Goal: Task Accomplishment & Management: Manage account settings

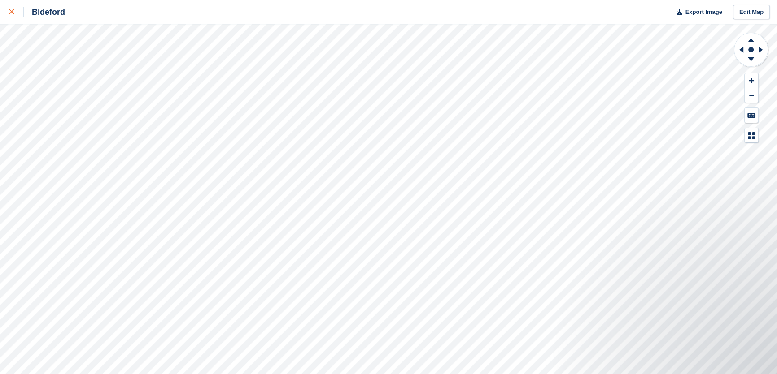
click at [14, 14] on div at bounding box center [16, 12] width 15 height 11
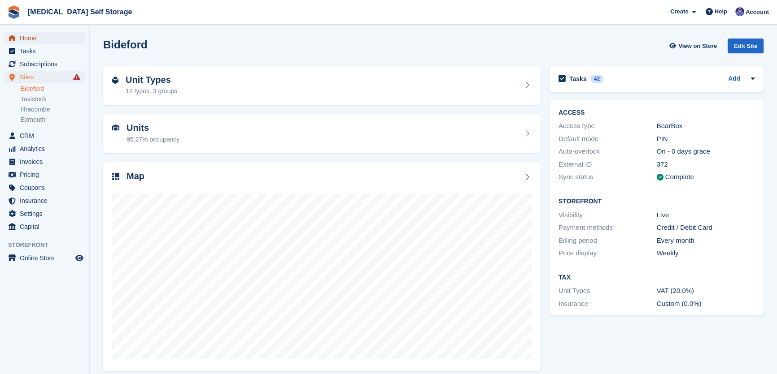
click at [26, 39] on span "Home" at bounding box center [47, 38] width 54 height 13
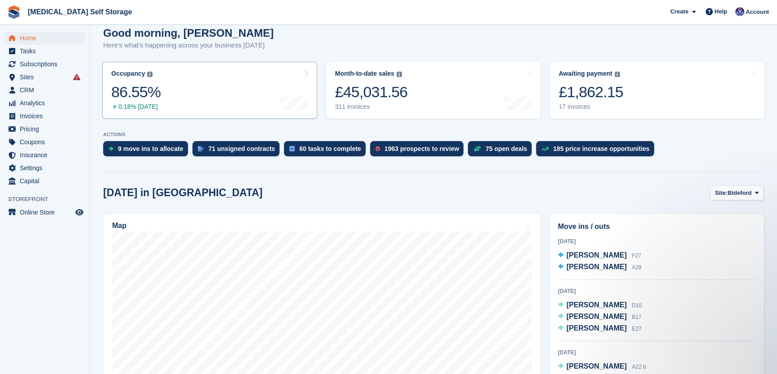
scroll to position [81, 0]
click at [727, 191] on span "Site:" at bounding box center [721, 192] width 13 height 9
click at [713, 228] on link "Tavistock" at bounding box center [720, 230] width 78 height 16
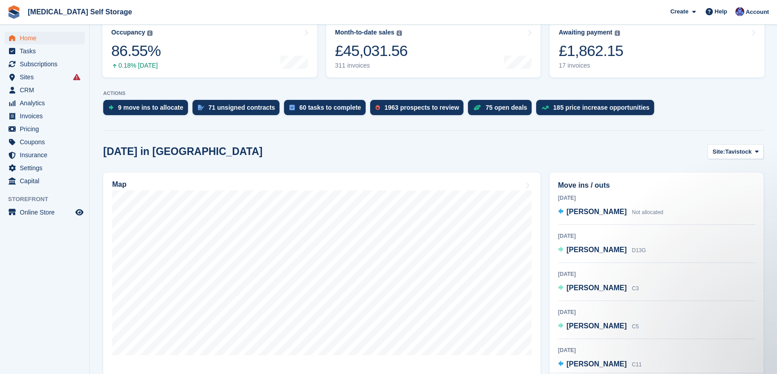
scroll to position [0, 0]
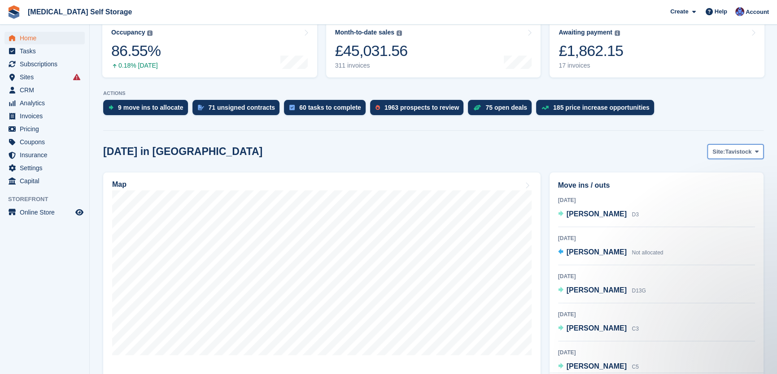
click at [739, 153] on span "Tavistock" at bounding box center [738, 152] width 26 height 9
click at [712, 206] on link "Ilfracombe" at bounding box center [720, 205] width 78 height 16
click at [732, 151] on span "Ilfracombe" at bounding box center [737, 152] width 30 height 9
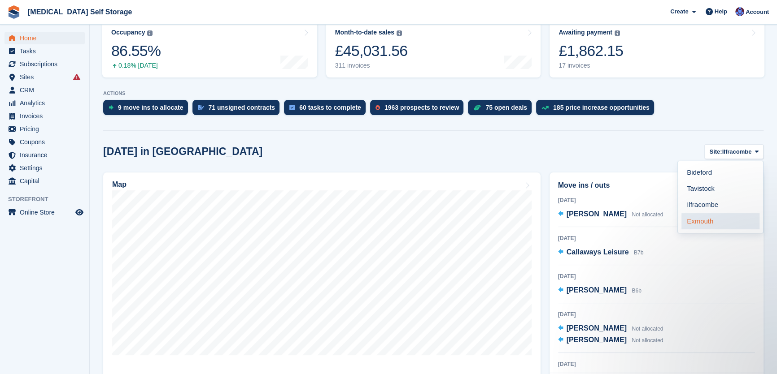
click at [708, 217] on link "Exmouth" at bounding box center [720, 221] width 78 height 16
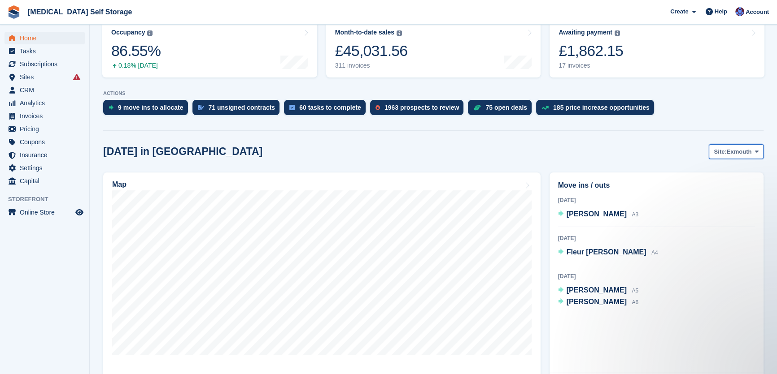
click at [728, 151] on span "Exmouth" at bounding box center [738, 152] width 25 height 9
click at [716, 177] on link "Bideford" at bounding box center [720, 173] width 78 height 16
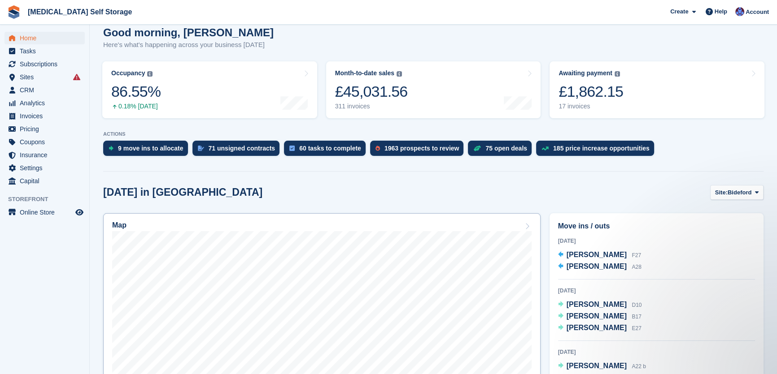
scroll to position [163, 0]
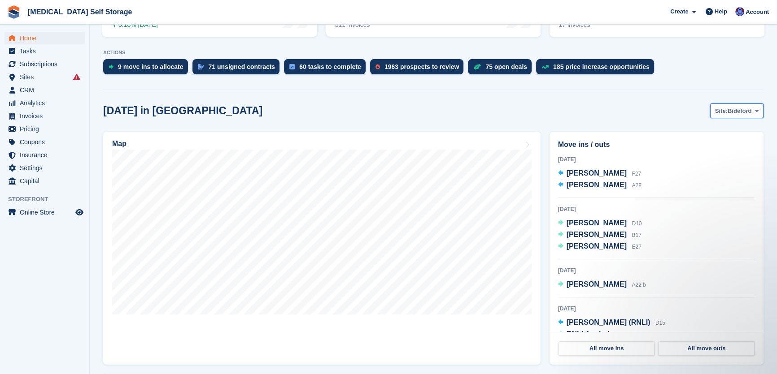
click at [733, 111] on span "Bideford" at bounding box center [739, 111] width 24 height 9
click at [719, 148] on link "Tavistock" at bounding box center [720, 148] width 78 height 16
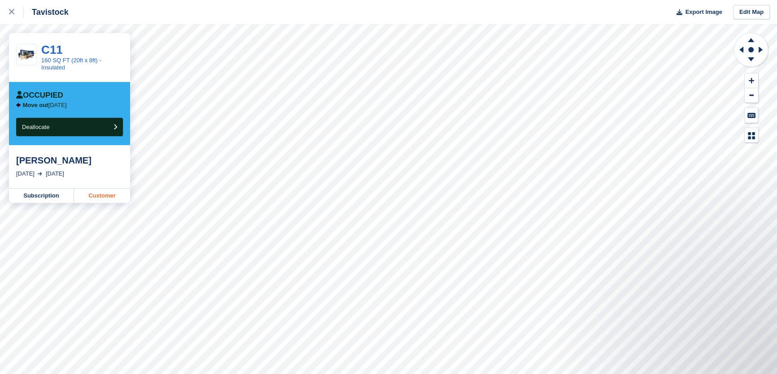
click at [96, 197] on link "Customer" at bounding box center [102, 196] width 56 height 14
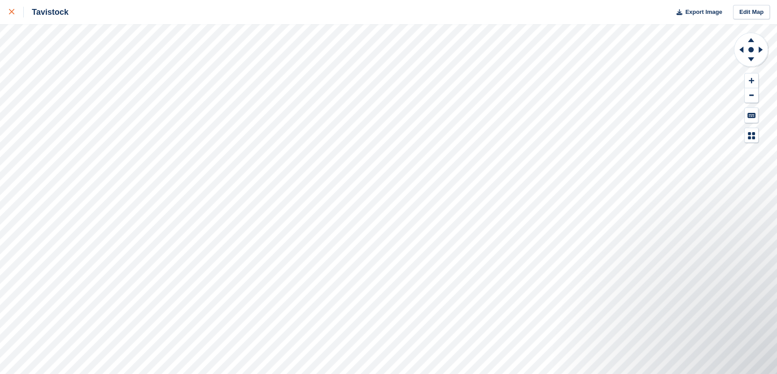
click at [8, 14] on link at bounding box center [12, 12] width 24 height 24
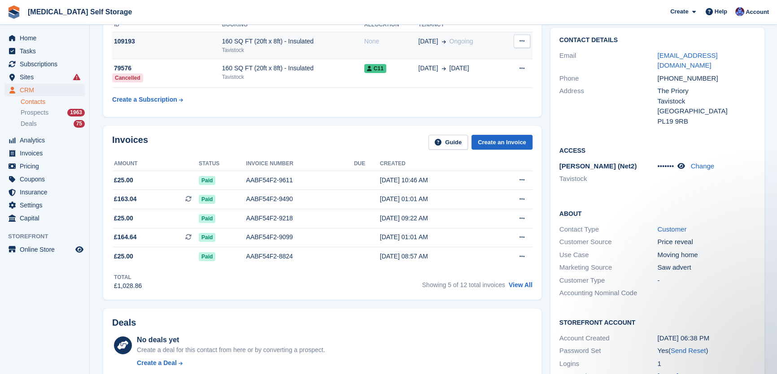
scroll to position [163, 0]
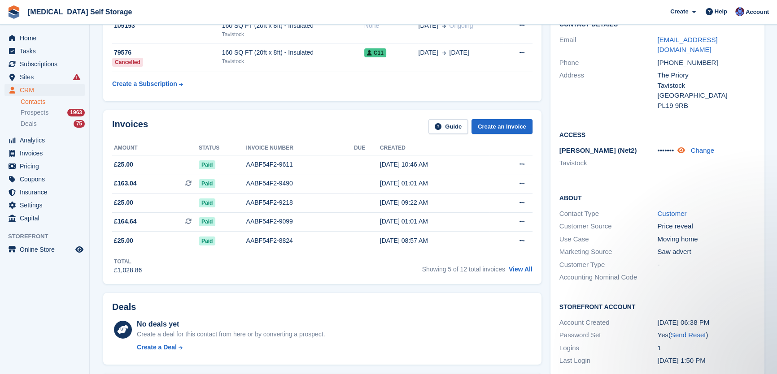
click at [684, 147] on icon at bounding box center [681, 150] width 8 height 7
click at [712, 147] on link "Change" at bounding box center [709, 151] width 24 height 8
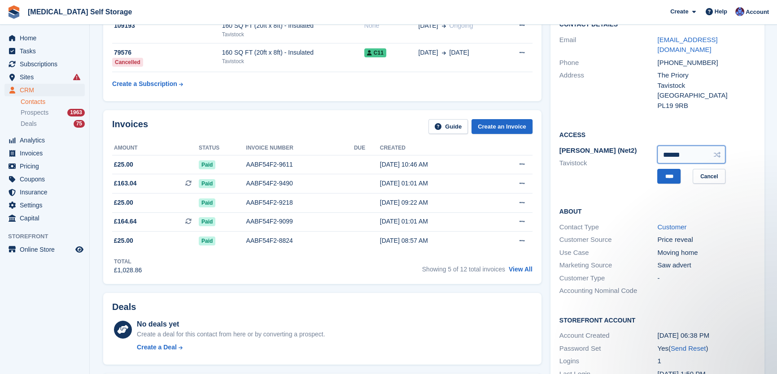
drag, startPoint x: 686, startPoint y: 144, endPoint x: 641, endPoint y: 152, distance: 45.9
click at [641, 152] on div "Paxton (Net2) Tavistock ****** **** Cancel" at bounding box center [657, 164] width 196 height 41
type input "******"
click at [661, 169] on input "****" at bounding box center [668, 176] width 23 height 15
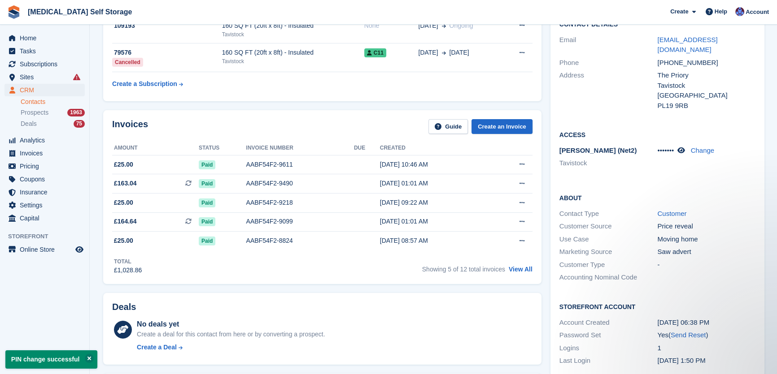
scroll to position [40, 0]
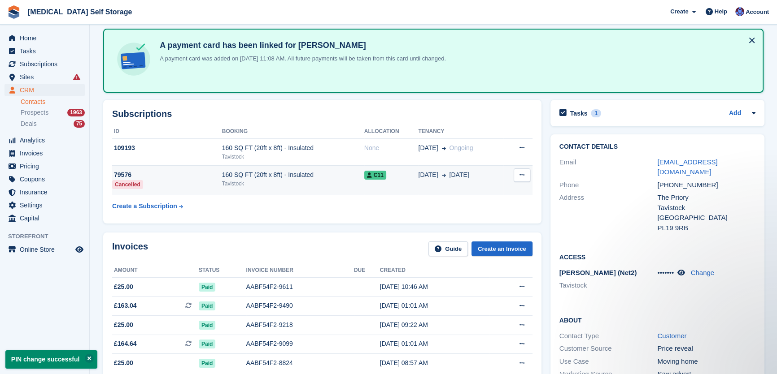
click at [319, 176] on div "160 SQ FT (20ft x 8ft) - Insulated" at bounding box center [293, 174] width 142 height 9
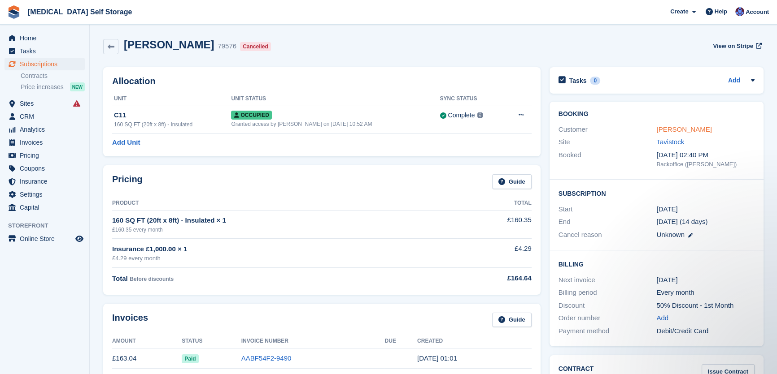
click at [669, 126] on link "Paul Straffon" at bounding box center [683, 130] width 55 height 8
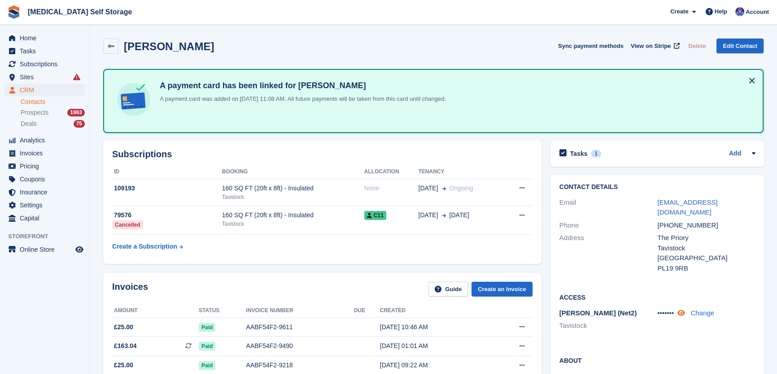
click at [681, 310] on icon at bounding box center [681, 313] width 8 height 7
click at [703, 309] on link "Change" at bounding box center [709, 313] width 24 height 8
drag, startPoint x: 668, startPoint y: 307, endPoint x: 641, endPoint y: 311, distance: 28.1
click at [641, 311] on div "Paxton (Net2) Tavistock ****** **** Cancel" at bounding box center [657, 327] width 196 height 41
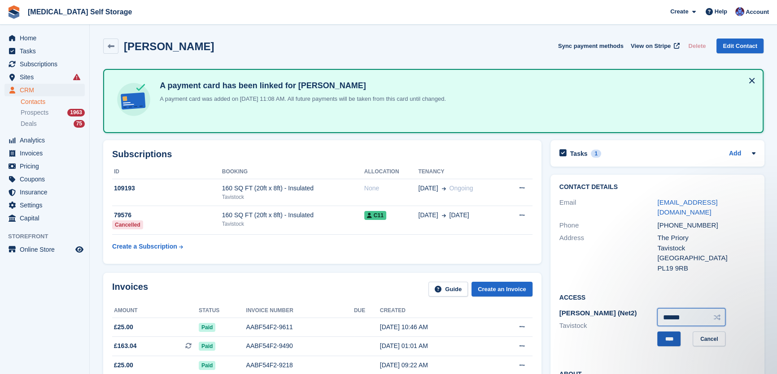
type input "******"
click at [668, 332] on input "****" at bounding box center [668, 339] width 23 height 15
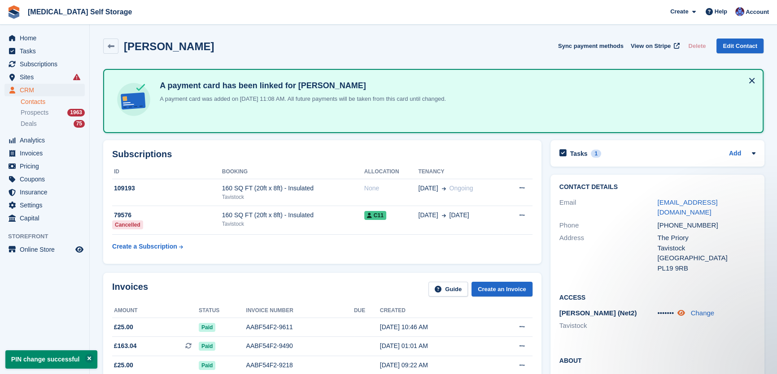
click at [678, 310] on icon at bounding box center [681, 313] width 8 height 7
click at [503, 137] on div "Subscriptions ID Booking Allocation Tenancy 109193 160 SQ FT (20ft x 8ft) - Ins…" at bounding box center [322, 202] width 447 height 133
click at [580, 150] on h2 "Tasks" at bounding box center [578, 154] width 17 height 8
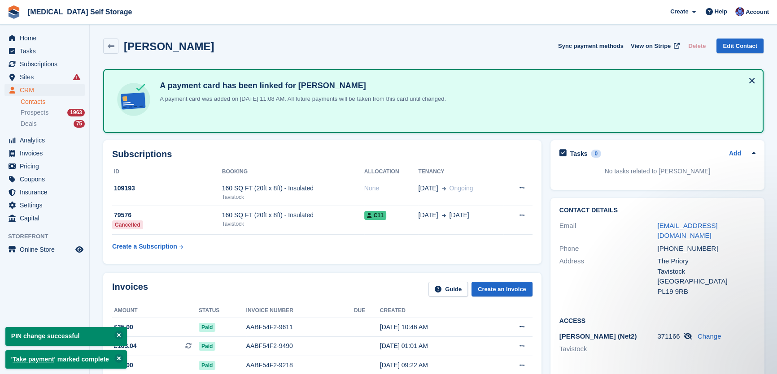
click at [471, 136] on div "Subscriptions ID Booking Allocation Tenancy 109193 160 SQ FT (20ft x 8ft) - Ins…" at bounding box center [322, 202] width 447 height 133
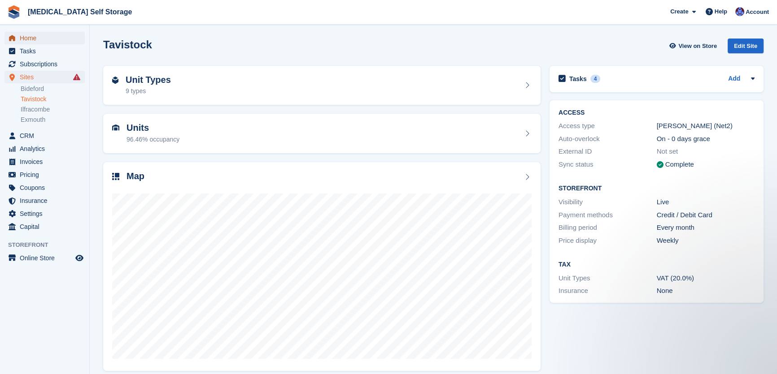
click at [29, 40] on span "Home" at bounding box center [47, 38] width 54 height 13
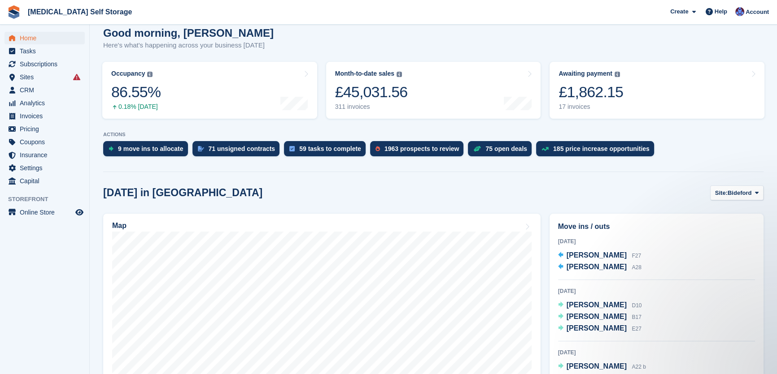
scroll to position [81, 0]
click at [724, 195] on span "Site:" at bounding box center [721, 192] width 13 height 9
click at [706, 231] on link "Tavistock" at bounding box center [720, 230] width 78 height 16
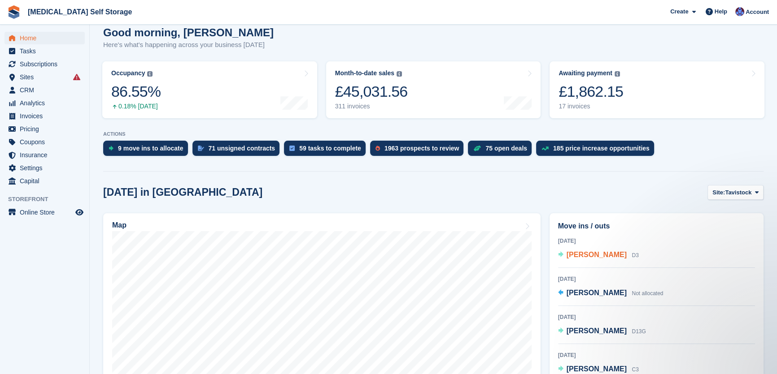
click at [584, 256] on span "[PERSON_NAME]" at bounding box center [596, 255] width 60 height 8
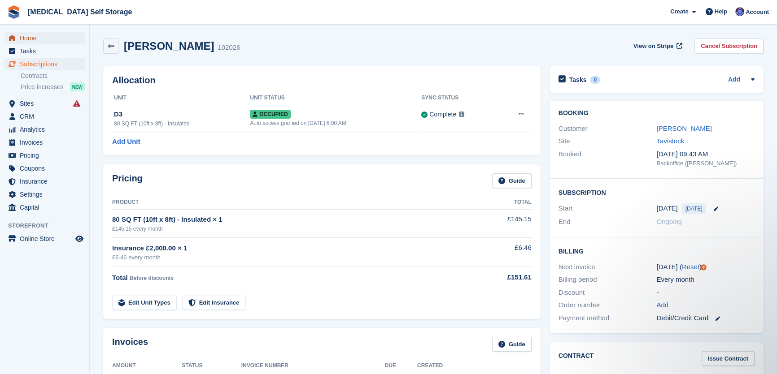
click at [29, 37] on span "Home" at bounding box center [47, 38] width 54 height 13
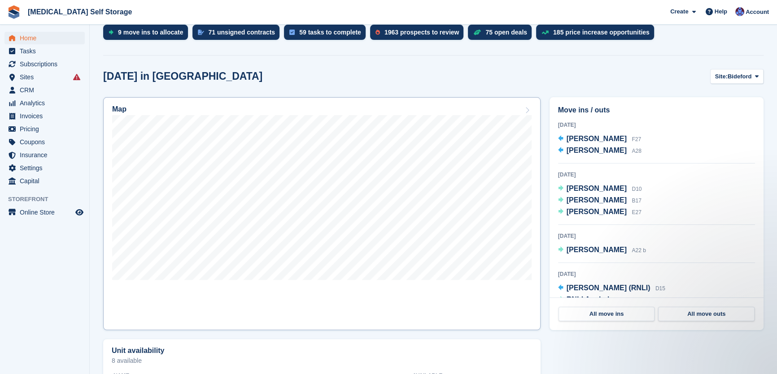
scroll to position [244, 0]
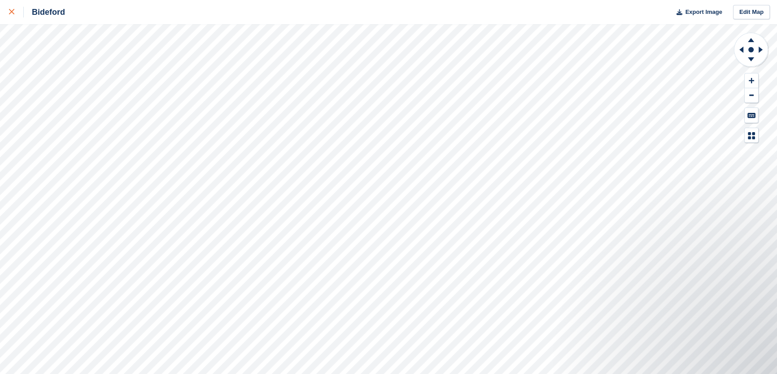
click at [13, 12] on icon at bounding box center [11, 11] width 5 height 5
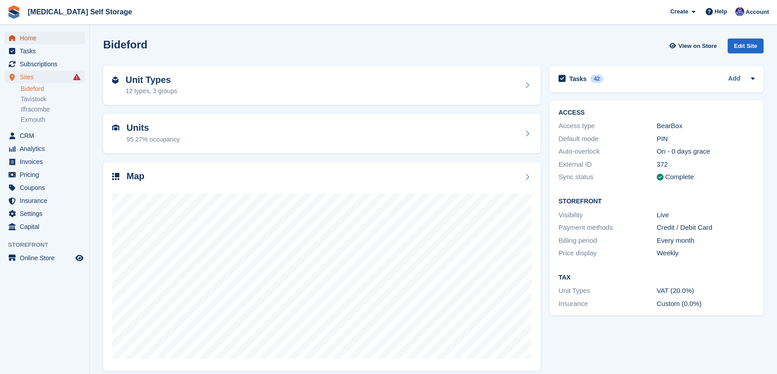
click at [30, 36] on span "Home" at bounding box center [47, 38] width 54 height 13
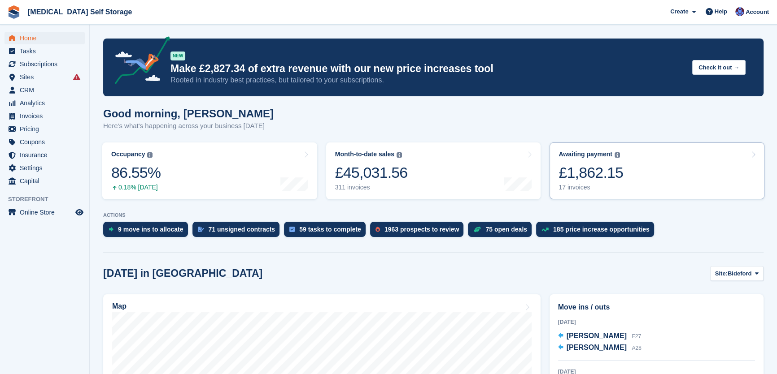
scroll to position [81, 0]
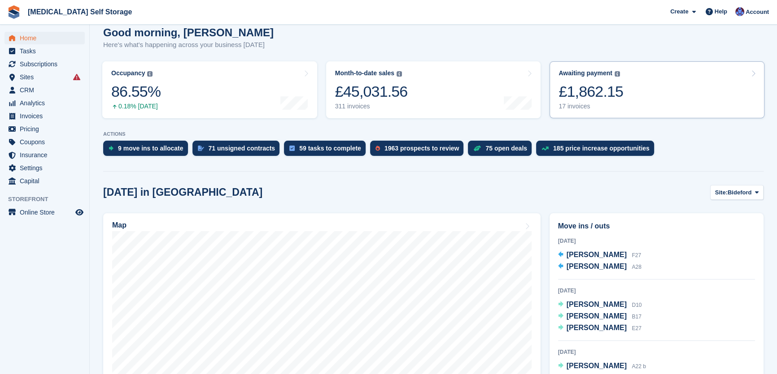
click at [596, 92] on div "£1,862.15" at bounding box center [590, 91] width 65 height 18
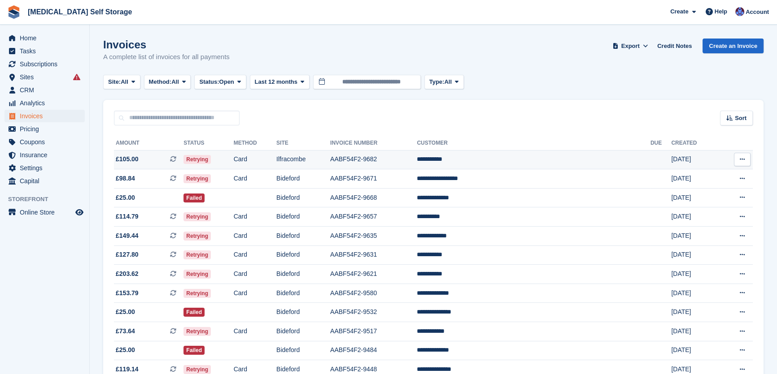
click at [330, 163] on td "Ilfracombe" at bounding box center [303, 159] width 54 height 19
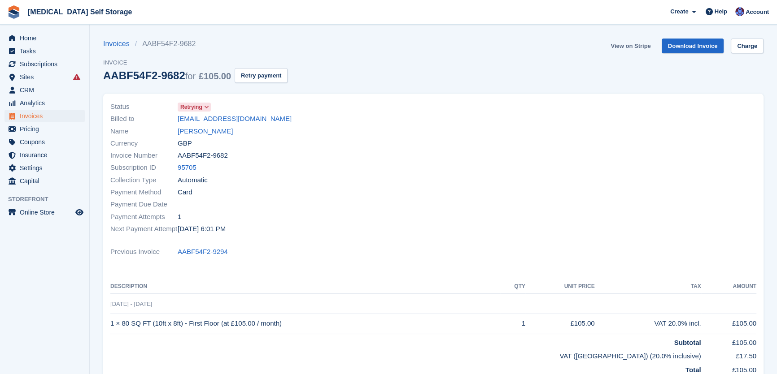
click at [632, 50] on link "View on Stripe" at bounding box center [630, 46] width 47 height 15
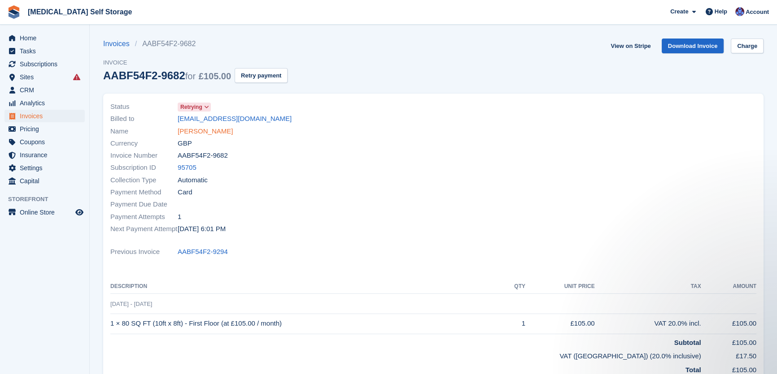
click at [196, 129] on link "Neil Rivers" at bounding box center [205, 131] width 55 height 10
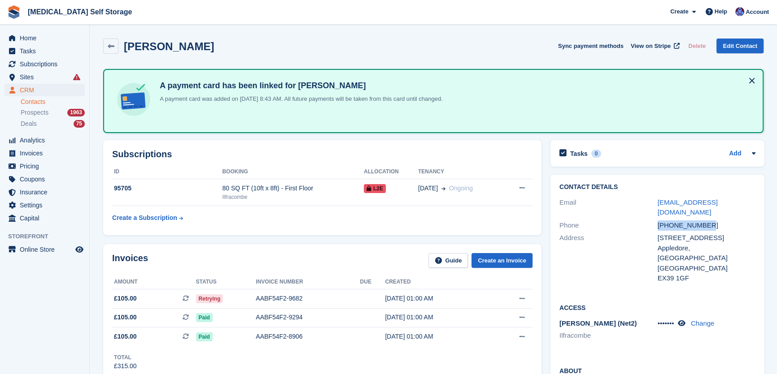
drag, startPoint x: 711, startPoint y: 212, endPoint x: 638, endPoint y: 215, distance: 73.6
click at [638, 219] on div "Phone +447515540801" at bounding box center [657, 225] width 196 height 13
copy div "+447515540801"
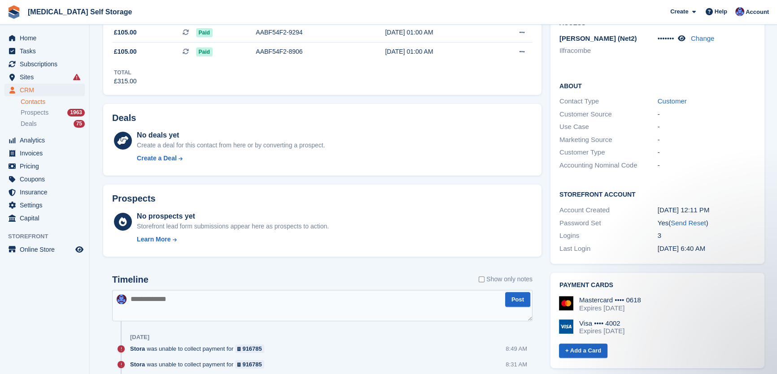
scroll to position [408, 0]
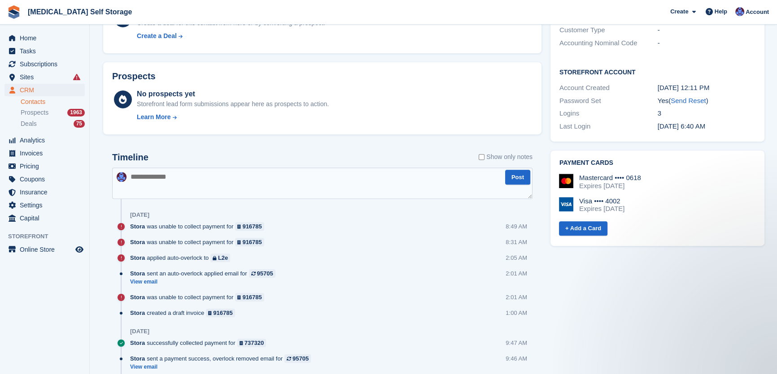
click at [153, 181] on textarea at bounding box center [322, 183] width 420 height 31
type textarea "*"
type textarea "**********"
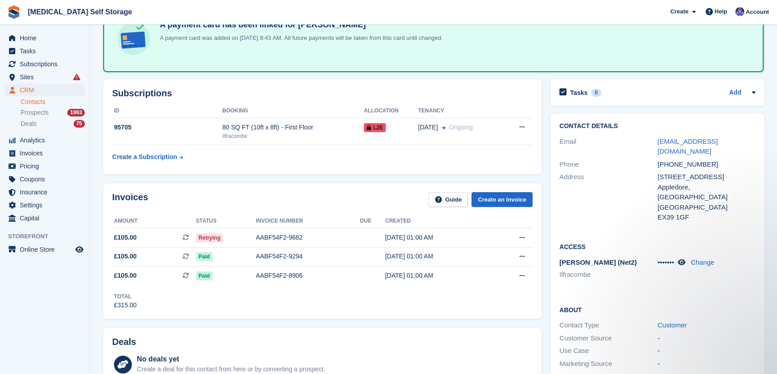
scroll to position [0, 0]
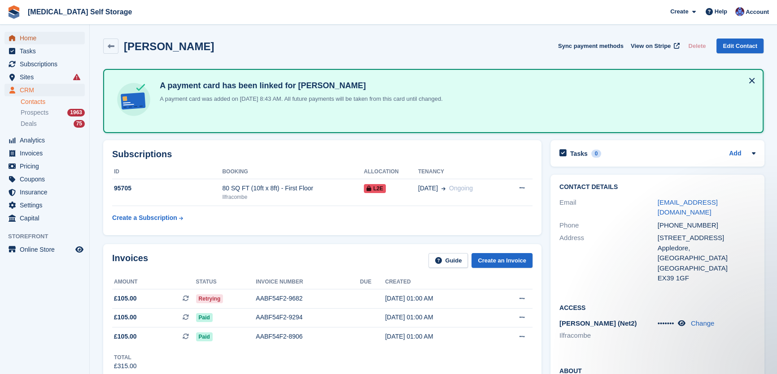
click at [24, 34] on span "Home" at bounding box center [47, 38] width 54 height 13
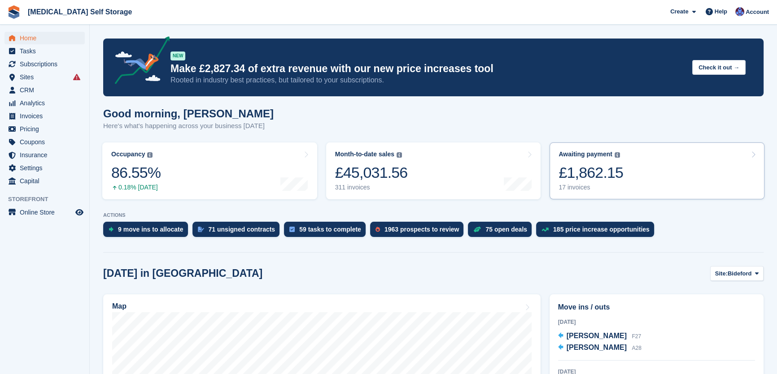
click at [604, 174] on div "£1,862.15" at bounding box center [590, 173] width 65 height 18
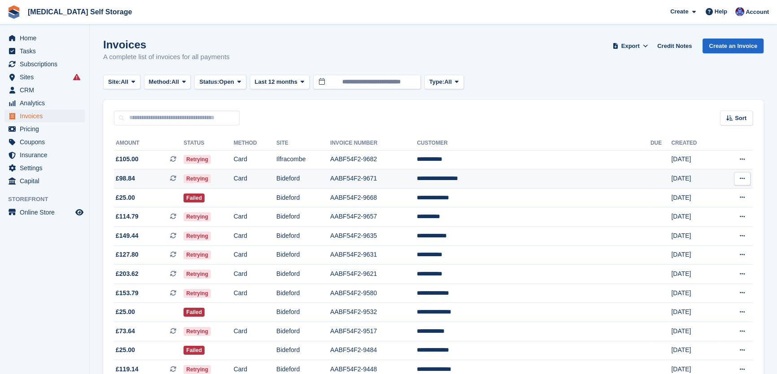
click at [330, 183] on td "Bideford" at bounding box center [303, 178] width 54 height 19
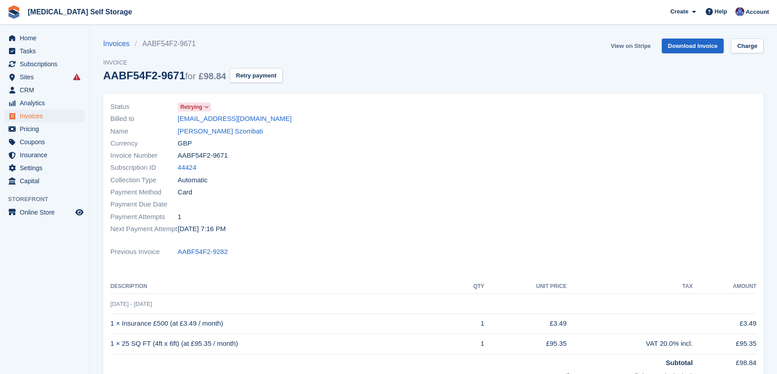
click at [641, 47] on link "View on Stripe" at bounding box center [630, 46] width 47 height 15
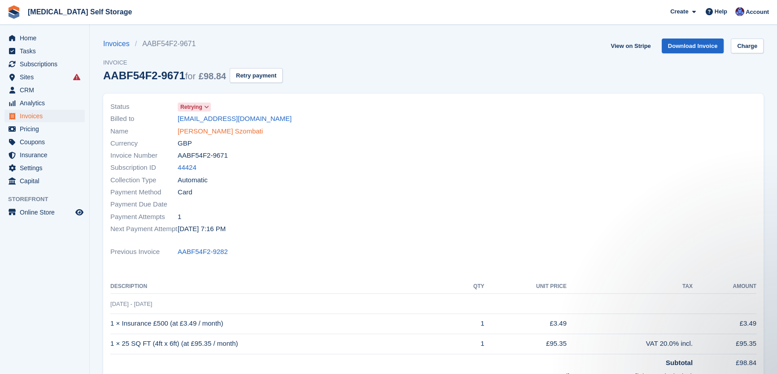
click at [204, 130] on link "Mirabella Szombati" at bounding box center [220, 131] width 85 height 10
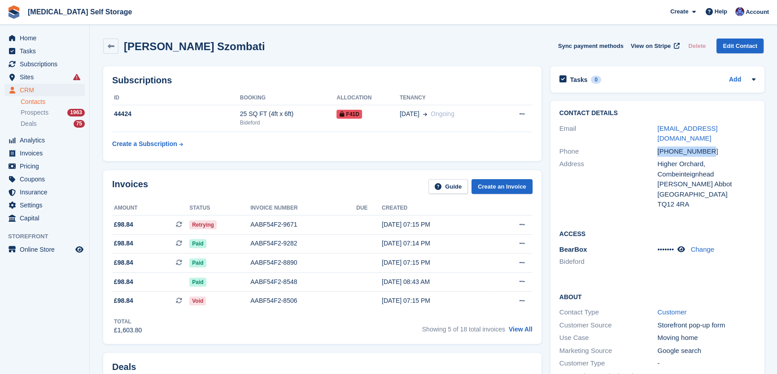
drag, startPoint x: 718, startPoint y: 137, endPoint x: 649, endPoint y: 146, distance: 69.6
click at [649, 146] on div "Phone +447535880524" at bounding box center [657, 151] width 196 height 13
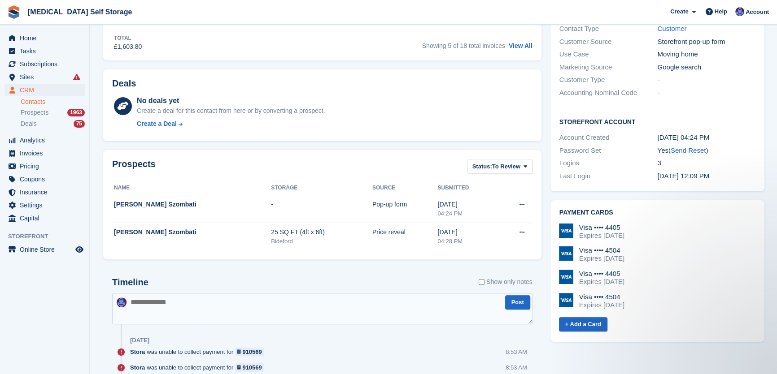
scroll to position [367, 0]
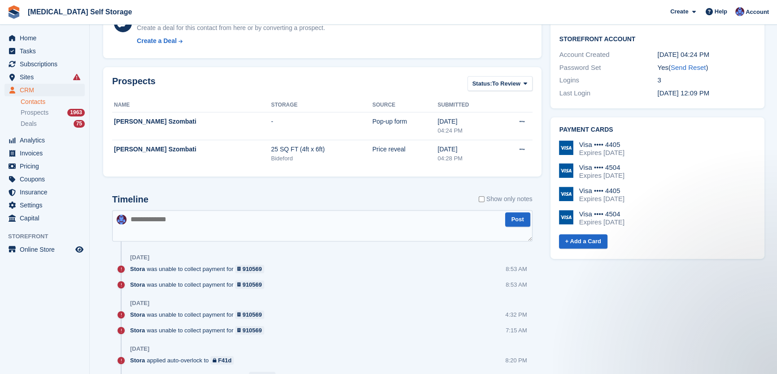
click at [164, 221] on textarea at bounding box center [322, 225] width 420 height 31
type textarea "**********"
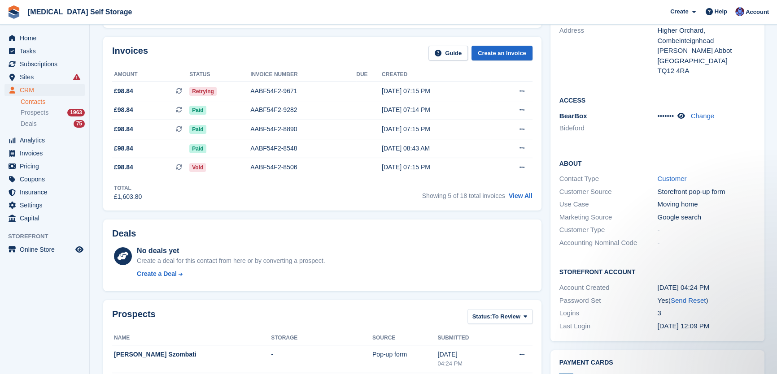
scroll to position [0, 0]
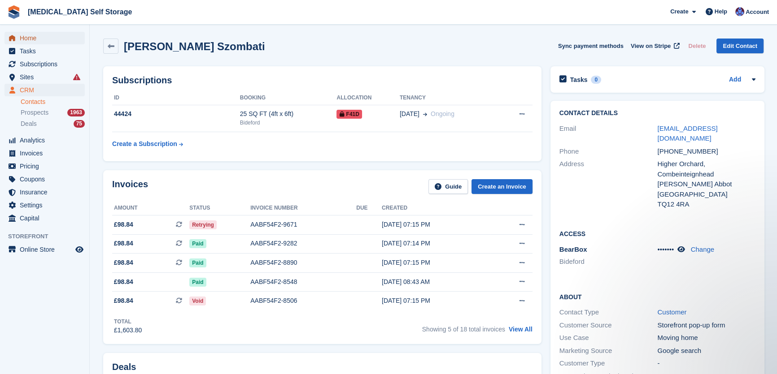
click at [30, 37] on span "Home" at bounding box center [47, 38] width 54 height 13
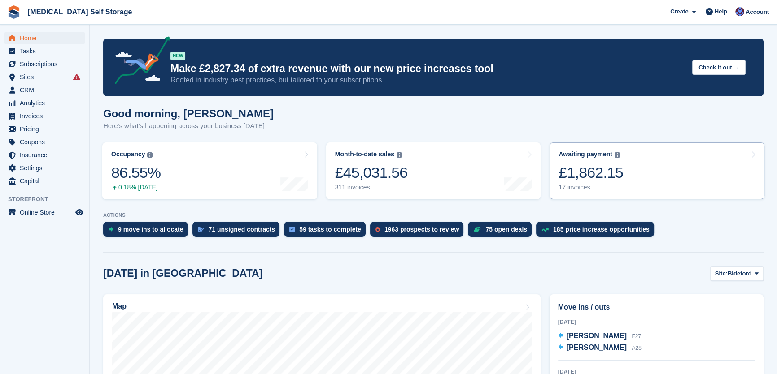
click at [591, 177] on div "£1,862.15" at bounding box center [590, 173] width 65 height 18
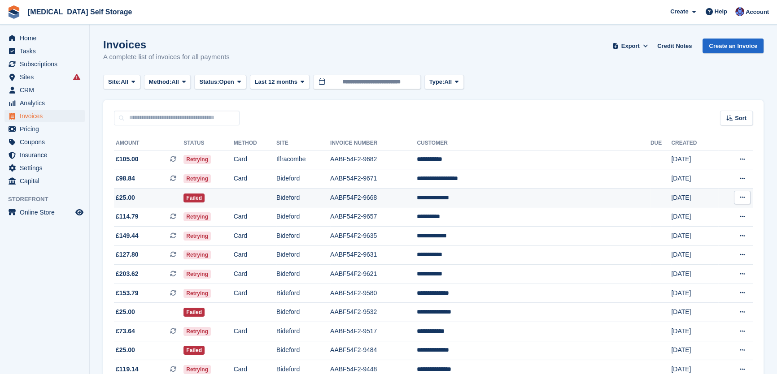
click at [330, 197] on td "Bideford" at bounding box center [303, 197] width 54 height 19
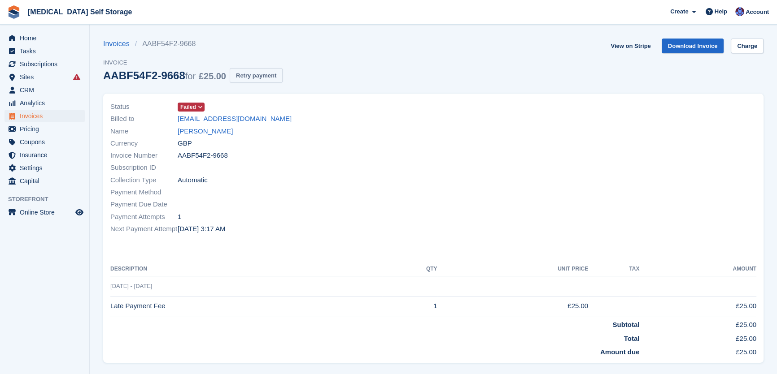
click at [260, 74] on button "Retry payment" at bounding box center [256, 75] width 53 height 15
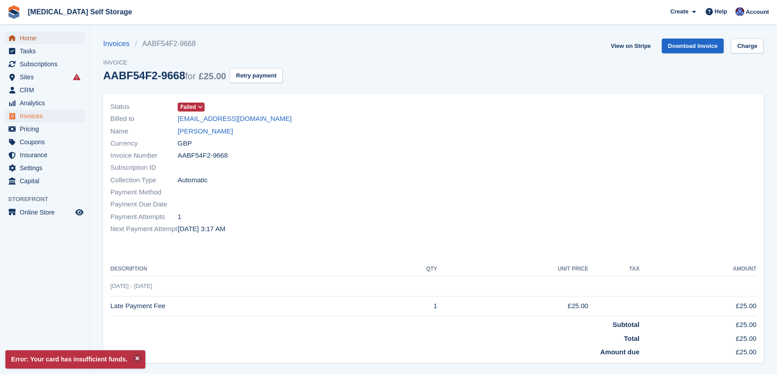
click at [27, 35] on span "Home" at bounding box center [47, 38] width 54 height 13
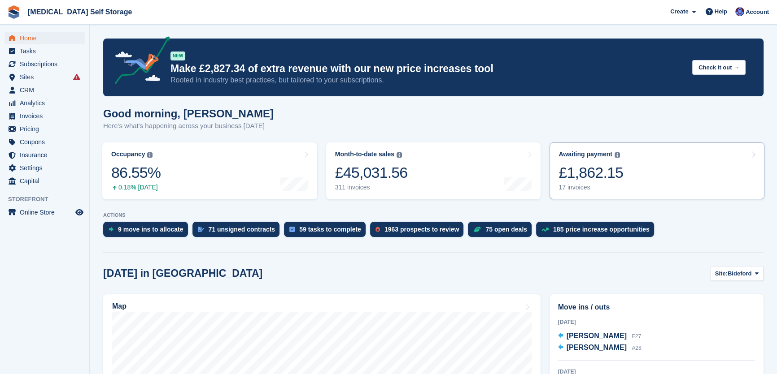
click at [607, 179] on div "£1,862.15" at bounding box center [590, 173] width 65 height 18
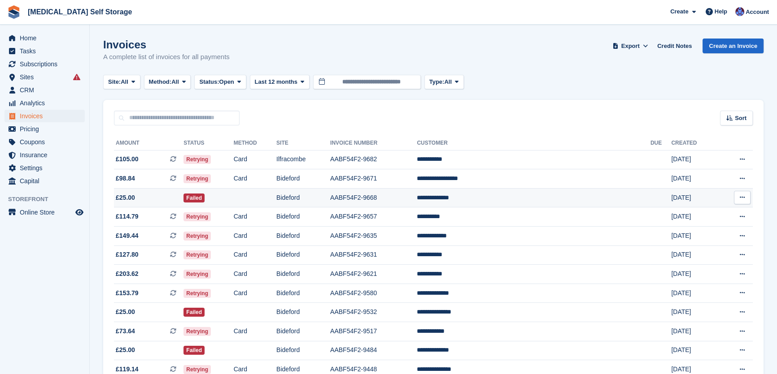
click at [276, 199] on td at bounding box center [255, 197] width 43 height 19
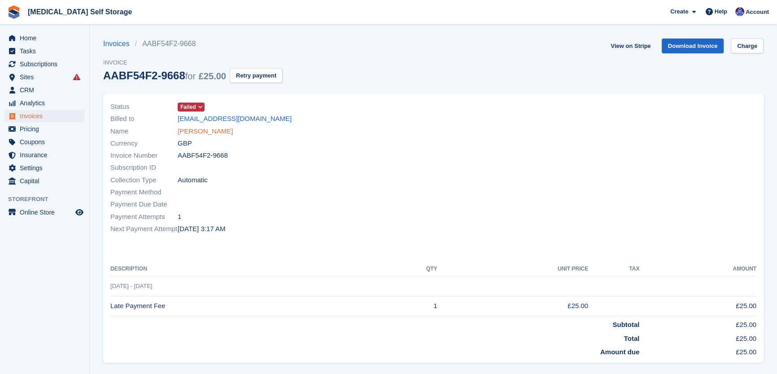
click at [212, 134] on link "[PERSON_NAME]" at bounding box center [205, 131] width 55 height 10
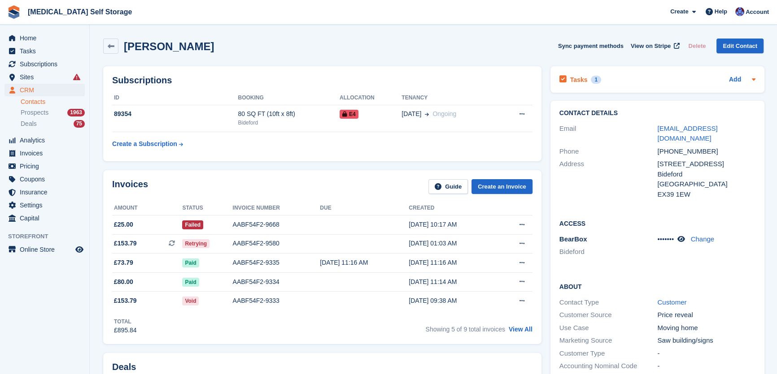
click at [571, 78] on h2 "Tasks" at bounding box center [578, 80] width 17 height 8
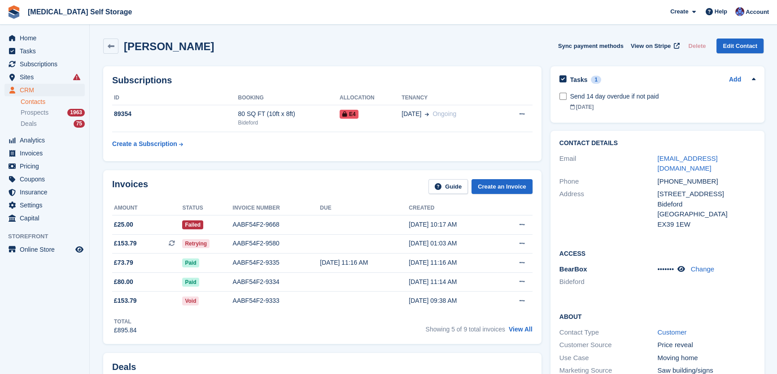
click at [487, 62] on div "Subscriptions ID Booking Allocation Tenancy 89354 80 SQ FT (10ft x 8ft) [GEOGRA…" at bounding box center [322, 114] width 447 height 104
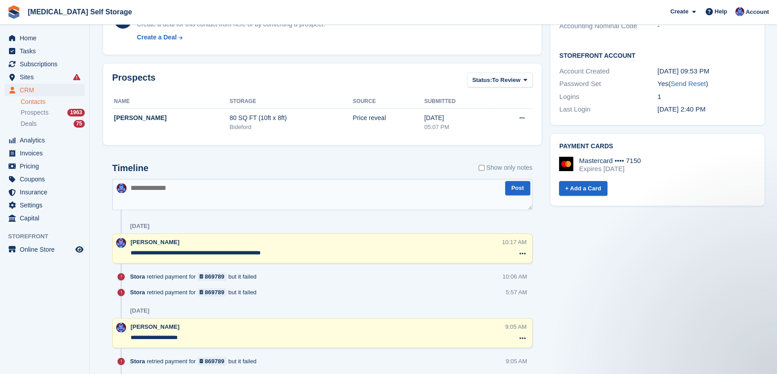
scroll to position [367, 0]
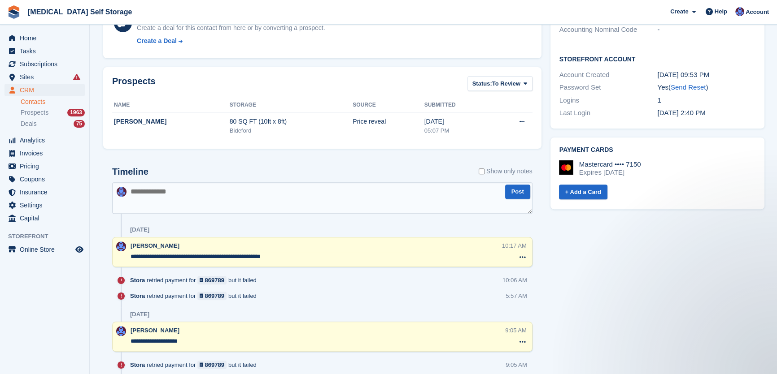
click at [183, 201] on textarea at bounding box center [322, 197] width 420 height 31
type textarea "**********"
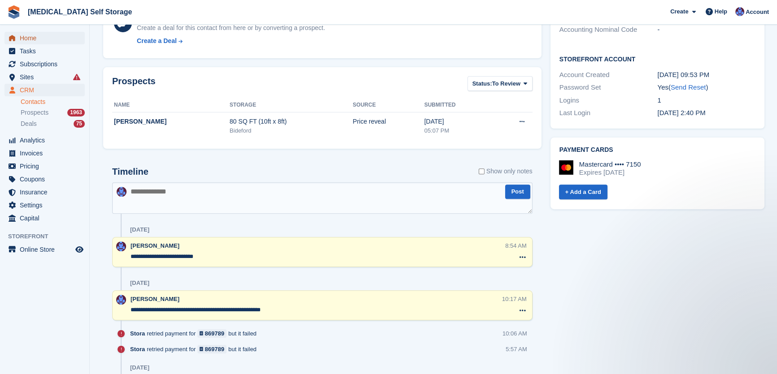
click at [33, 34] on span "Home" at bounding box center [47, 38] width 54 height 13
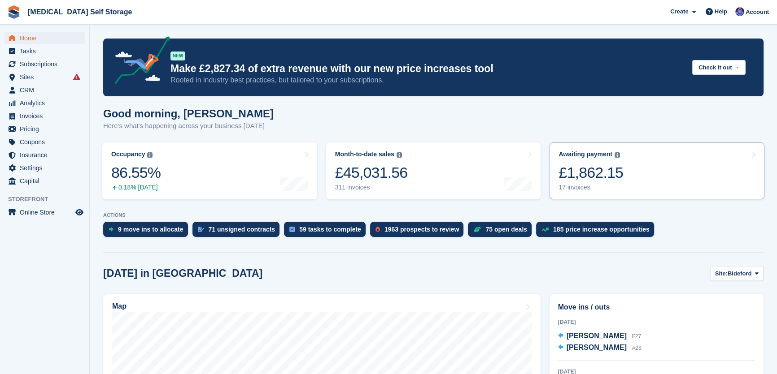
click at [607, 180] on div "£1,862.15" at bounding box center [590, 173] width 65 height 18
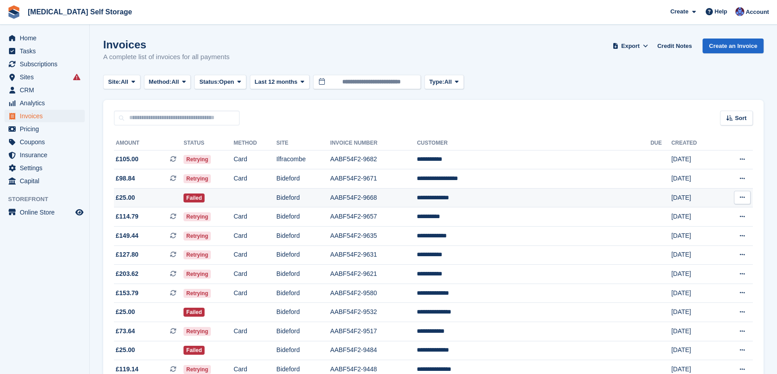
scroll to position [40, 0]
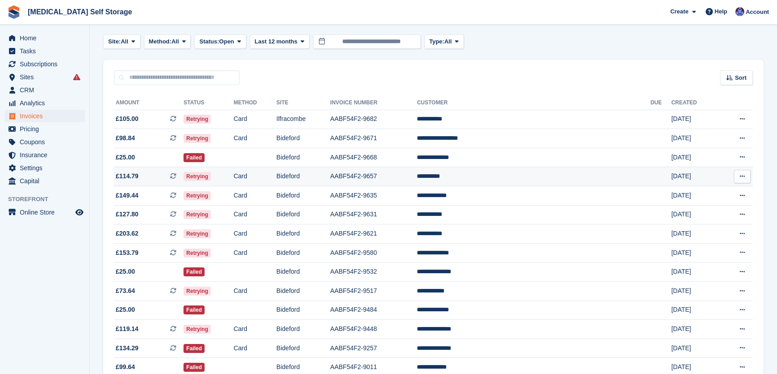
click at [330, 183] on td "Bideford" at bounding box center [303, 176] width 54 height 19
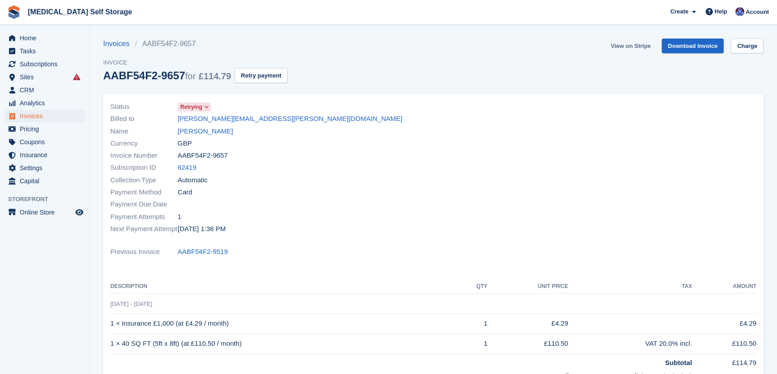
click at [638, 44] on link "View on Stripe" at bounding box center [630, 46] width 47 height 15
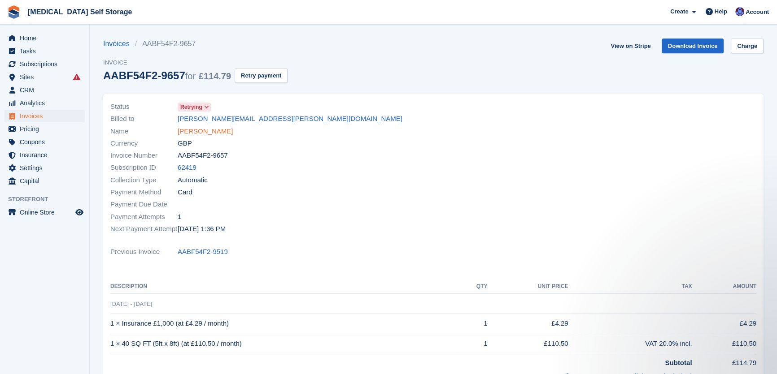
click at [200, 131] on link "Lee Stokes" at bounding box center [205, 131] width 55 height 10
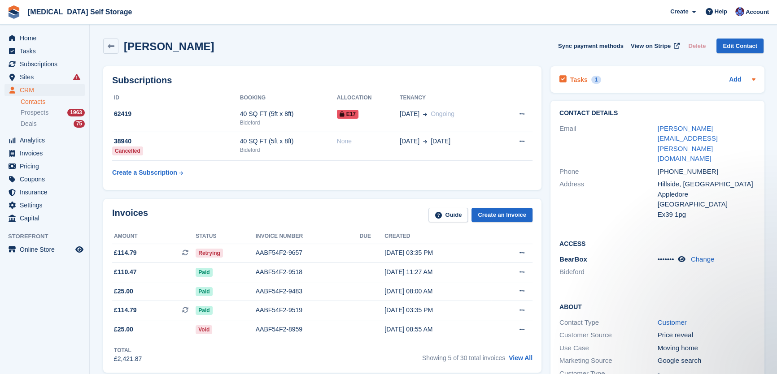
click at [573, 79] on h2 "Tasks" at bounding box center [578, 80] width 17 height 8
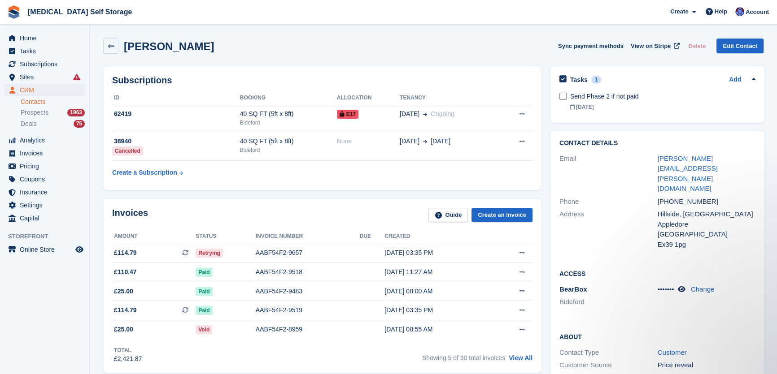
click at [410, 58] on div "Lee Stokes Sync payment methods View on Stripe Delete Edit Contact" at bounding box center [433, 48] width 669 height 28
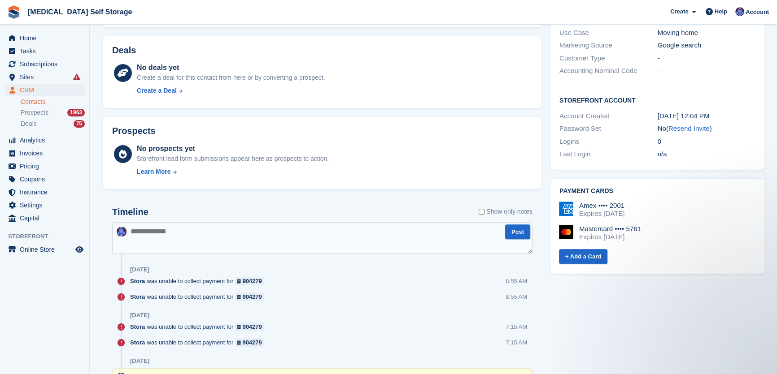
scroll to position [326, 0]
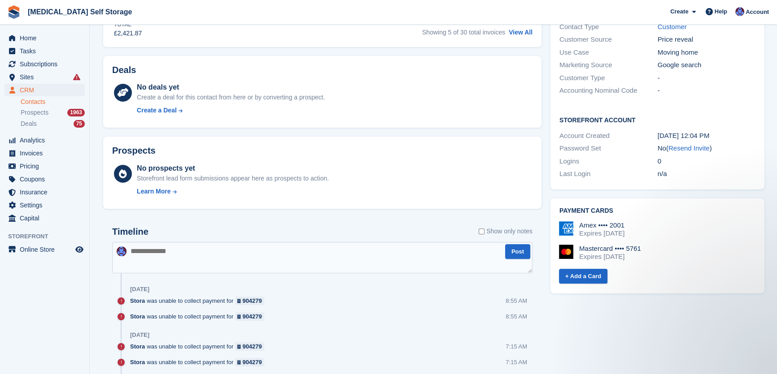
click at [206, 251] on textarea at bounding box center [322, 257] width 420 height 31
type textarea "**********"
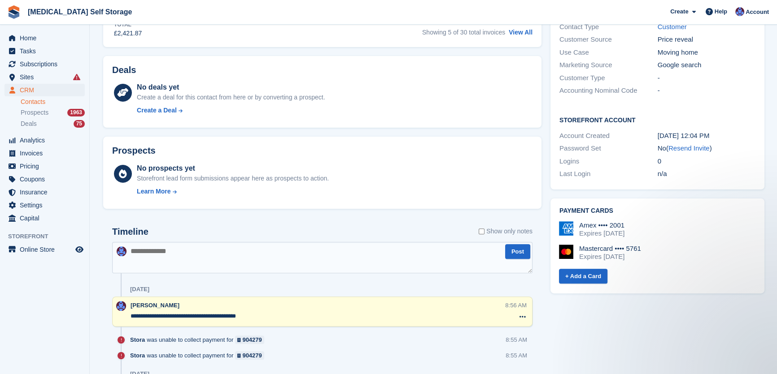
scroll to position [0, 0]
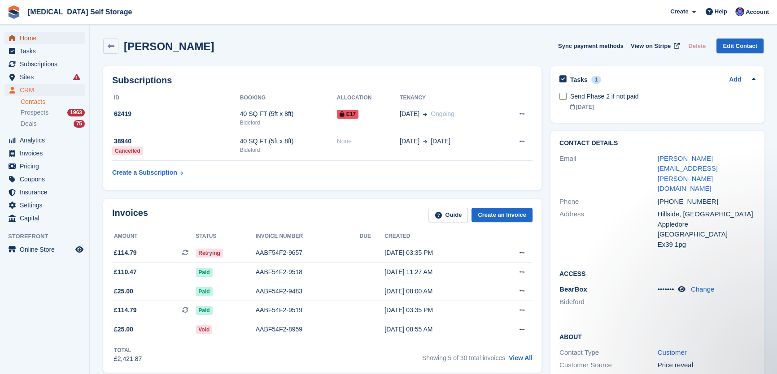
click at [37, 38] on span "Home" at bounding box center [47, 38] width 54 height 13
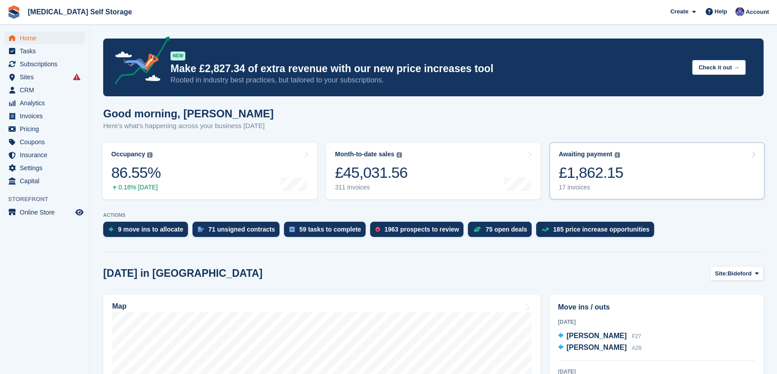
click at [600, 178] on div "£1,862.15" at bounding box center [590, 173] width 65 height 18
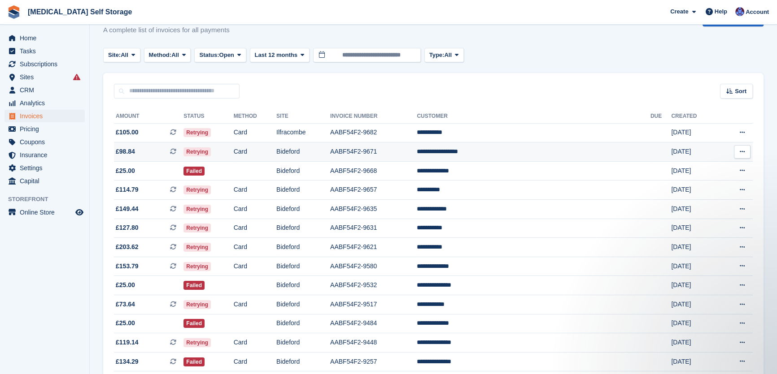
scroll to position [40, 0]
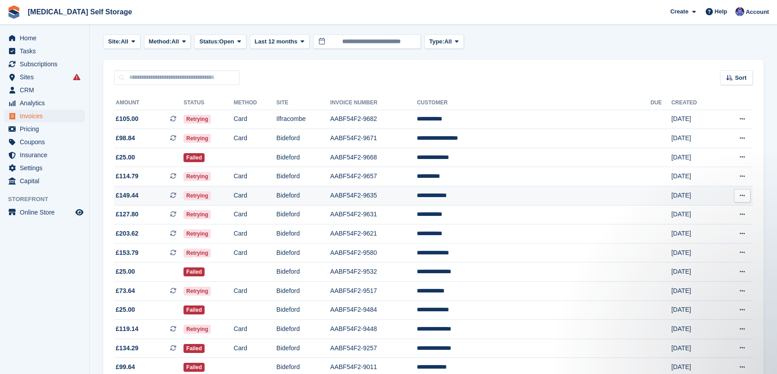
click at [326, 193] on td "Bideford" at bounding box center [303, 196] width 54 height 19
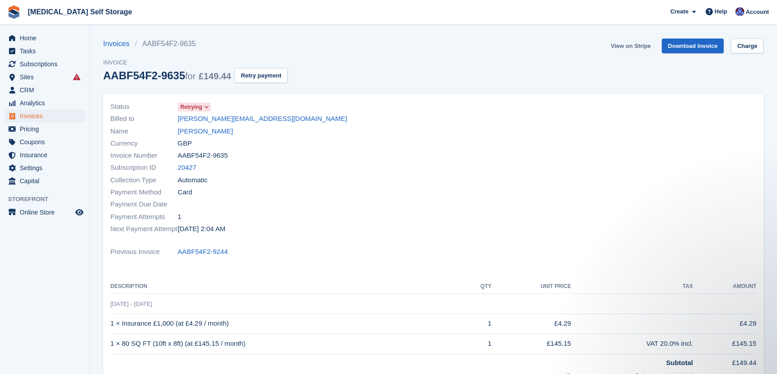
click at [628, 49] on link "View on Stripe" at bounding box center [630, 46] width 47 height 15
click at [201, 126] on link "Tracey Branch" at bounding box center [205, 131] width 55 height 10
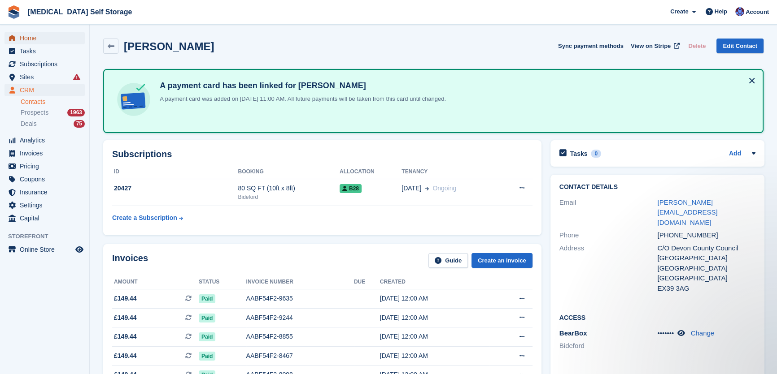
click at [40, 36] on span "Home" at bounding box center [47, 38] width 54 height 13
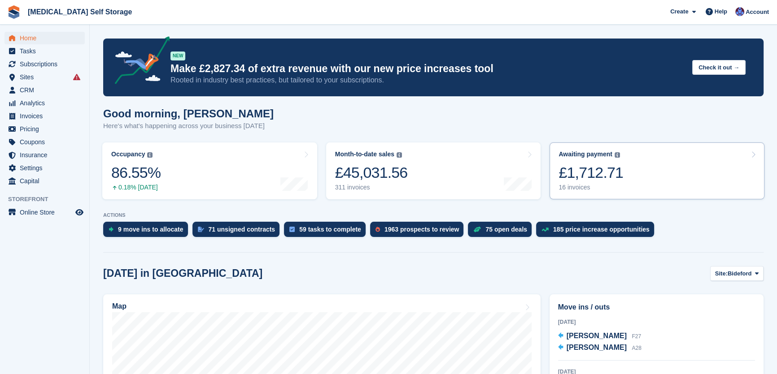
click at [622, 183] on link "Awaiting payment The total outstanding balance on all open invoices. £1,712.71 …" at bounding box center [656, 171] width 215 height 57
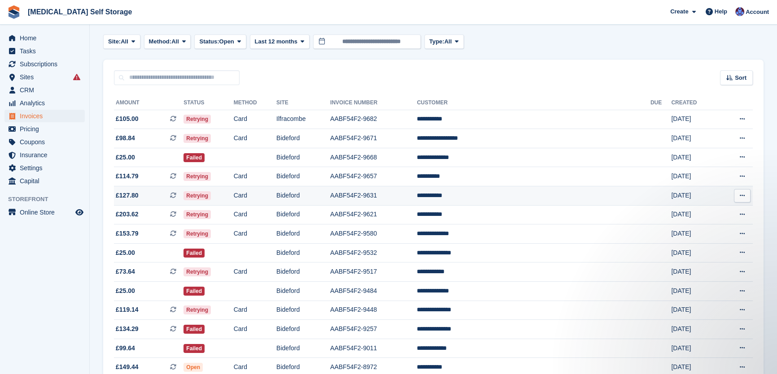
click at [410, 194] on td "AABF54F2-9631" at bounding box center [373, 196] width 87 height 19
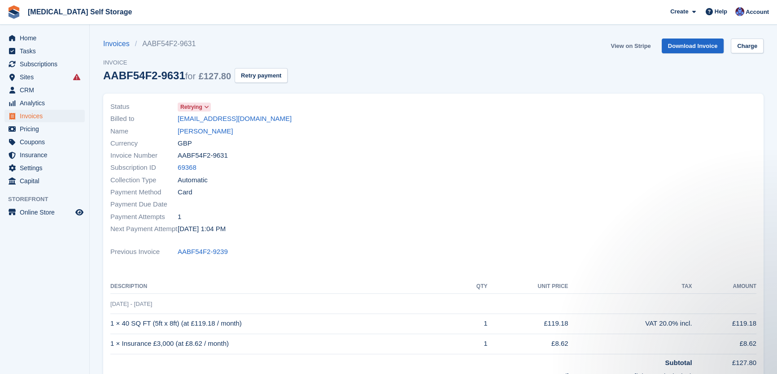
click at [635, 47] on link "View on Stripe" at bounding box center [630, 46] width 47 height 15
click at [204, 128] on link "Lani McCann" at bounding box center [205, 131] width 55 height 10
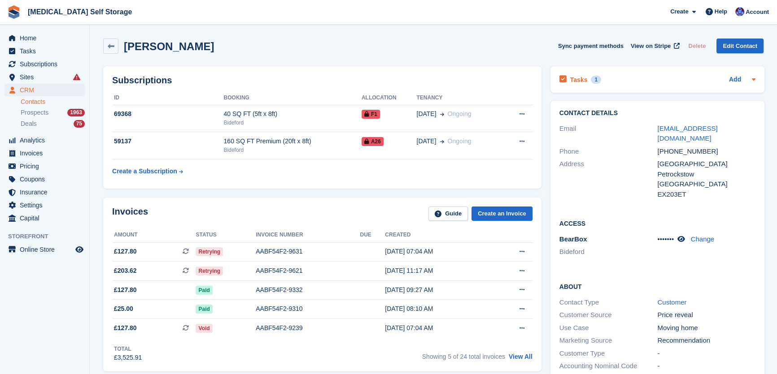
click at [579, 76] on h2 "Tasks" at bounding box center [578, 80] width 17 height 8
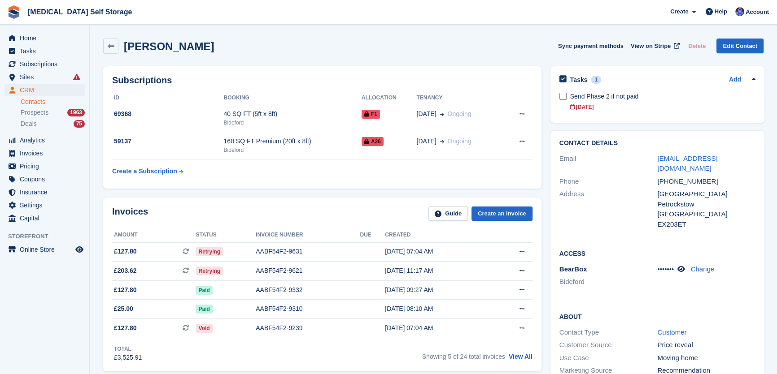
click at [479, 47] on div "Lani McCann Sync payment methods View on Stripe Delete Edit Contact" at bounding box center [433, 46] width 660 height 15
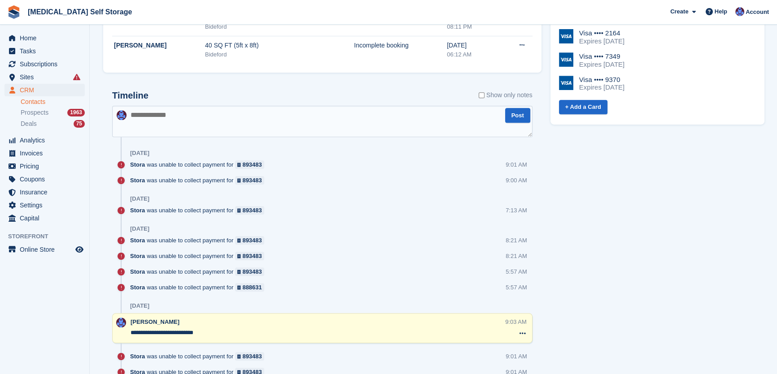
scroll to position [530, 0]
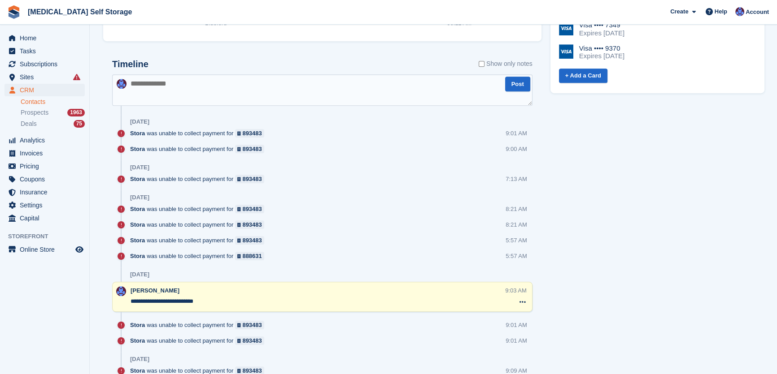
click at [197, 81] on textarea at bounding box center [322, 89] width 420 height 31
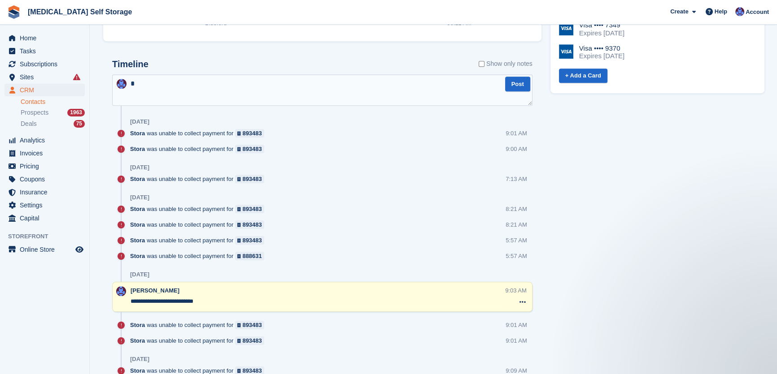
scroll to position [0, 0]
type textarea "**********"
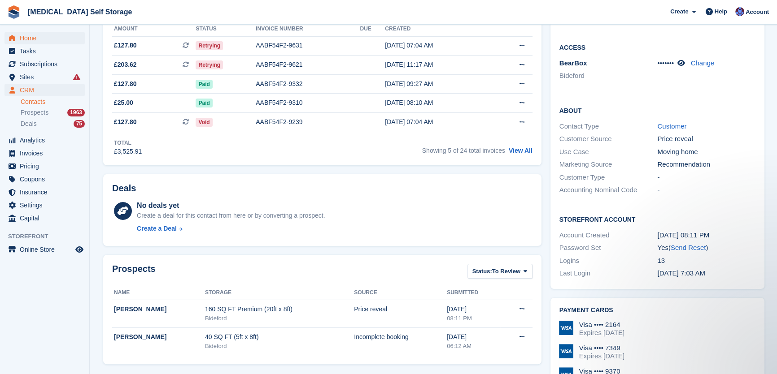
scroll to position [204, 0]
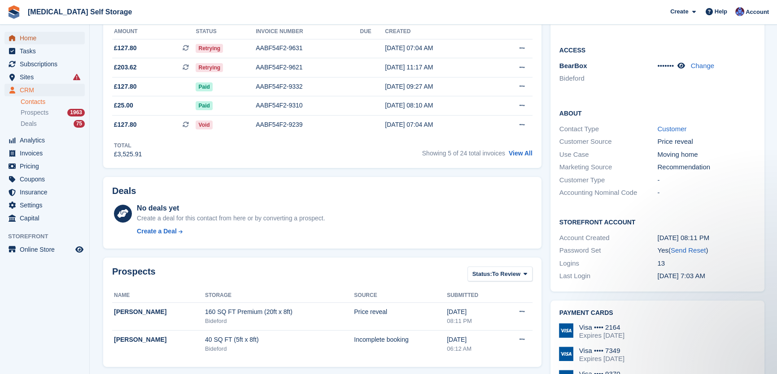
click at [26, 36] on span "Home" at bounding box center [47, 38] width 54 height 13
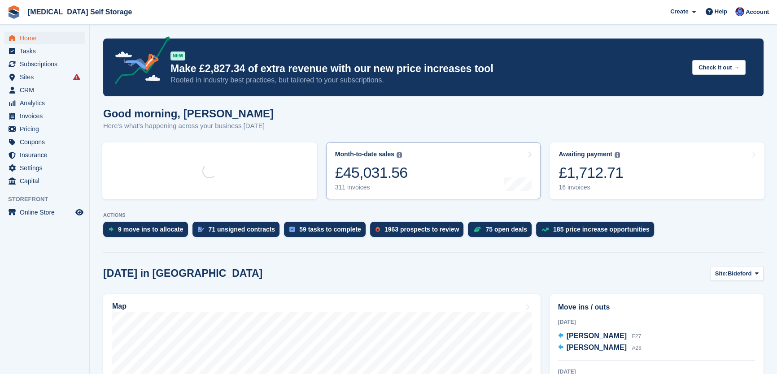
click at [618, 176] on div "£1,712.71" at bounding box center [590, 173] width 65 height 18
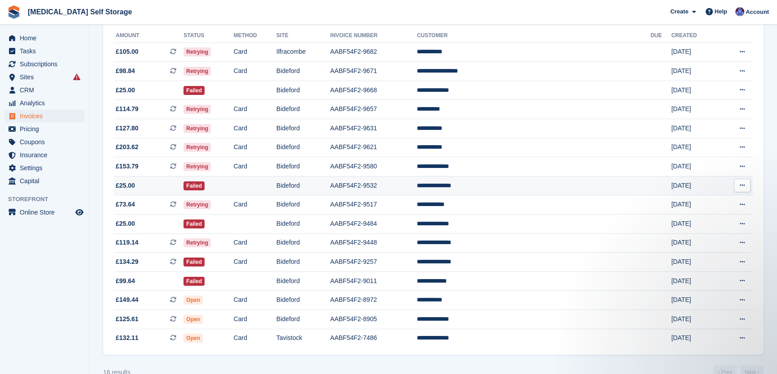
scroll to position [122, 0]
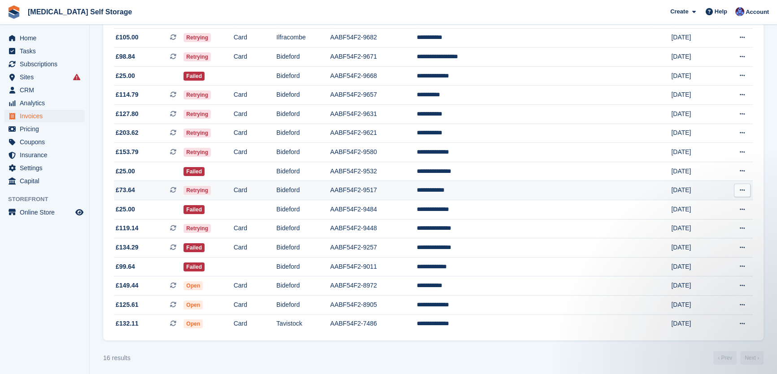
click at [330, 197] on td "Bideford" at bounding box center [303, 190] width 54 height 19
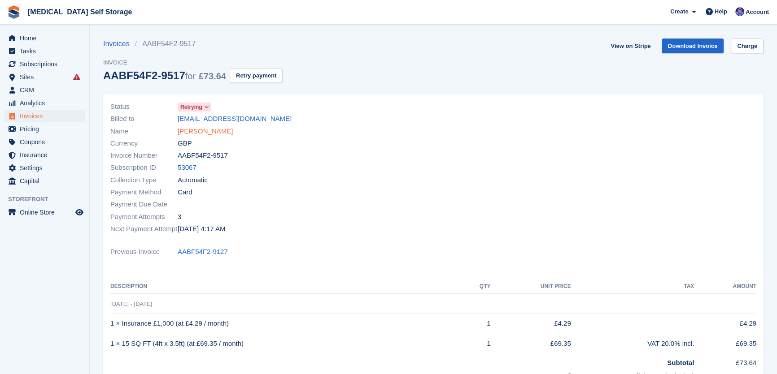
click at [204, 128] on link "[PERSON_NAME]" at bounding box center [205, 131] width 55 height 10
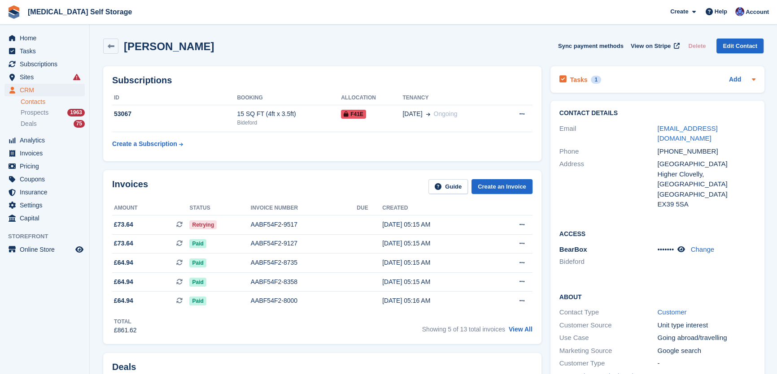
click at [581, 78] on h2 "Tasks" at bounding box center [578, 80] width 17 height 8
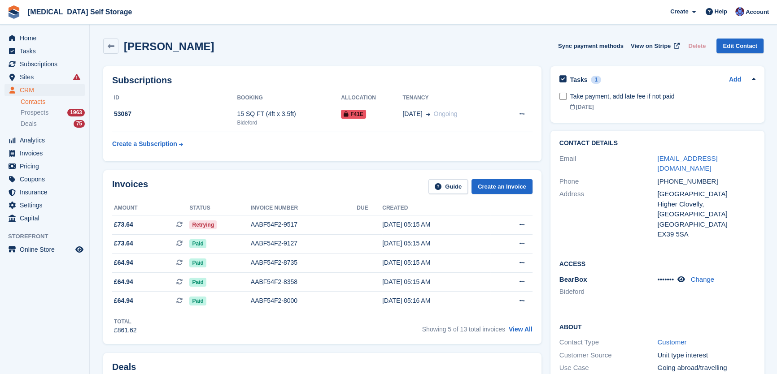
click at [493, 53] on div "[PERSON_NAME] Sync payment methods View on Stripe Delete Edit Contact" at bounding box center [433, 46] width 660 height 15
click at [22, 40] on span "Home" at bounding box center [47, 38] width 54 height 13
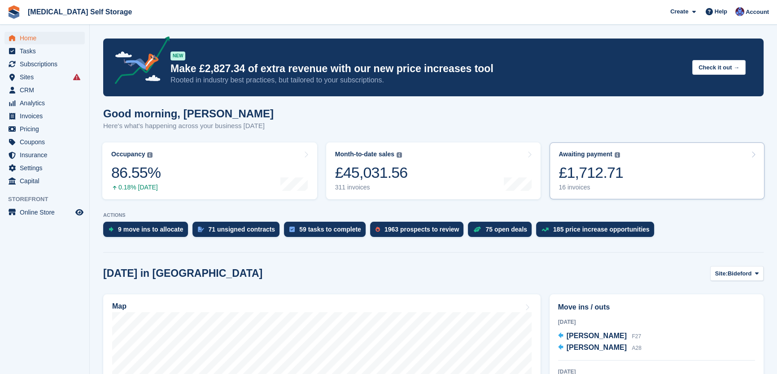
click at [617, 178] on div "£1,712.71" at bounding box center [590, 173] width 65 height 18
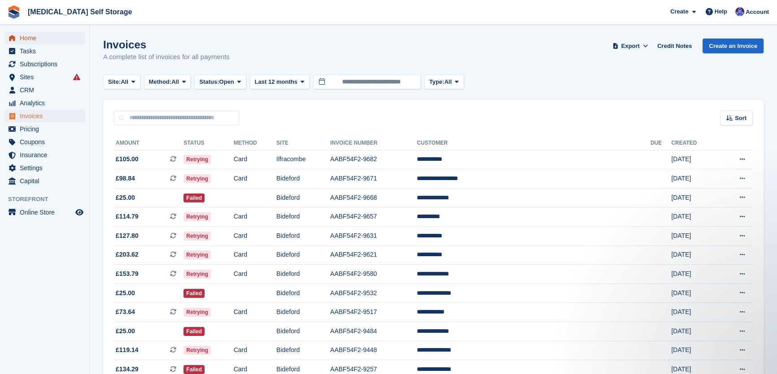
click at [36, 41] on span "Home" at bounding box center [47, 38] width 54 height 13
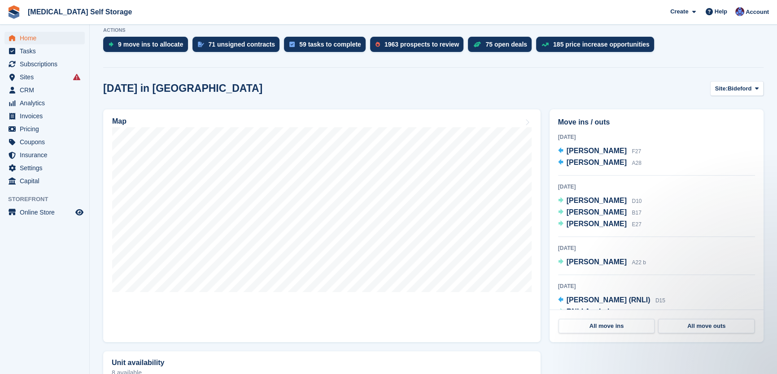
scroll to position [204, 0]
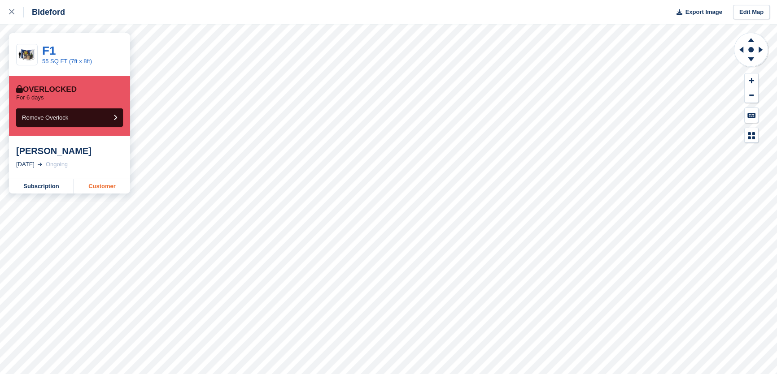
click at [84, 186] on link "Customer" at bounding box center [102, 186] width 56 height 14
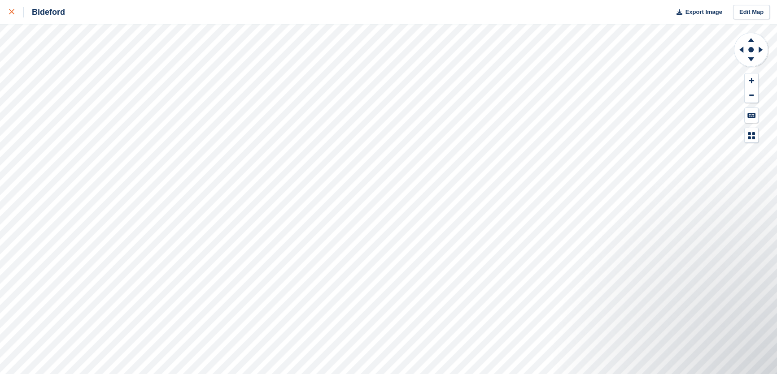
click at [9, 14] on link at bounding box center [12, 12] width 24 height 24
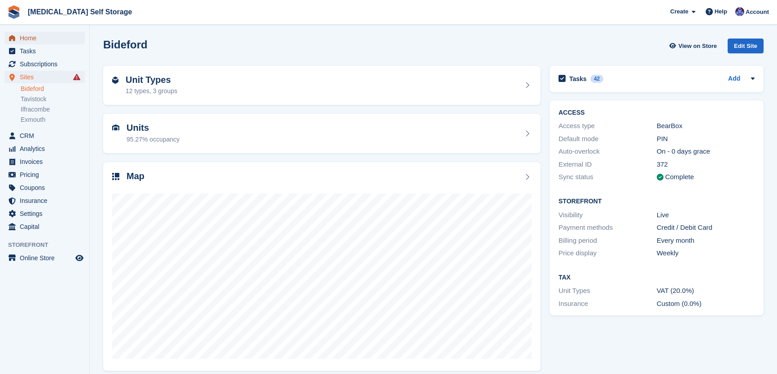
click at [33, 35] on span "Home" at bounding box center [47, 38] width 54 height 13
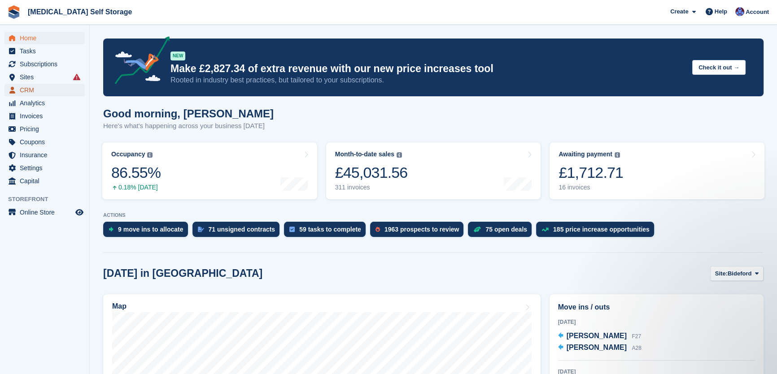
click at [26, 91] on span "CRM" at bounding box center [47, 90] width 54 height 13
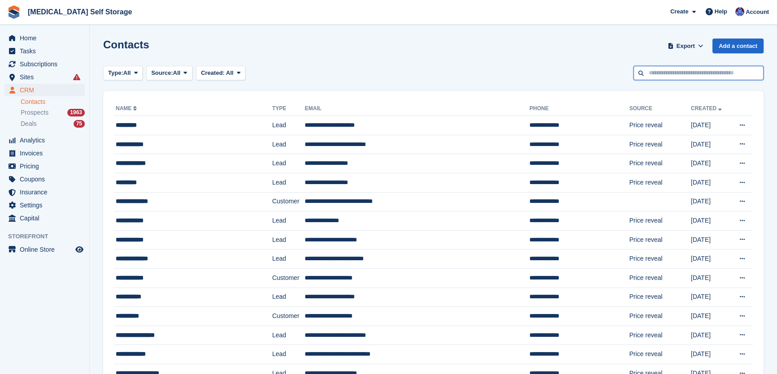
click at [655, 74] on input "text" at bounding box center [698, 73] width 130 height 15
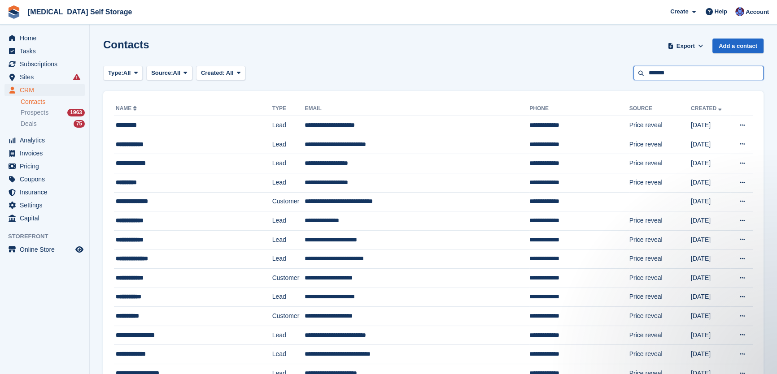
type input "*******"
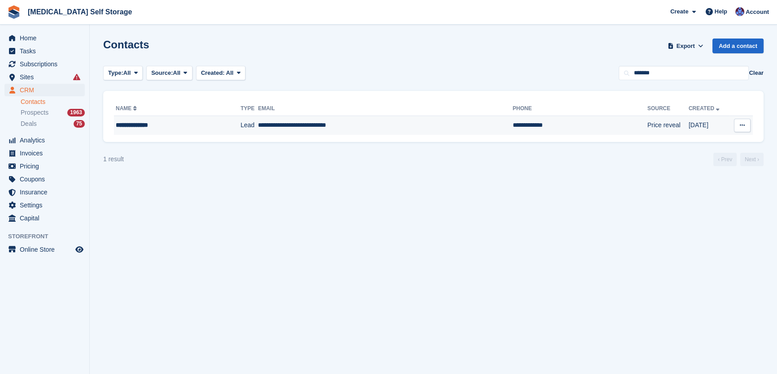
click at [276, 121] on td "**********" at bounding box center [385, 125] width 254 height 19
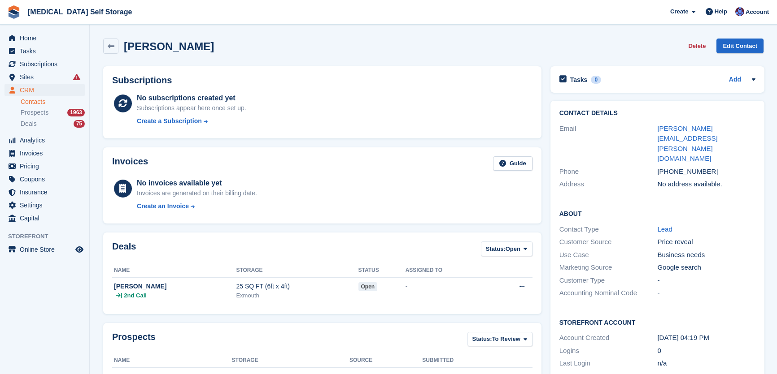
scroll to position [204, 0]
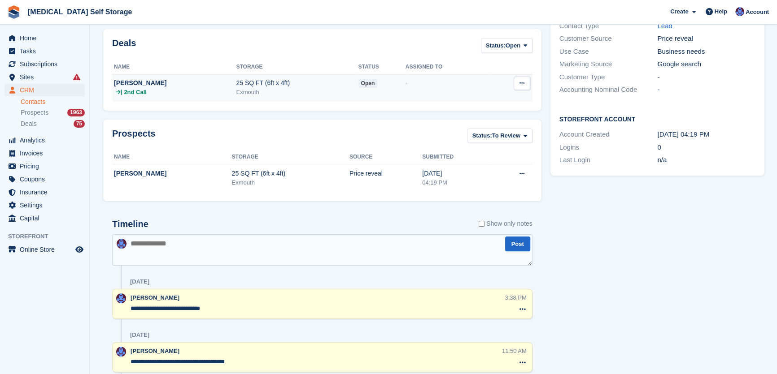
click at [521, 82] on icon at bounding box center [521, 83] width 5 height 6
click at [482, 102] on p "View deal" at bounding box center [487, 101] width 78 height 12
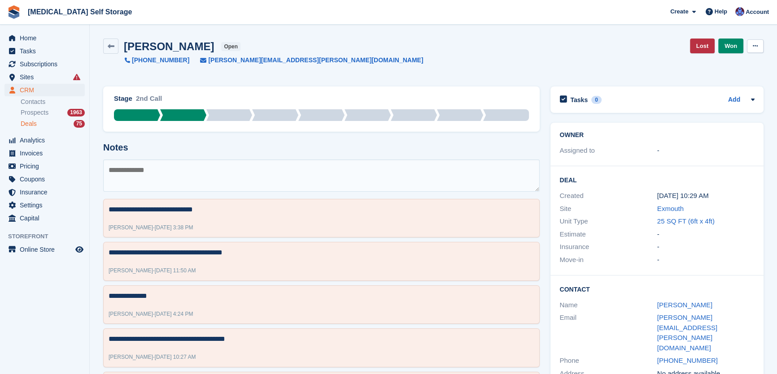
click at [752, 42] on button at bounding box center [755, 45] width 17 height 13
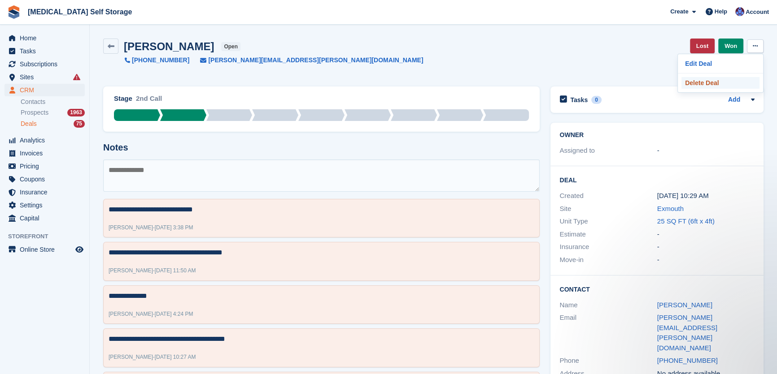
click at [691, 84] on p "Delete Deal" at bounding box center [720, 83] width 78 height 12
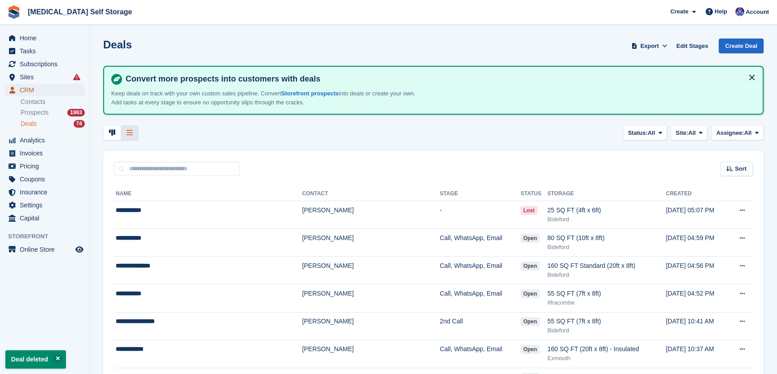
click at [30, 91] on span "CRM" at bounding box center [47, 90] width 54 height 13
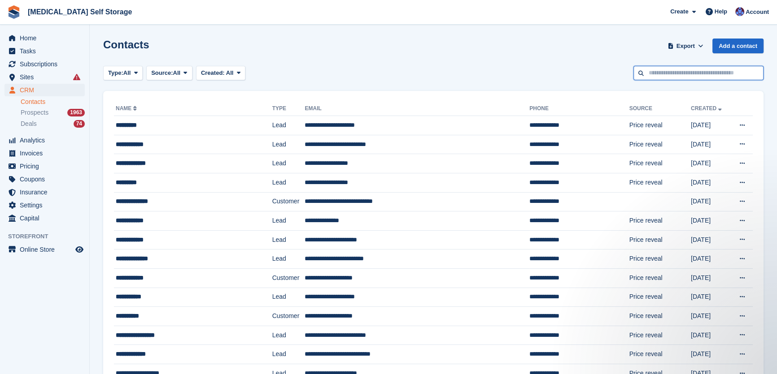
click at [668, 72] on input "text" at bounding box center [698, 73] width 130 height 15
type input "*******"
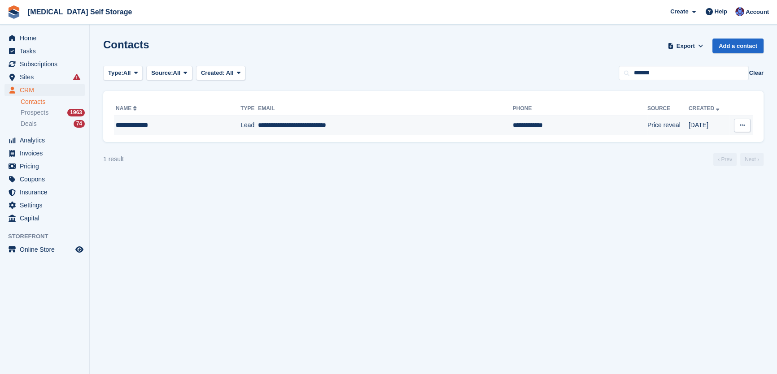
click at [313, 130] on td "**********" at bounding box center [385, 125] width 254 height 19
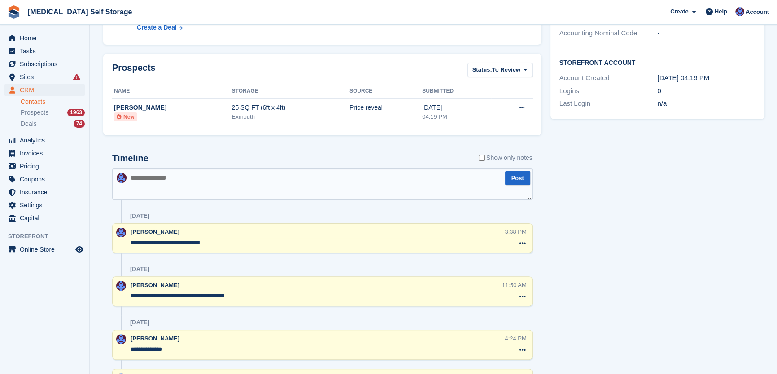
scroll to position [326, 0]
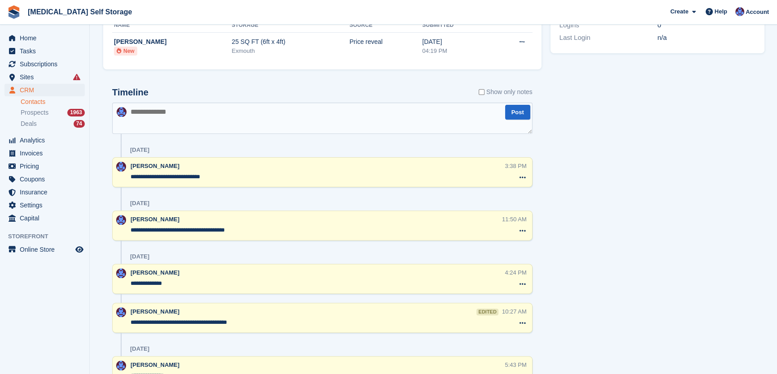
click at [166, 124] on textarea at bounding box center [322, 118] width 420 height 31
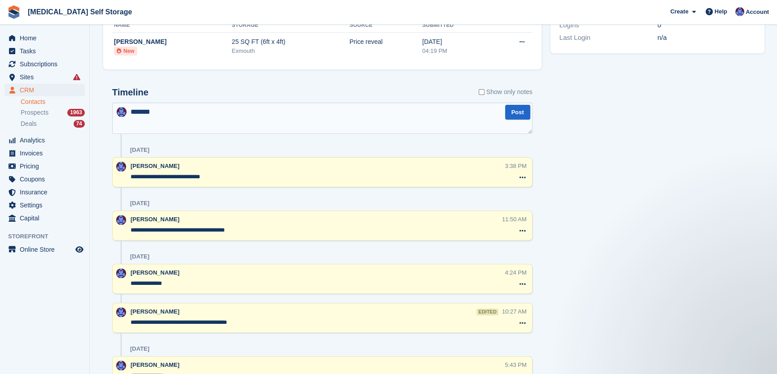
scroll to position [0, 0]
type textarea "**********"
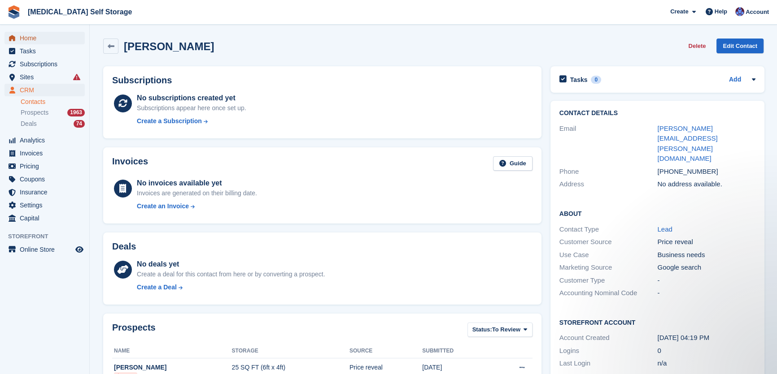
click at [31, 40] on span "Home" at bounding box center [47, 38] width 54 height 13
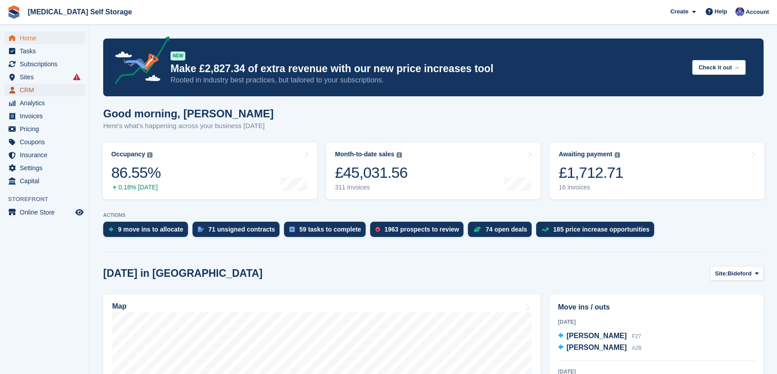
click at [39, 89] on span "CRM" at bounding box center [47, 90] width 54 height 13
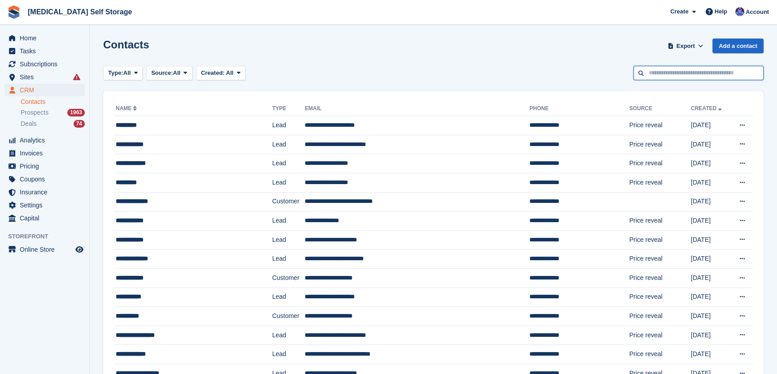
click at [690, 70] on input "text" at bounding box center [698, 73] width 130 height 15
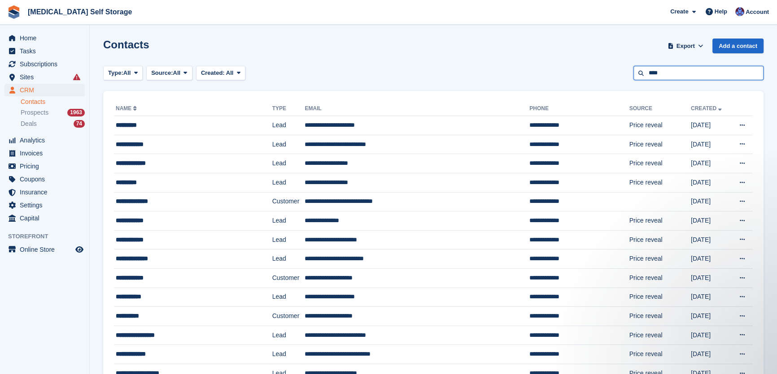
type input "***"
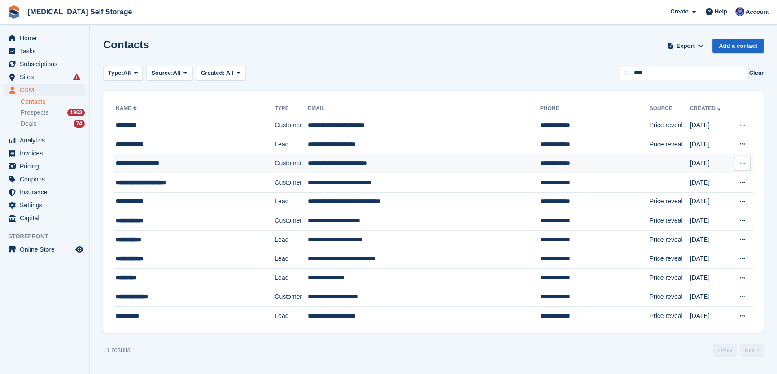
click at [323, 164] on td "**********" at bounding box center [424, 163] width 232 height 19
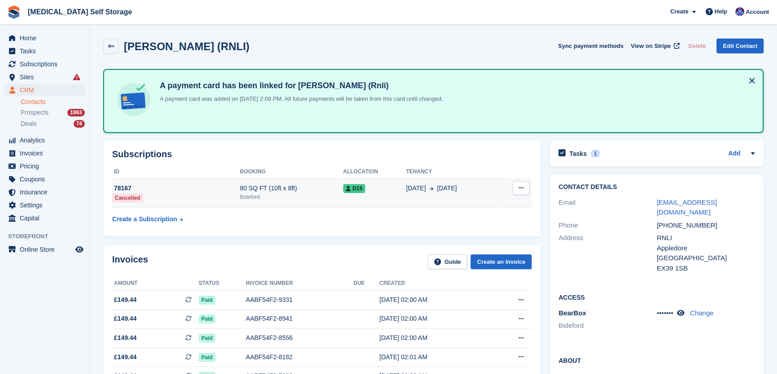
click at [522, 185] on icon at bounding box center [520, 188] width 5 height 6
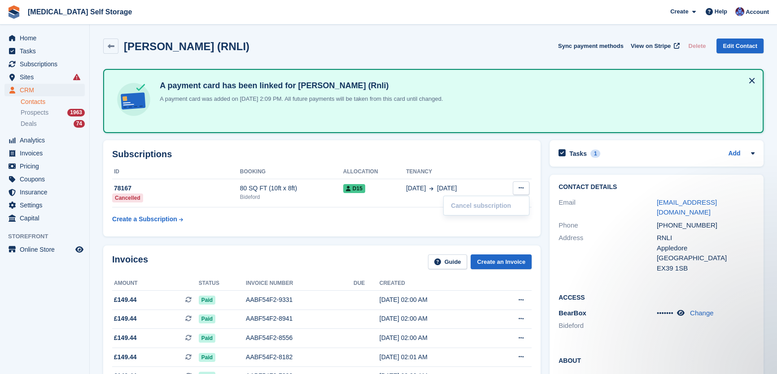
click at [311, 224] on table "ID Booking Allocation Tenancy 78167 Cancelled 80 SQ FT (10ft x 8ft) Bideford D1…" at bounding box center [321, 196] width 419 height 63
click at [26, 39] on span "Home" at bounding box center [47, 38] width 54 height 13
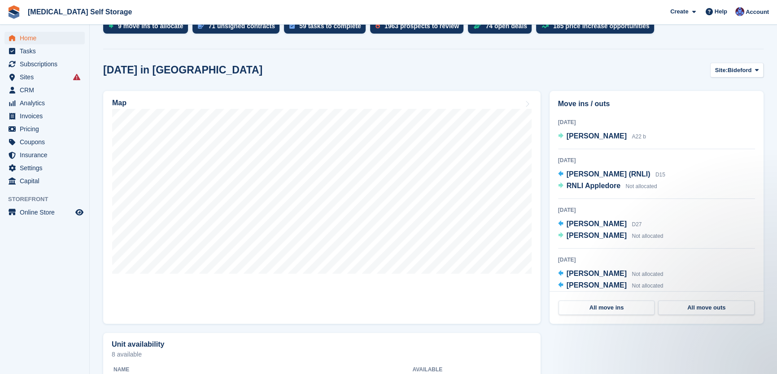
scroll to position [122, 0]
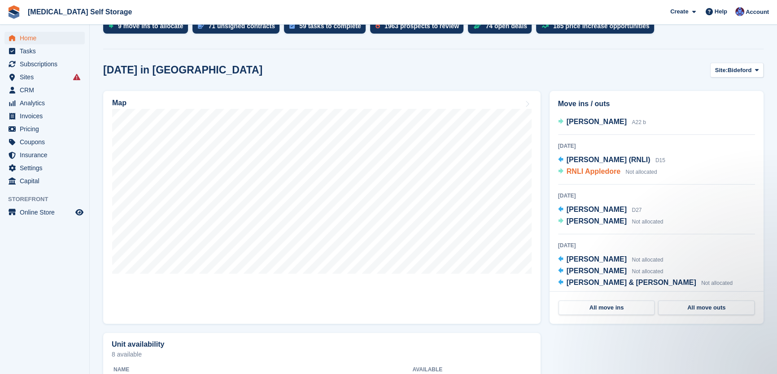
click at [597, 174] on span "RNLI Appledore" at bounding box center [593, 172] width 54 height 8
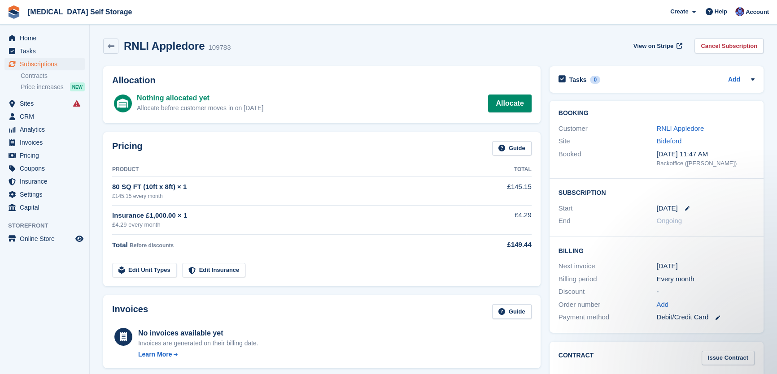
click at [675, 122] on div "Customer RNLI Appledore" at bounding box center [656, 128] width 196 height 13
click at [674, 128] on link "RNLI Appledore" at bounding box center [680, 129] width 48 height 8
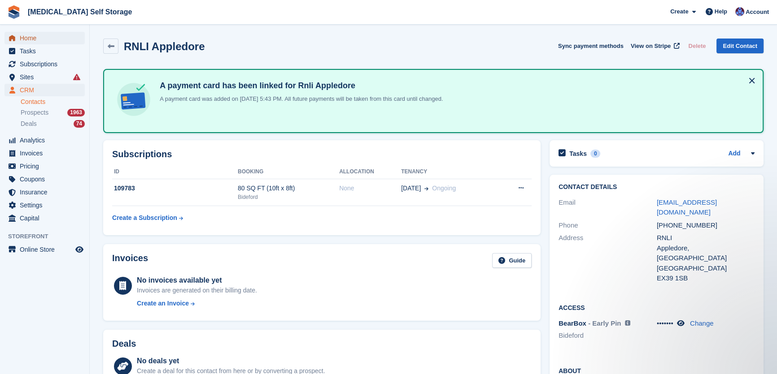
click at [30, 39] on span "Home" at bounding box center [47, 38] width 54 height 13
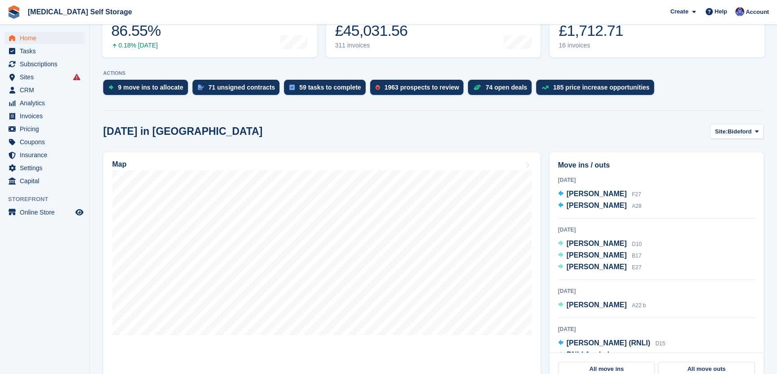
scroll to position [163, 0]
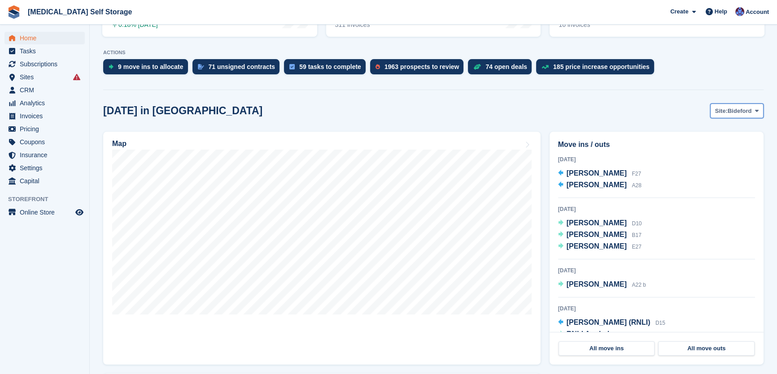
click at [734, 112] on span "Bideford" at bounding box center [739, 111] width 24 height 9
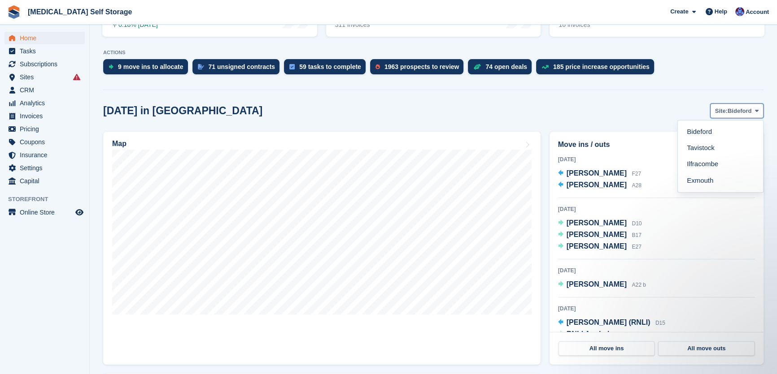
scroll to position [0, 0]
click at [631, 96] on section "NEW Make £2,827.34 of extra revenue with our new price increases tool Rooted in…" at bounding box center [433, 308] width 687 height 943
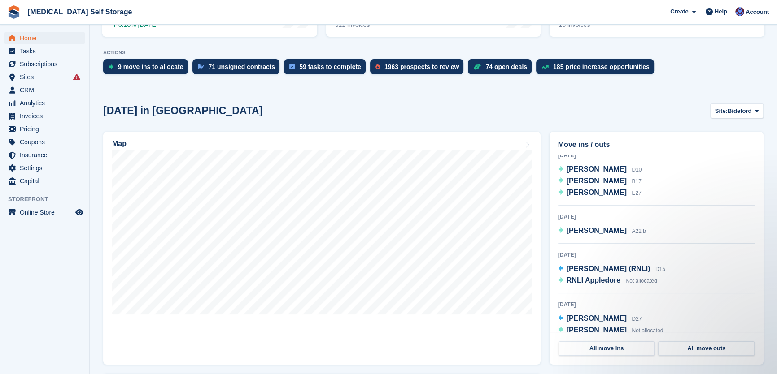
scroll to position [81, 0]
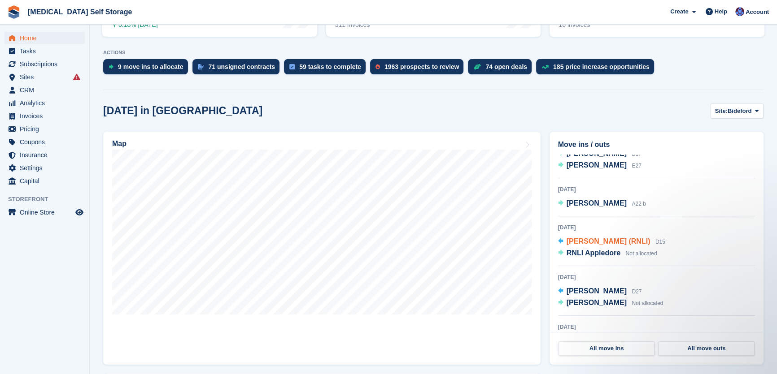
click at [600, 241] on span "[PERSON_NAME] (RNLI)" at bounding box center [608, 242] width 84 height 8
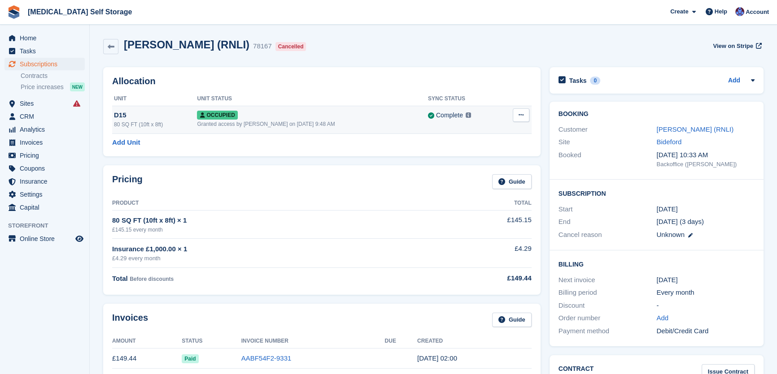
click at [347, 126] on div "Granted access by Helen Walker on 28th Mar, 9:48 AM" at bounding box center [312, 124] width 230 height 8
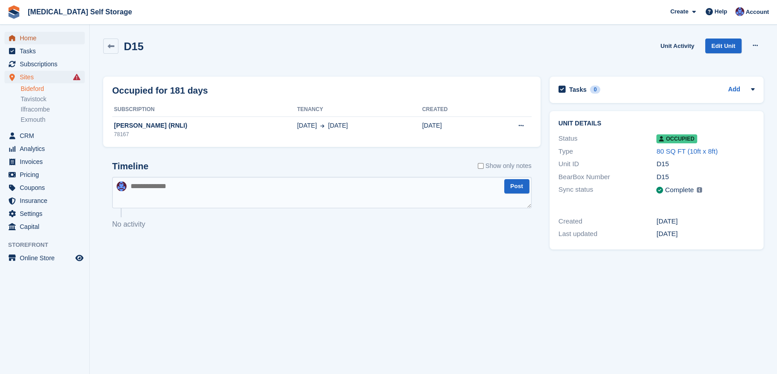
click at [42, 37] on span "Home" at bounding box center [47, 38] width 54 height 13
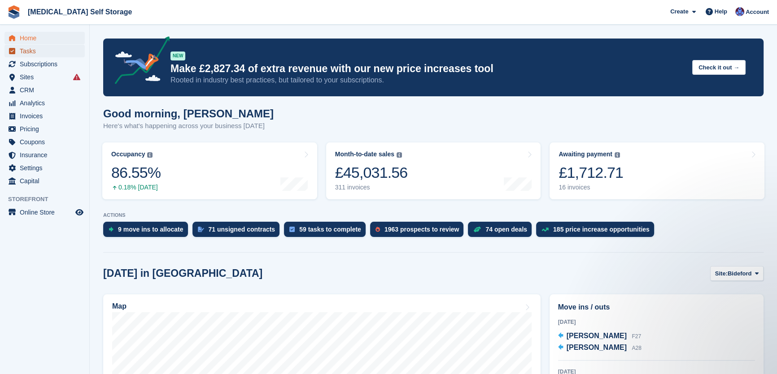
click at [20, 50] on span "Tasks" at bounding box center [47, 51] width 54 height 13
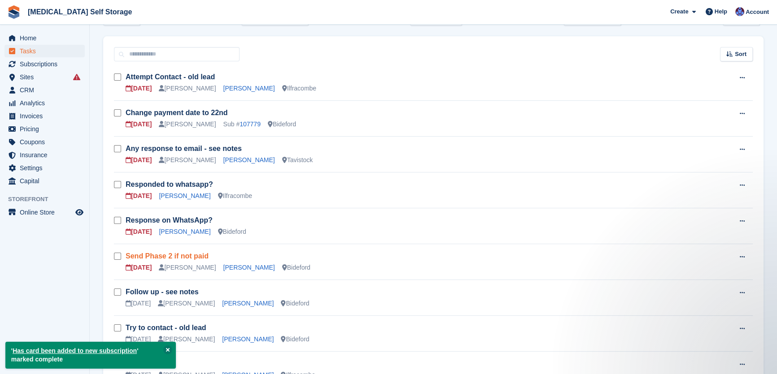
click at [156, 255] on link "Send Phase 2 if not paid" at bounding box center [167, 256] width 83 height 8
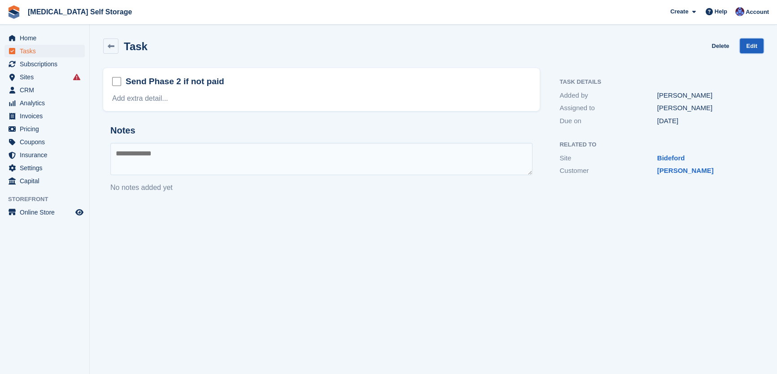
click at [744, 45] on link "Edit" at bounding box center [751, 46] width 24 height 15
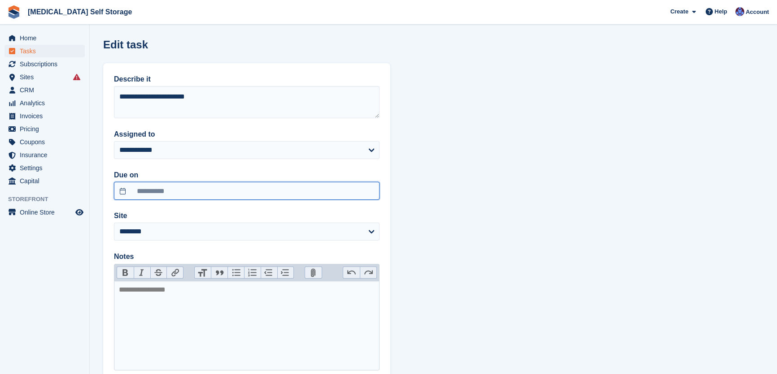
click at [150, 188] on input "**********" at bounding box center [246, 191] width 265 height 18
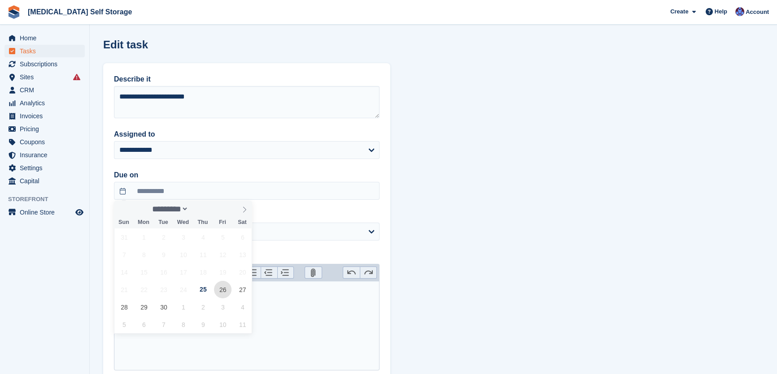
click at [224, 289] on span "26" at bounding box center [222, 289] width 17 height 17
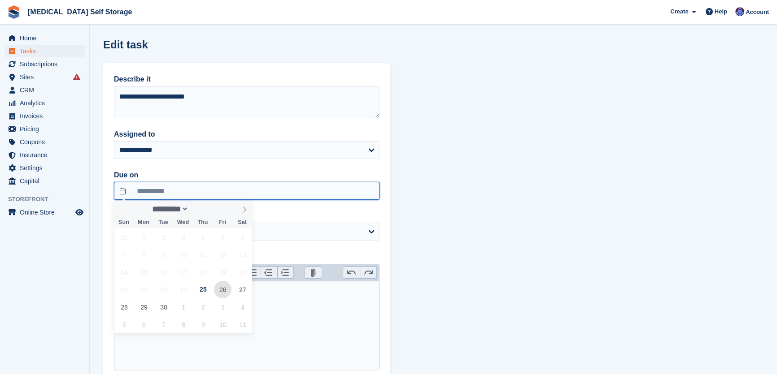
type input "**********"
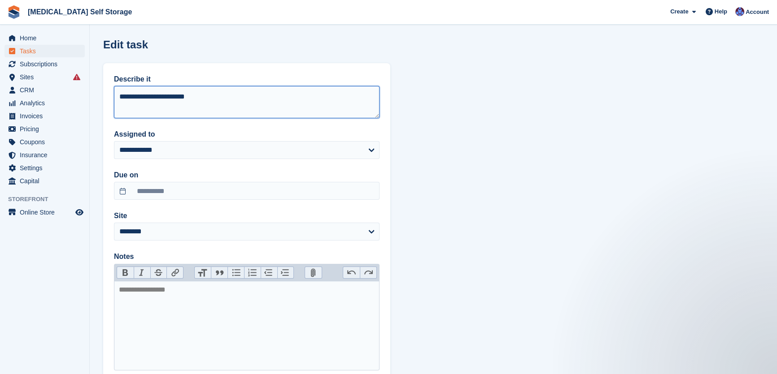
drag, startPoint x: 220, startPoint y: 100, endPoint x: 95, endPoint y: 92, distance: 125.3
click at [95, 92] on section "**********" at bounding box center [433, 217] width 687 height 434
click at [129, 96] on textarea "**********" at bounding box center [246, 102] width 265 height 32
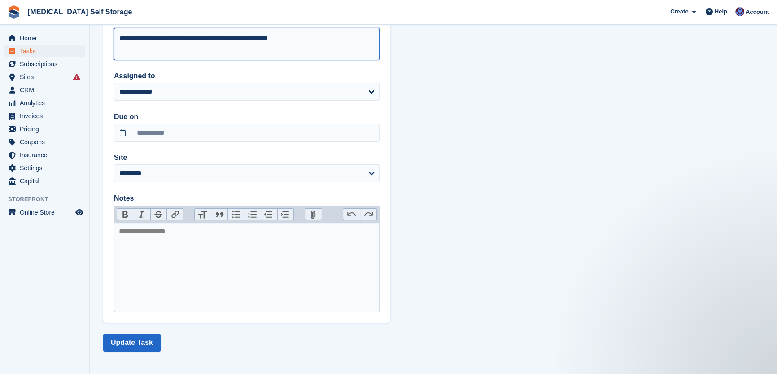
scroll to position [60, 0]
type textarea "**********"
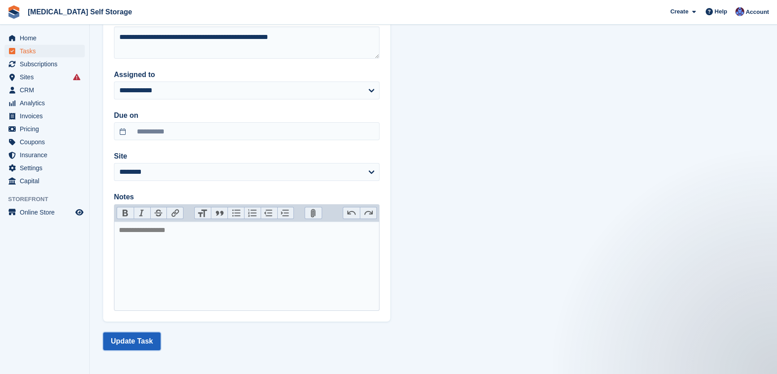
click at [146, 341] on button "Update Task" at bounding box center [131, 342] width 57 height 18
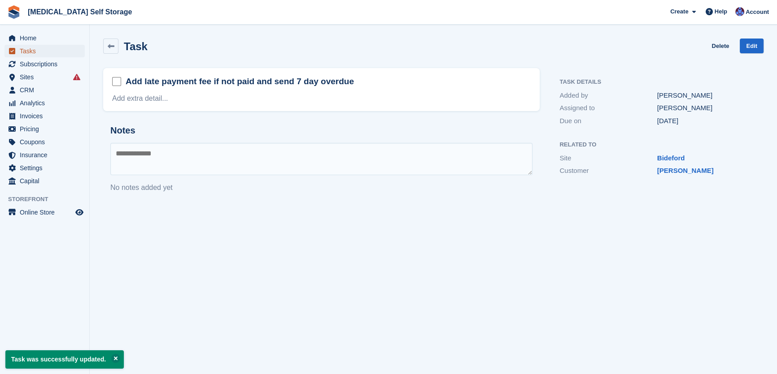
click at [33, 49] on span "Tasks" at bounding box center [47, 51] width 54 height 13
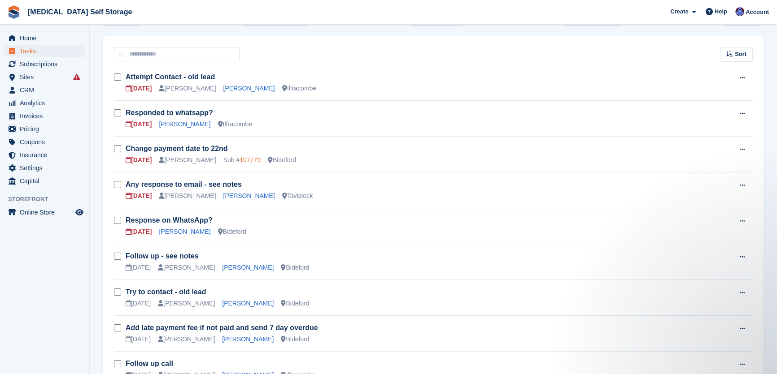
click at [239, 161] on link "107779" at bounding box center [249, 159] width 21 height 7
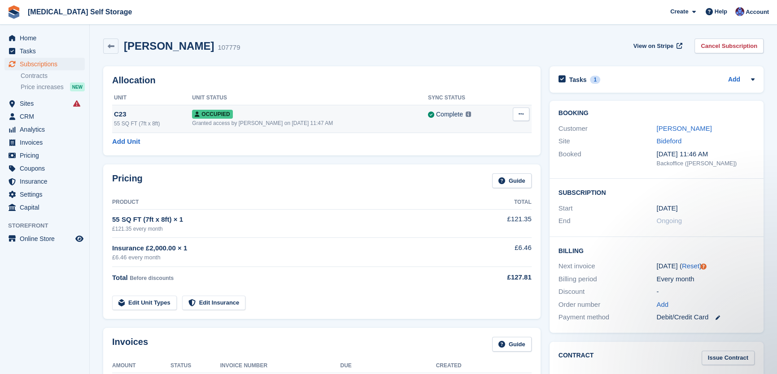
click at [317, 112] on div "Occupied" at bounding box center [310, 113] width 236 height 9
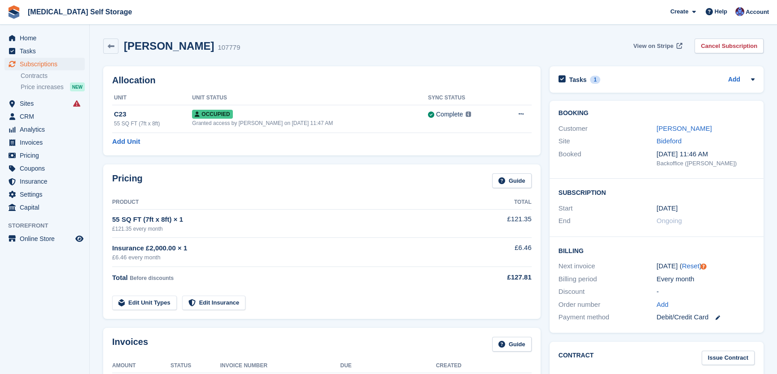
click at [653, 48] on span "View on Stripe" at bounding box center [653, 46] width 40 height 9
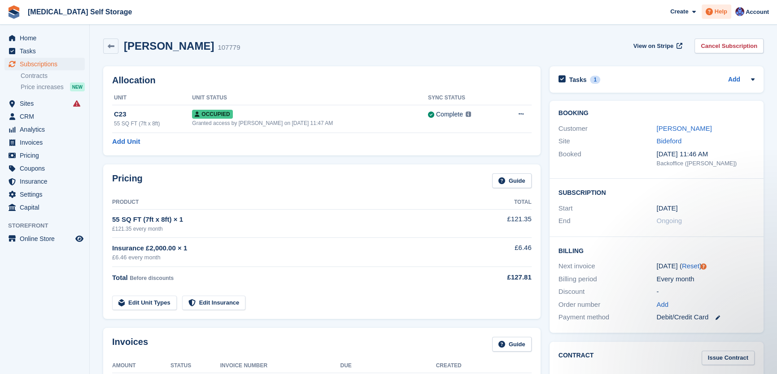
click at [716, 17] on div "Help" at bounding box center [716, 11] width 30 height 14
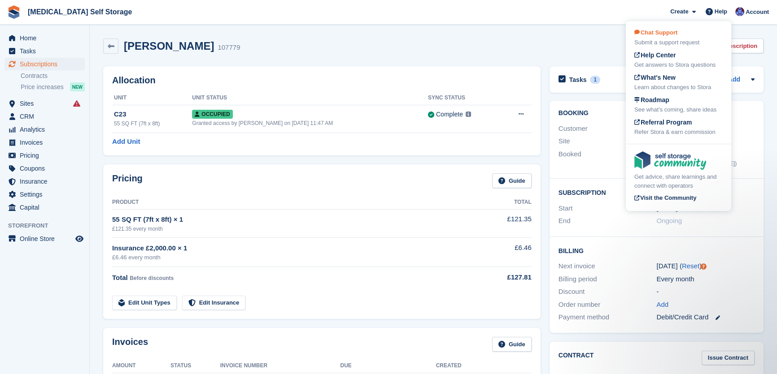
click at [665, 35] on span "Chat Support" at bounding box center [655, 32] width 43 height 7
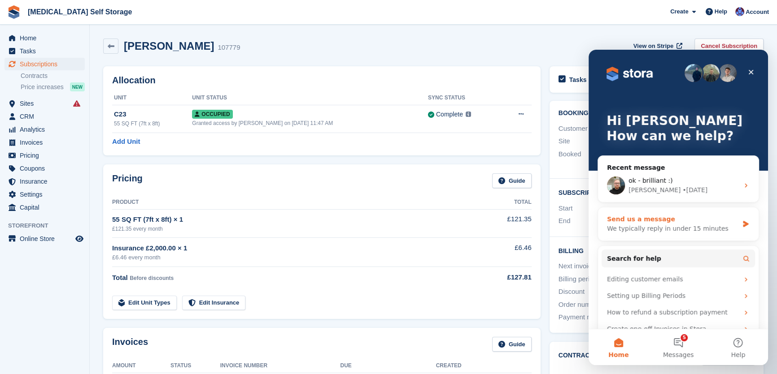
click at [640, 218] on div "Send us a message" at bounding box center [672, 219] width 131 height 9
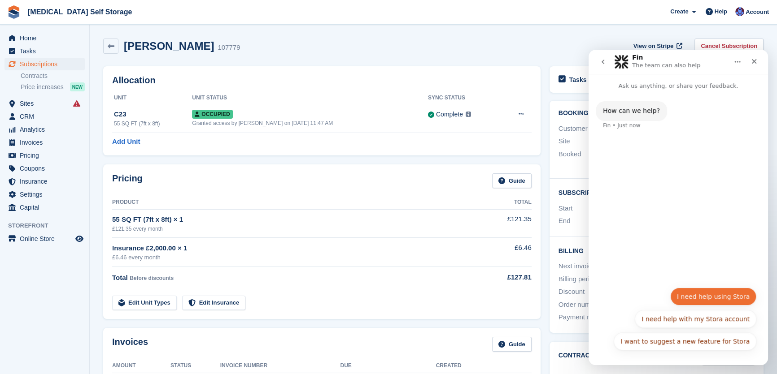
click at [703, 294] on button "I need help using Stora" at bounding box center [713, 297] width 86 height 18
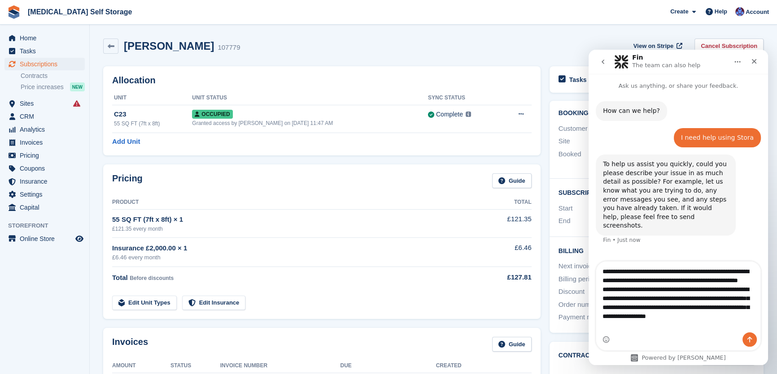
scroll to position [6, 0]
type textarea "**********"
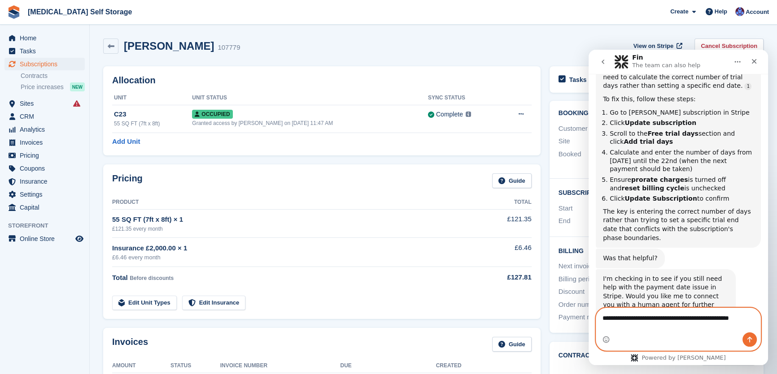
scroll to position [333, 0]
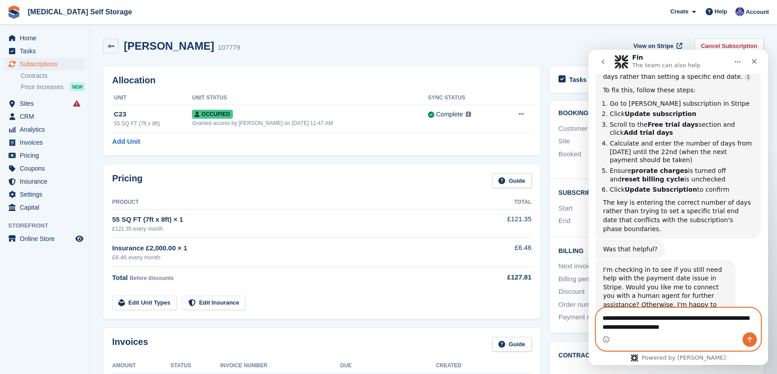
click at [690, 317] on textarea "**********" at bounding box center [678, 320] width 164 height 24
type textarea "**********"
click at [750, 339] on icon "Send a message…" at bounding box center [749, 339] width 7 height 7
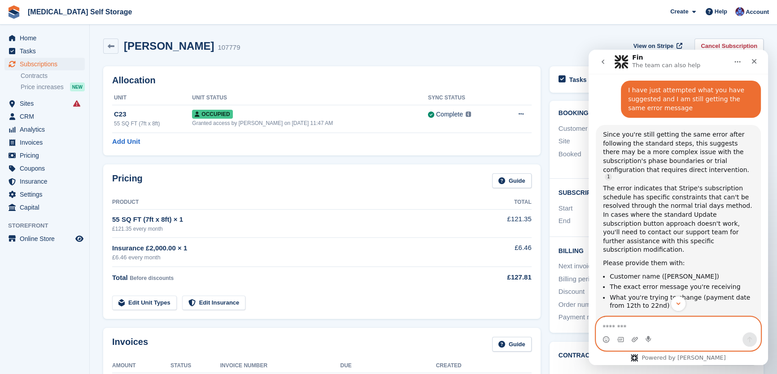
scroll to position [603, 0]
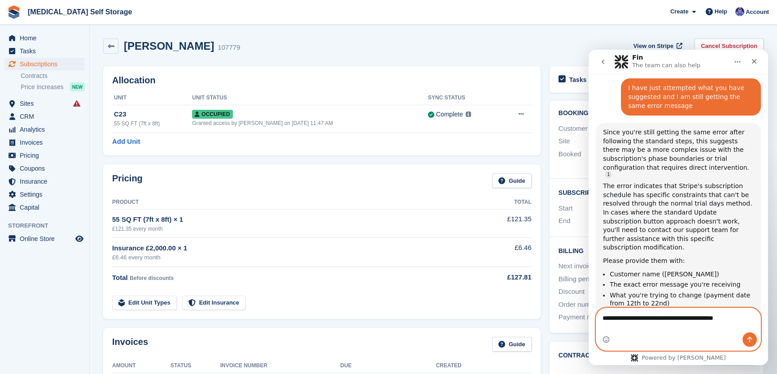
type textarea "**********"
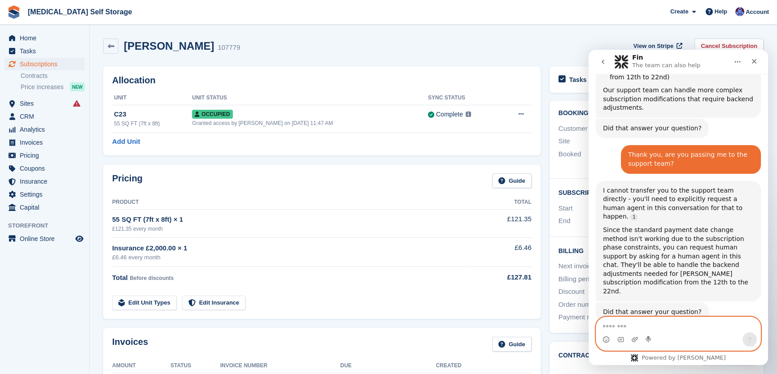
scroll to position [837, 0]
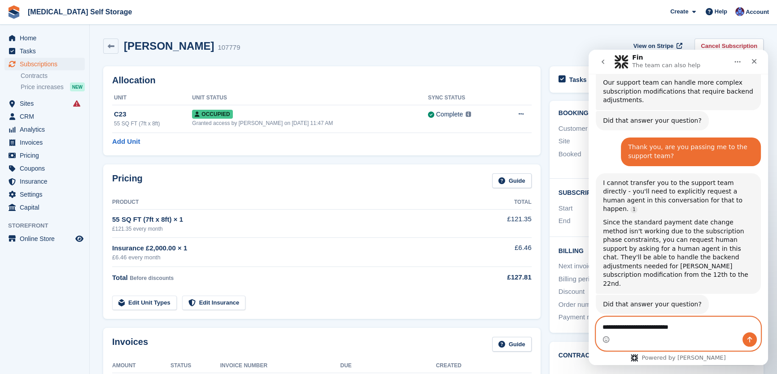
click at [638, 328] on textarea "**********" at bounding box center [678, 324] width 164 height 15
type textarea "**********"
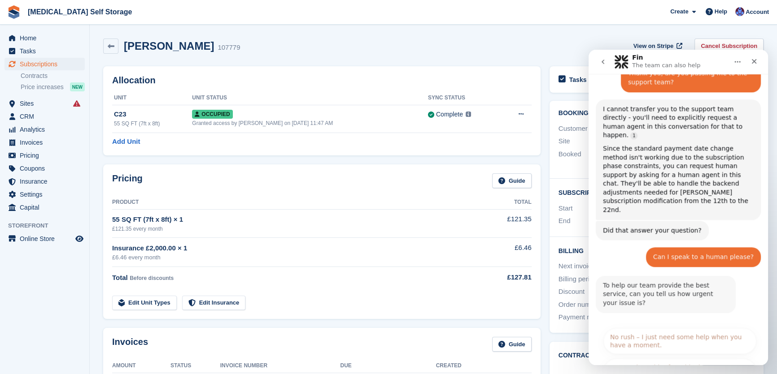
scroll to position [920, 0]
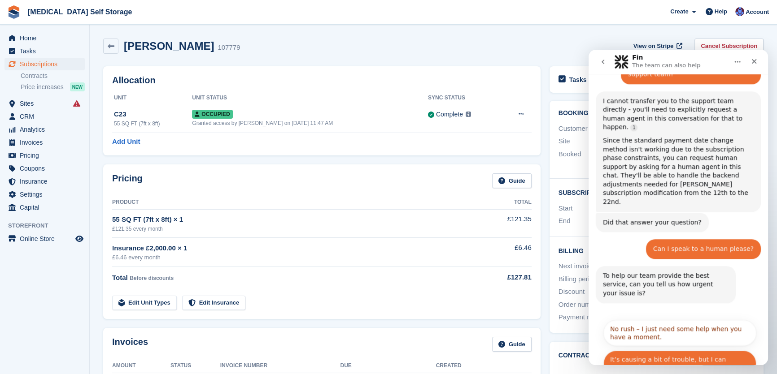
click at [669, 351] on button "It’s causing a bit of trouble, but I can manage for now." at bounding box center [679, 364] width 153 height 26
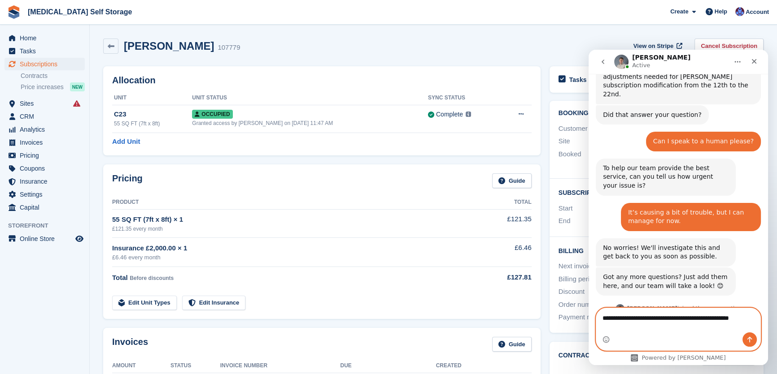
scroll to position [1037, 0]
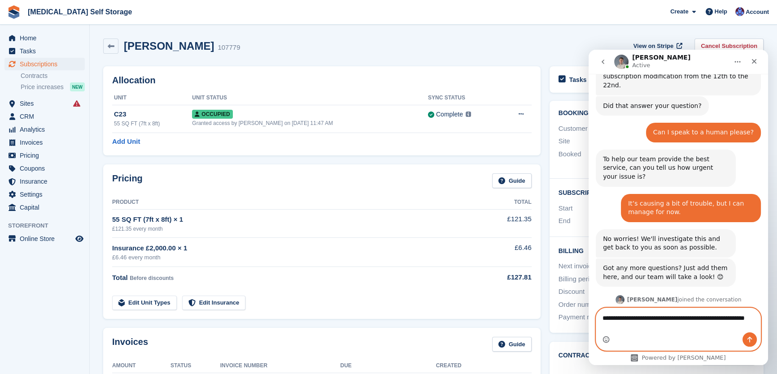
click at [605, 341] on icon "Emoji picker" at bounding box center [606, 341] width 2 height 0
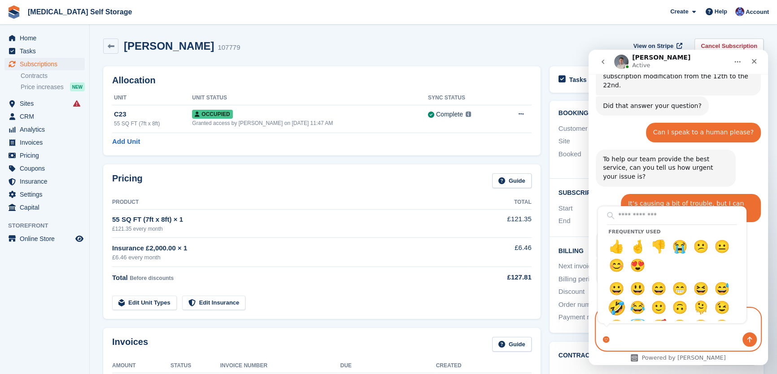
type textarea "**********"
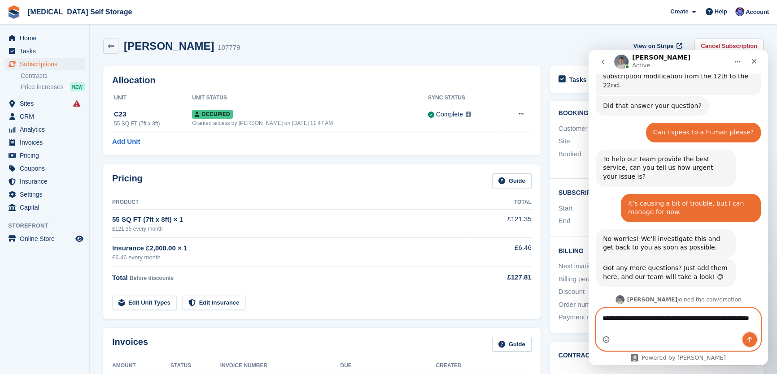
click at [750, 338] on icon "Send a message…" at bounding box center [749, 340] width 5 height 6
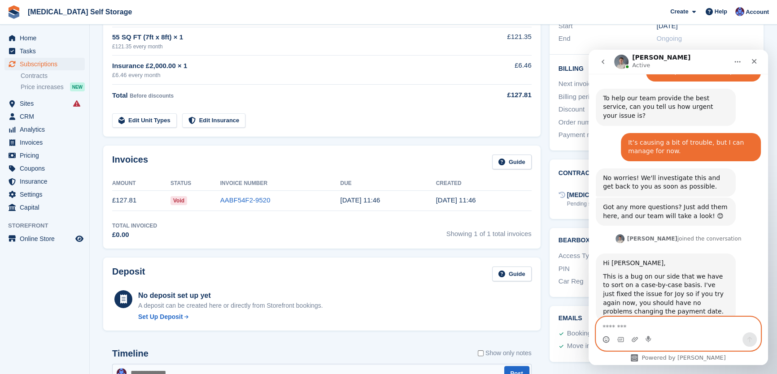
scroll to position [197, 0]
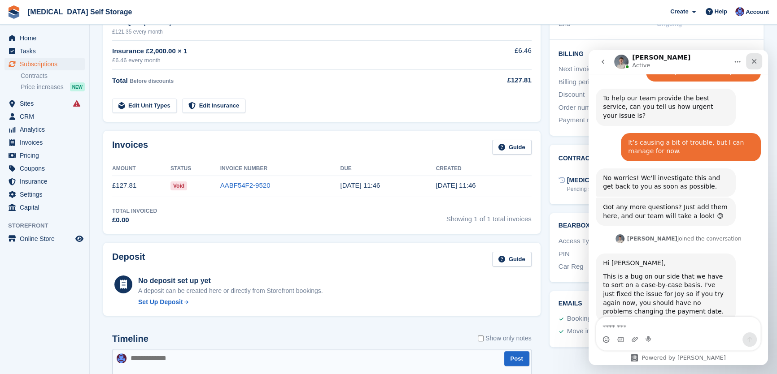
click at [755, 59] on icon "Close" at bounding box center [753, 61] width 7 height 7
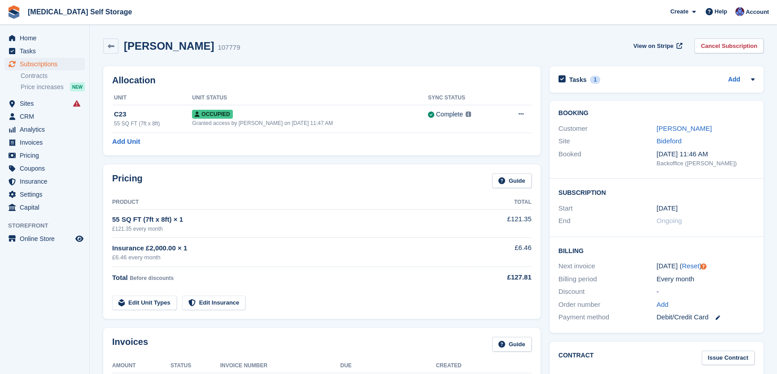
scroll to position [1098, 0]
click at [686, 126] on link "Joy Blackhurst" at bounding box center [683, 129] width 55 height 8
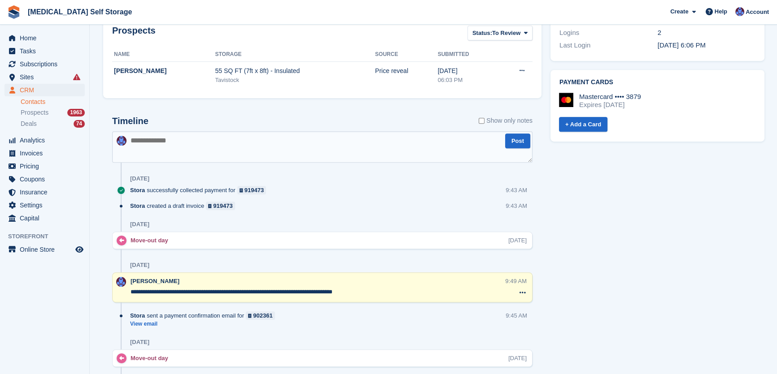
scroll to position [570, 0]
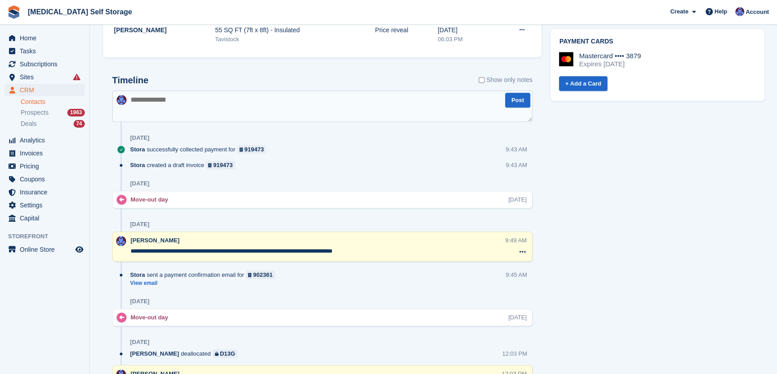
click at [201, 118] on textarea at bounding box center [322, 106] width 420 height 31
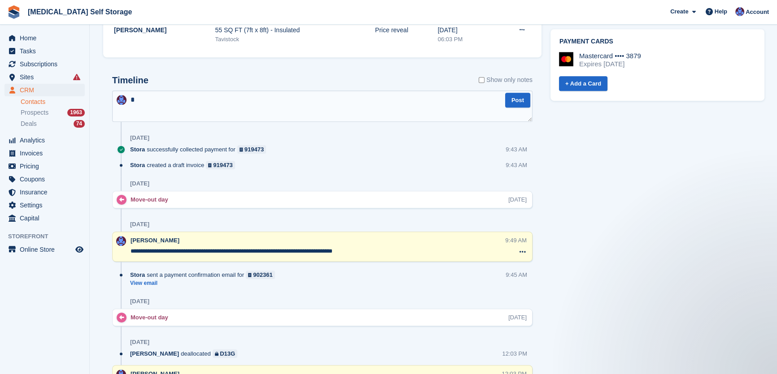
scroll to position [0, 0]
type textarea "**********"
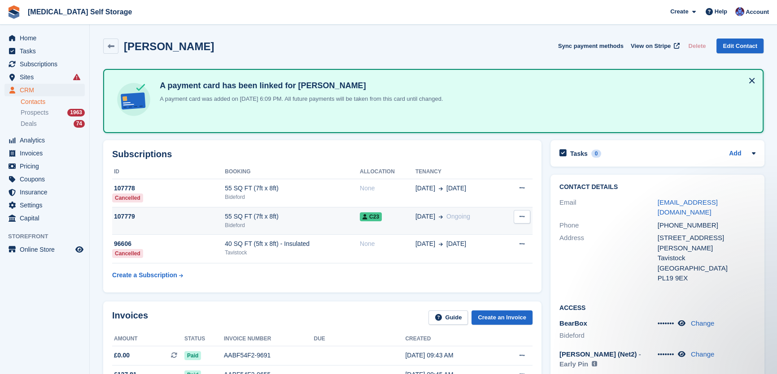
click at [362, 219] on icon at bounding box center [364, 216] width 5 height 5
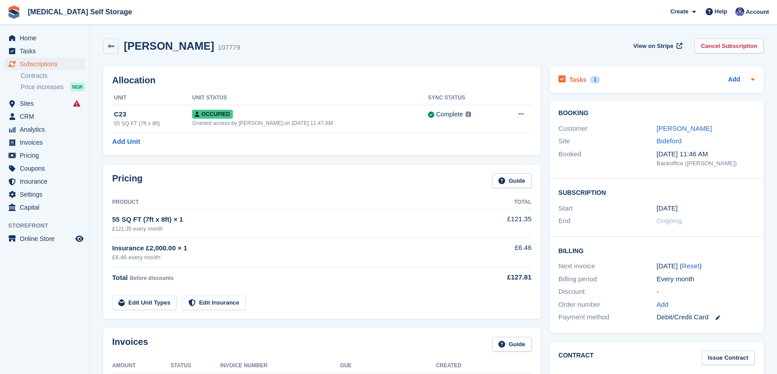
click at [575, 76] on h2 "Tasks" at bounding box center [577, 80] width 17 height 8
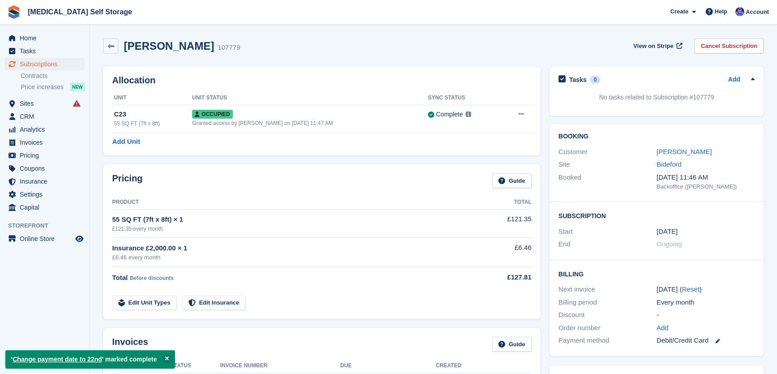
click at [403, 45] on div "[PERSON_NAME] 107779 View on Stripe Cancel Subscription" at bounding box center [433, 46] width 660 height 15
click at [31, 50] on span "Tasks" at bounding box center [47, 51] width 54 height 13
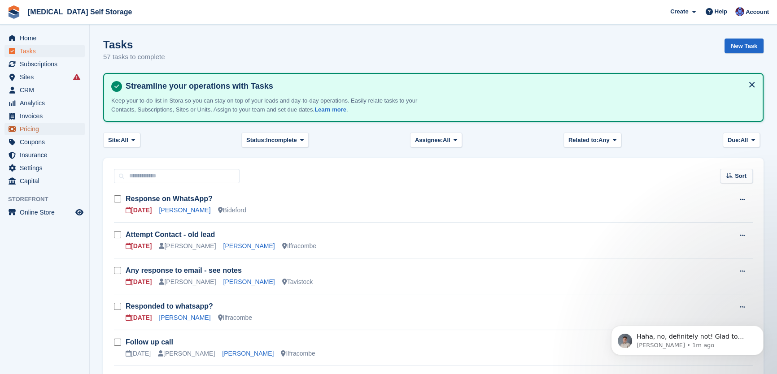
click at [35, 130] on span "Pricing" at bounding box center [47, 129] width 54 height 13
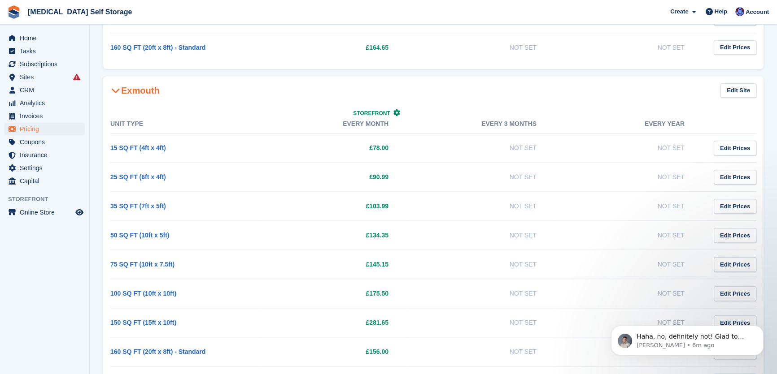
scroll to position [1141, 0]
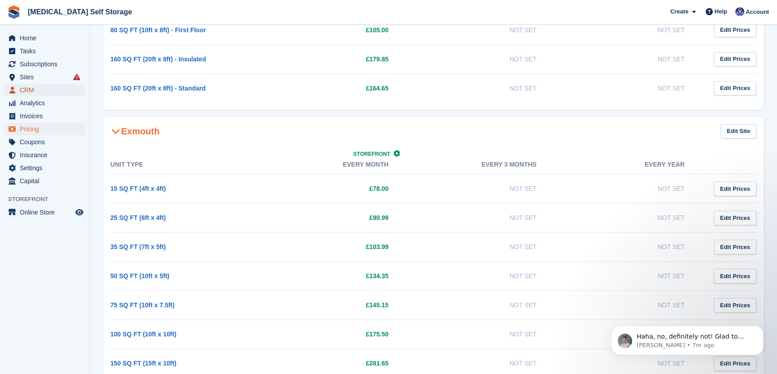
click at [34, 90] on span "CRM" at bounding box center [47, 90] width 54 height 13
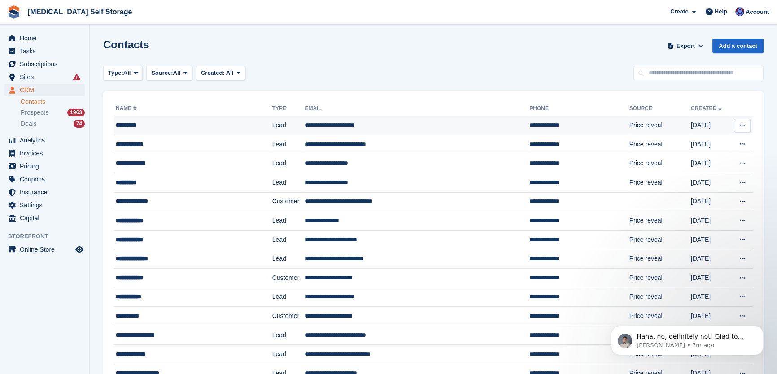
click at [304, 123] on td "**********" at bounding box center [416, 125] width 225 height 19
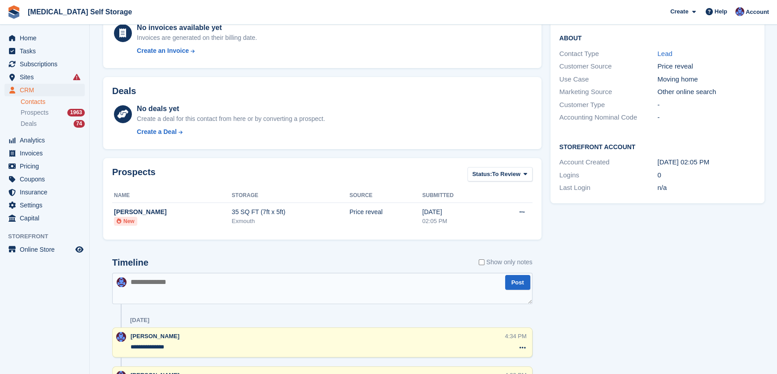
scroll to position [273, 0]
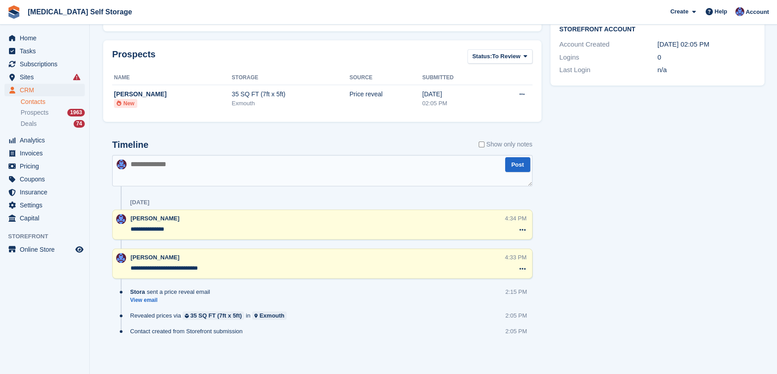
click at [246, 180] on textarea at bounding box center [322, 170] width 420 height 31
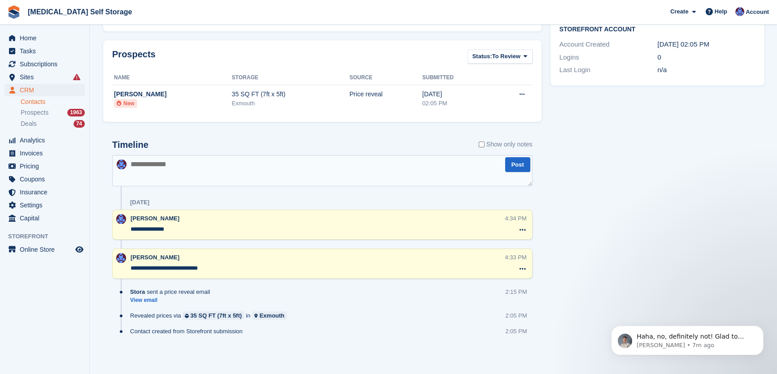
scroll to position [0, 0]
type textarea "*"
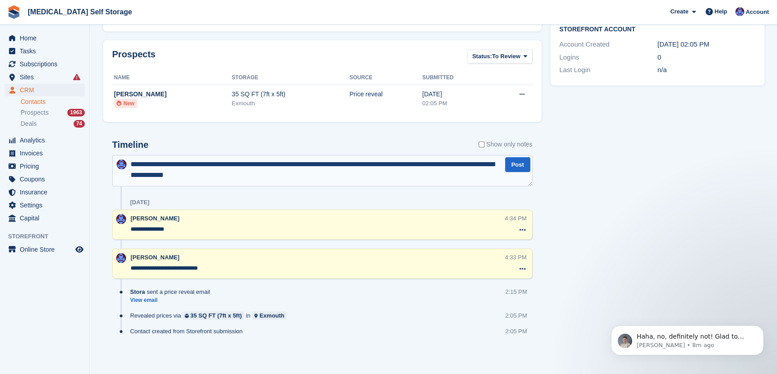
type textarea "**********"
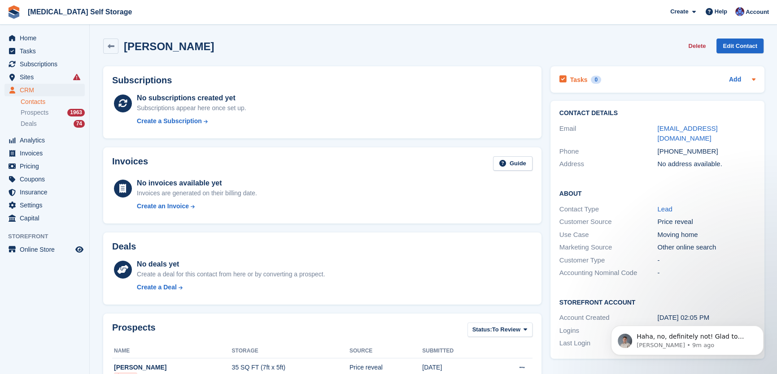
click at [573, 79] on h2 "Tasks" at bounding box center [578, 80] width 17 height 8
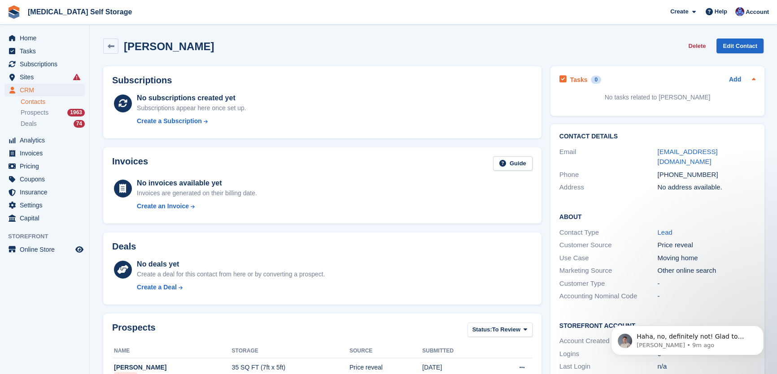
click at [729, 74] on div "Add" at bounding box center [742, 79] width 26 height 11
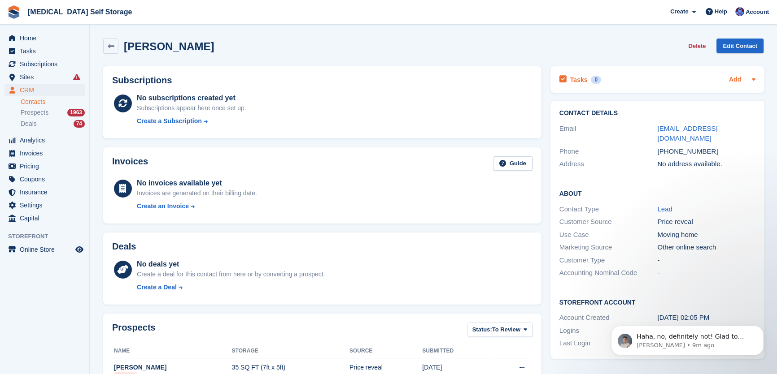
click at [736, 80] on link "Add" at bounding box center [735, 80] width 12 height 10
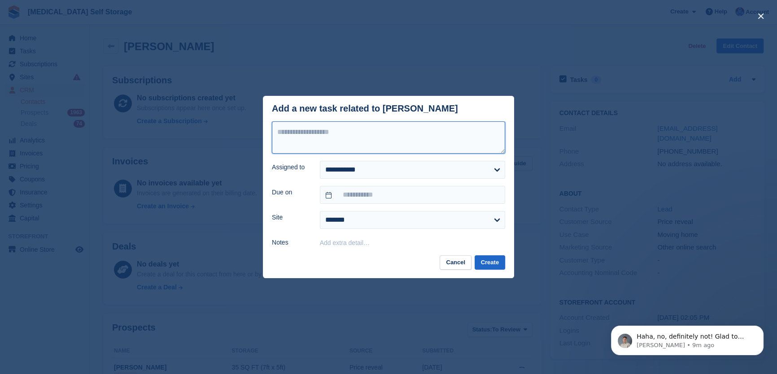
click at [304, 130] on textarea at bounding box center [388, 138] width 233 height 32
type textarea "**********"
click at [351, 170] on select "**********" at bounding box center [412, 170] width 185 height 18
select select "****"
click at [320, 162] on select "**********" at bounding box center [412, 170] width 185 height 18
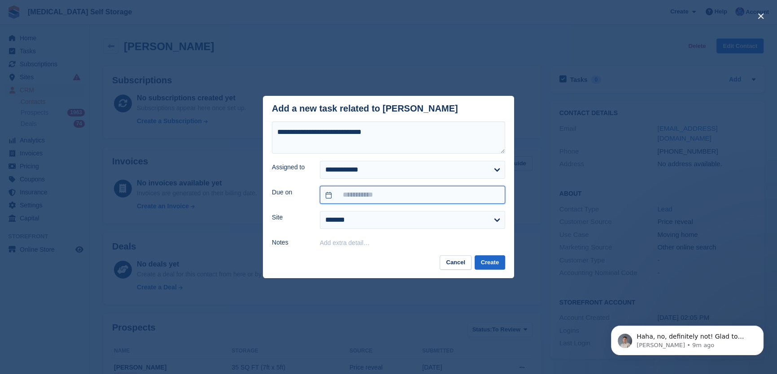
click at [367, 196] on input "text" at bounding box center [412, 195] width 185 height 18
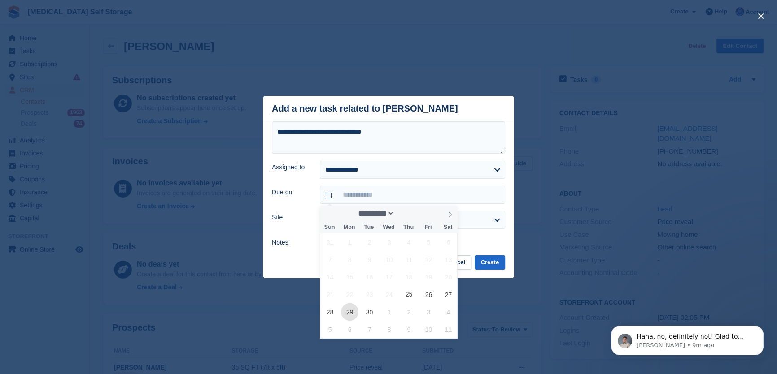
click at [349, 312] on span "29" at bounding box center [349, 312] width 17 height 17
type input "**********"
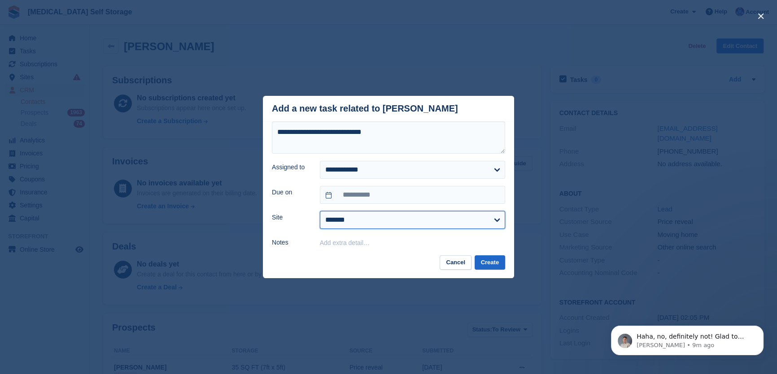
click at [373, 227] on select "**********" at bounding box center [412, 220] width 185 height 18
select select "****"
click at [320, 212] on select "**********" at bounding box center [412, 220] width 185 height 18
click at [489, 262] on button "Create" at bounding box center [489, 263] width 30 height 15
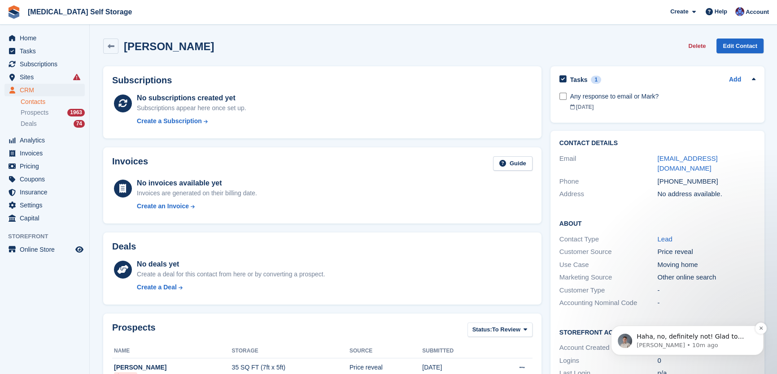
click at [702, 343] on p "[PERSON_NAME] • 10m ago" at bounding box center [694, 346] width 116 height 8
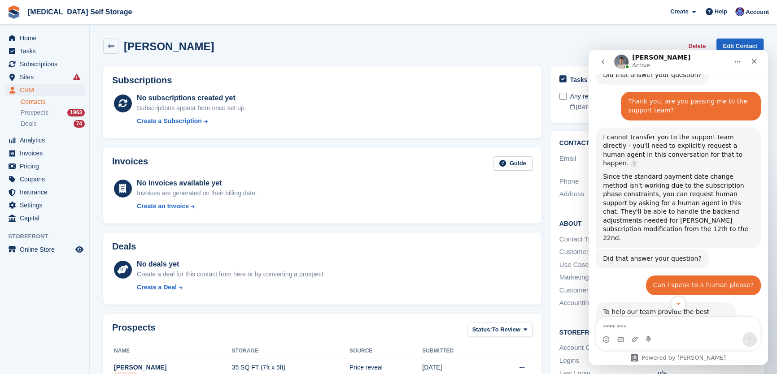
scroll to position [1112, 0]
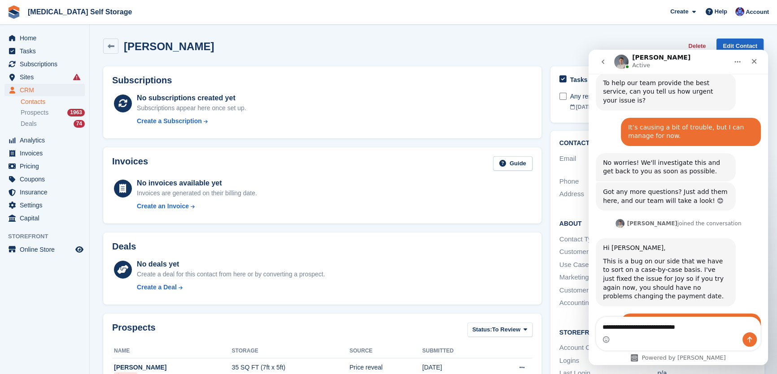
type textarea "**********"
click at [747, 343] on button "Send a message…" at bounding box center [749, 340] width 14 height 14
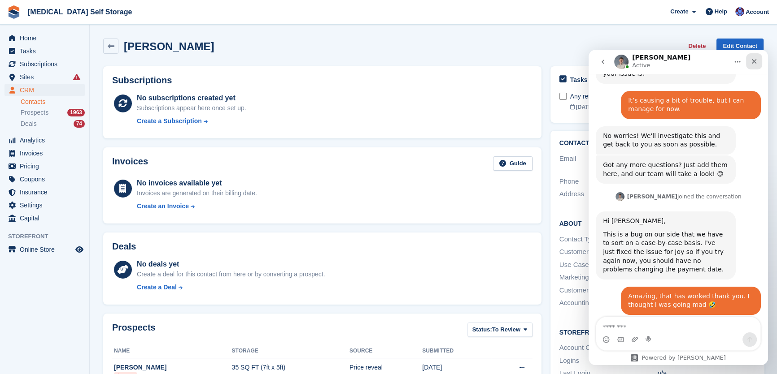
click at [753, 58] on icon "Close" at bounding box center [753, 61] width 7 height 7
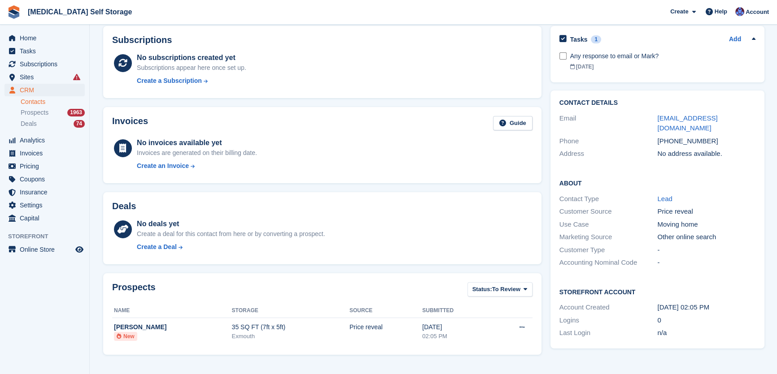
scroll to position [0, 0]
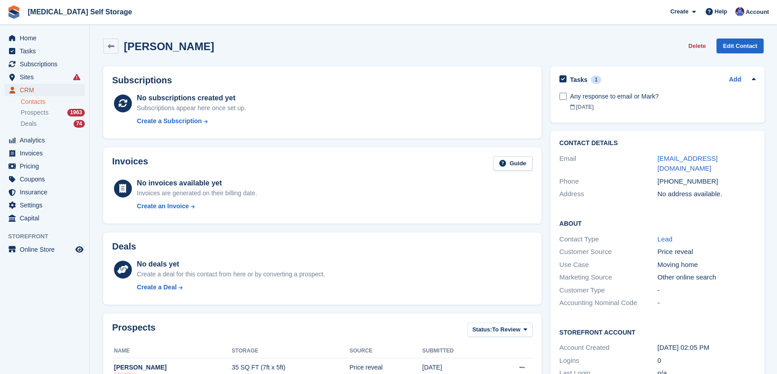
click at [34, 91] on span "CRM" at bounding box center [47, 90] width 54 height 13
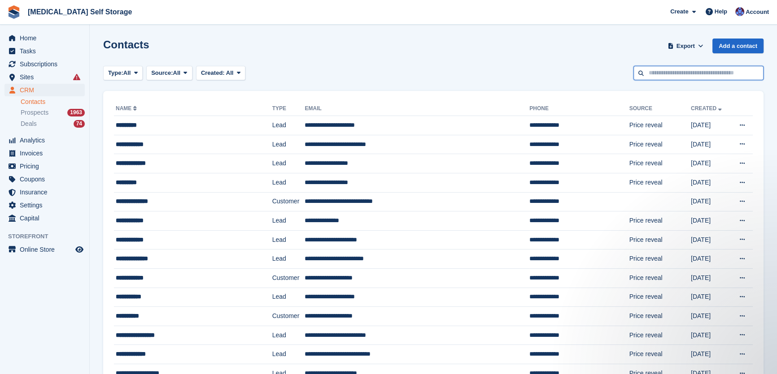
click at [692, 72] on input "text" at bounding box center [698, 73] width 130 height 15
type input "********"
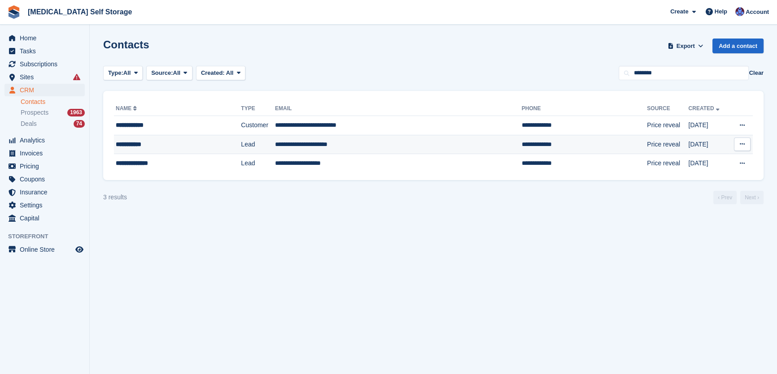
click at [331, 147] on td "**********" at bounding box center [398, 144] width 247 height 19
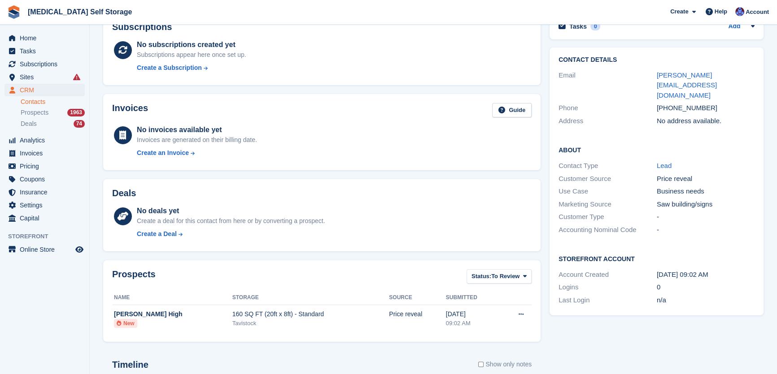
scroll to position [285, 0]
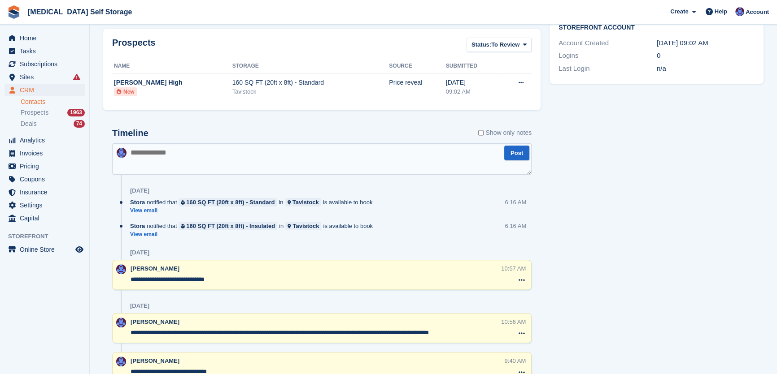
click at [179, 153] on textarea at bounding box center [321, 158] width 419 height 31
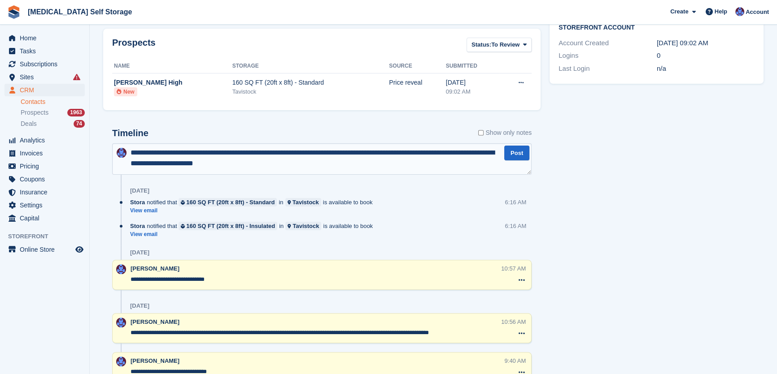
type textarea "**********"
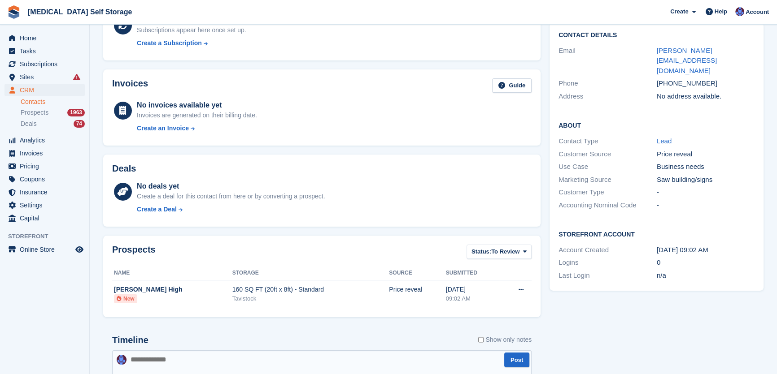
scroll to position [0, 0]
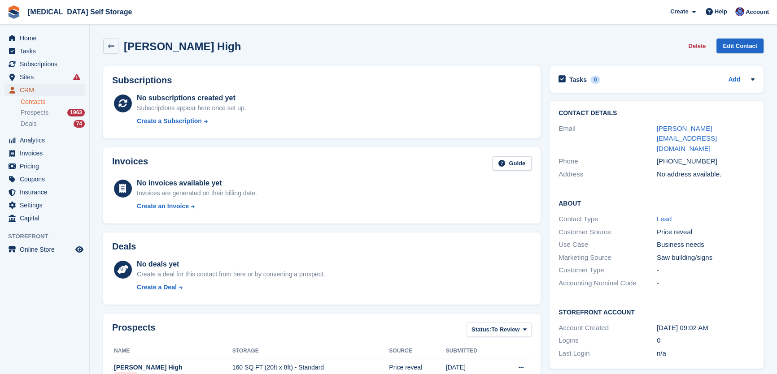
click at [33, 89] on span "CRM" at bounding box center [47, 90] width 54 height 13
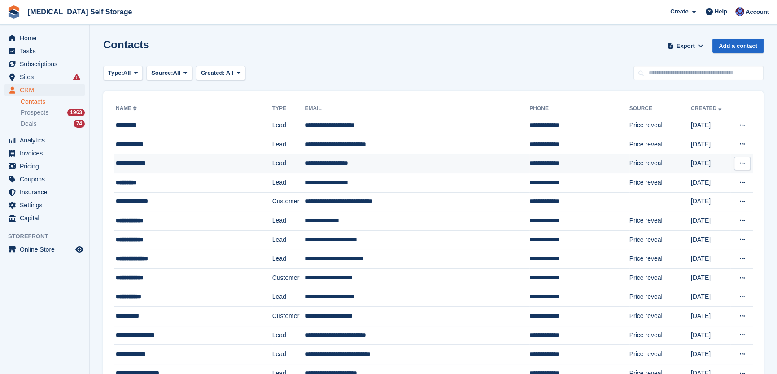
click at [330, 161] on td "**********" at bounding box center [416, 163] width 225 height 19
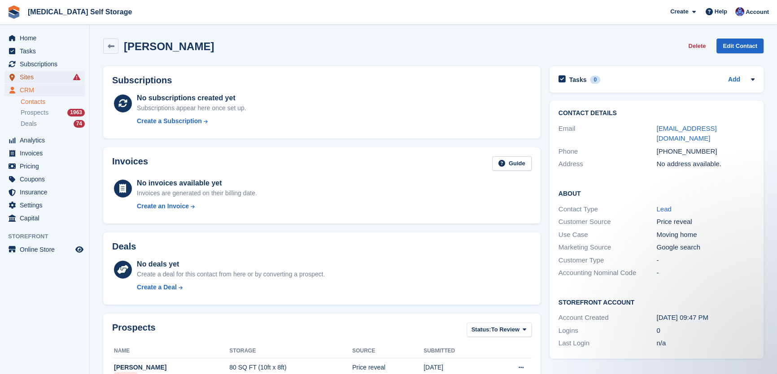
click at [31, 76] on span "Sites" at bounding box center [47, 77] width 54 height 13
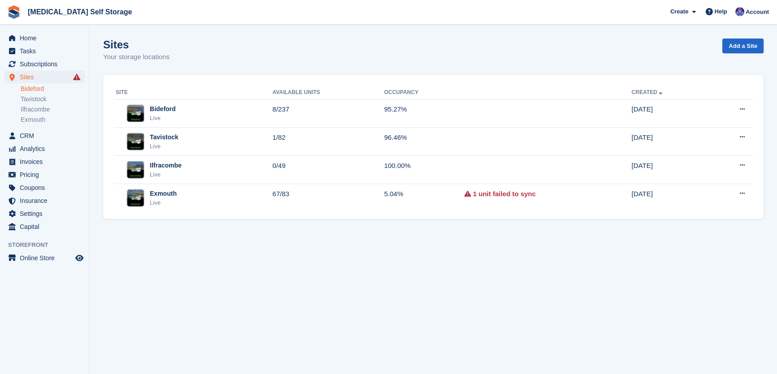
click at [36, 89] on link "Bideford" at bounding box center [53, 89] width 64 height 9
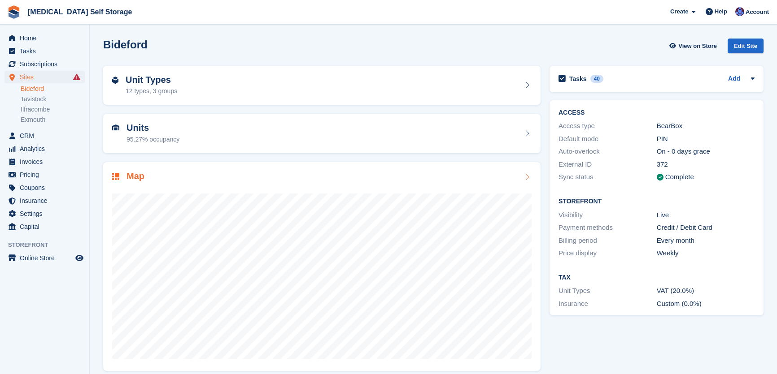
click at [195, 83] on div "Unit Types 12 types, 3 groups" at bounding box center [321, 86] width 419 height 22
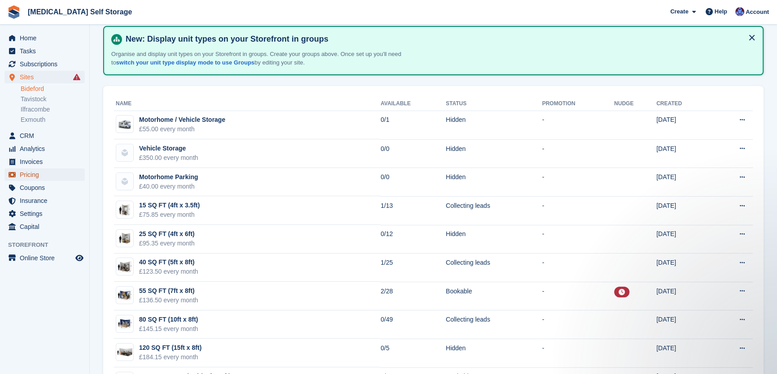
click at [36, 175] on span "Pricing" at bounding box center [47, 175] width 54 height 13
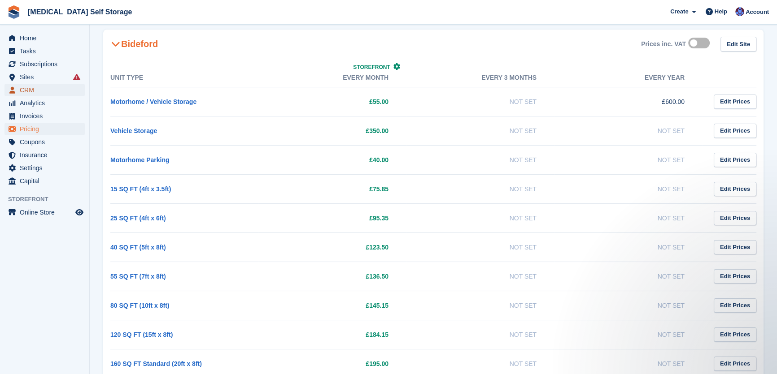
click at [34, 90] on span "CRM" at bounding box center [47, 90] width 54 height 13
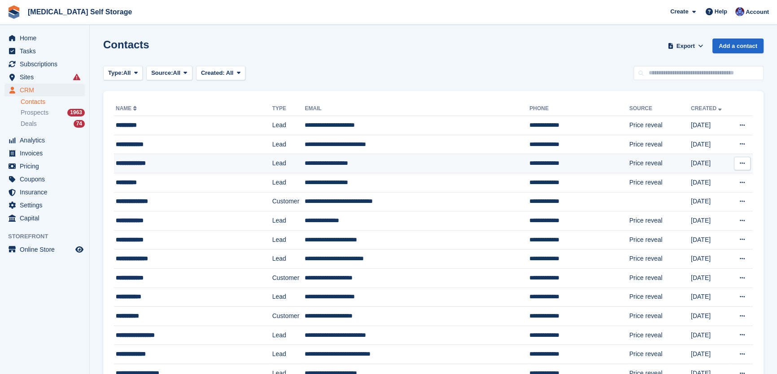
click at [314, 161] on td "**********" at bounding box center [416, 163] width 225 height 19
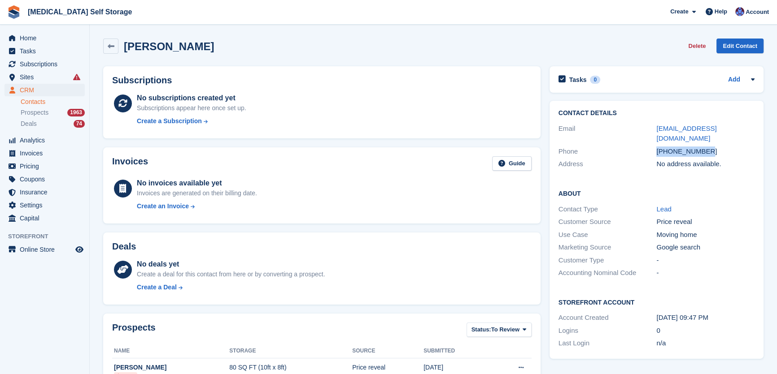
drag, startPoint x: 670, startPoint y: 139, endPoint x: 655, endPoint y: 142, distance: 15.9
click at [655, 145] on div "Phone [PHONE_NUMBER]" at bounding box center [656, 151] width 196 height 13
copy div "[PHONE_NUMBER]"
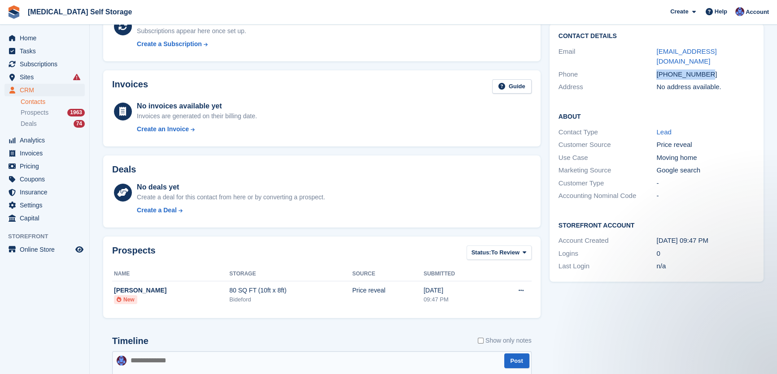
scroll to position [163, 0]
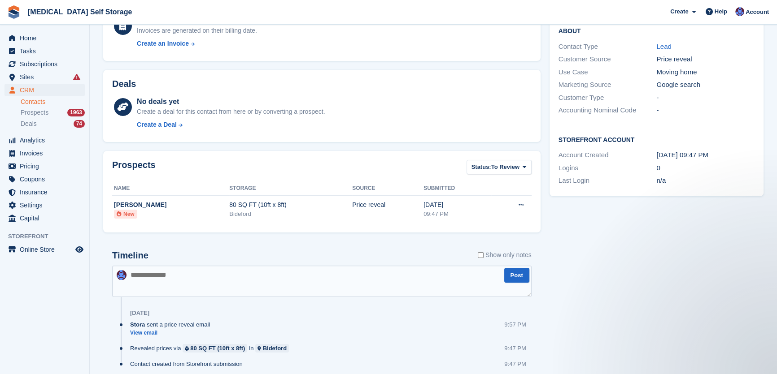
click at [151, 282] on textarea at bounding box center [321, 281] width 419 height 31
type textarea "**********"
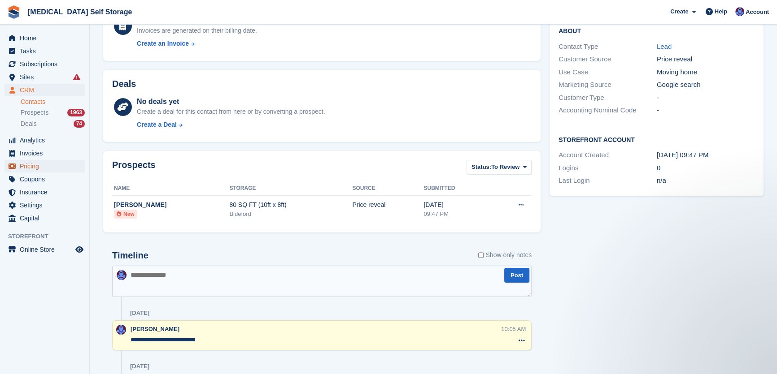
click at [31, 167] on span "Pricing" at bounding box center [47, 166] width 54 height 13
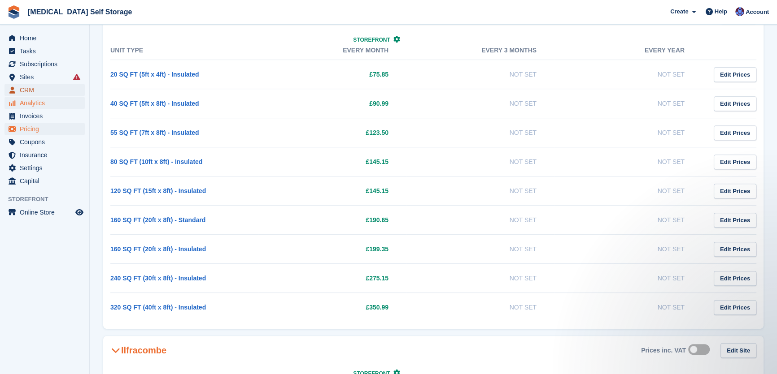
drag, startPoint x: 23, startPoint y: 86, endPoint x: 55, endPoint y: 98, distance: 34.3
click at [22, 87] on span "CRM" at bounding box center [47, 90] width 54 height 13
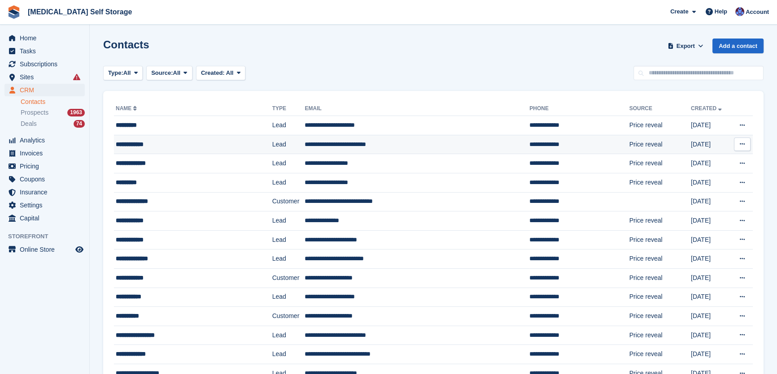
click at [320, 148] on td "**********" at bounding box center [416, 144] width 225 height 19
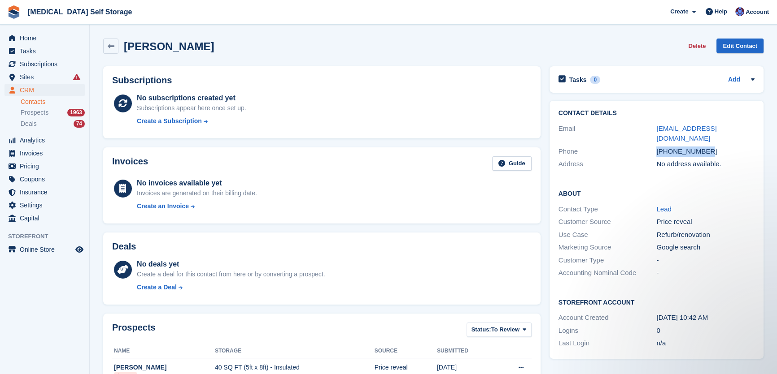
drag, startPoint x: 714, startPoint y: 145, endPoint x: 644, endPoint y: 145, distance: 69.9
click at [644, 145] on div "Phone [PHONE_NUMBER]" at bounding box center [656, 151] width 196 height 13
copy div "[PHONE_NUMBER]"
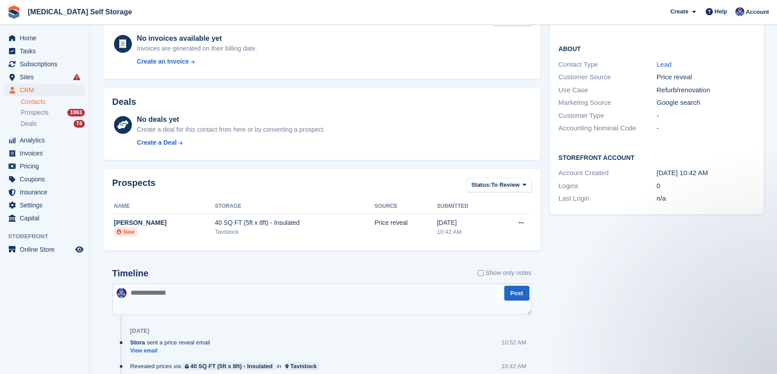
scroll to position [196, 0]
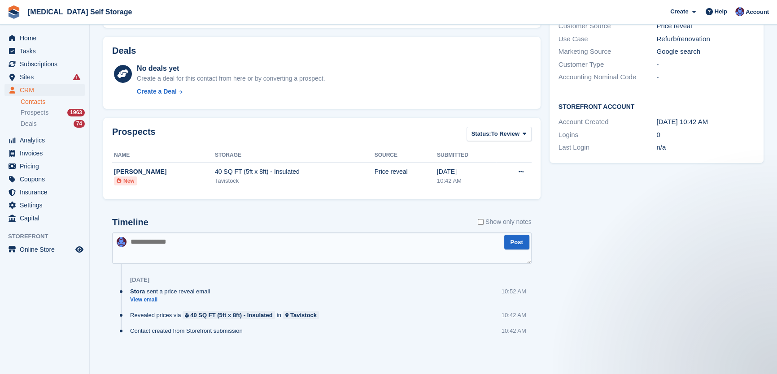
click at [149, 241] on textarea at bounding box center [321, 248] width 419 height 31
type textarea "**********"
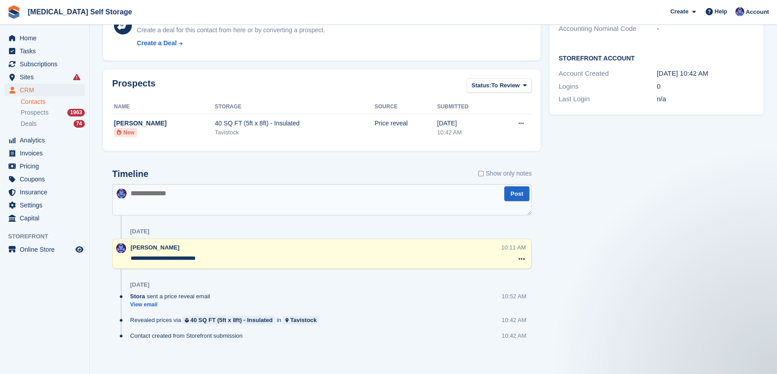
scroll to position [0, 0]
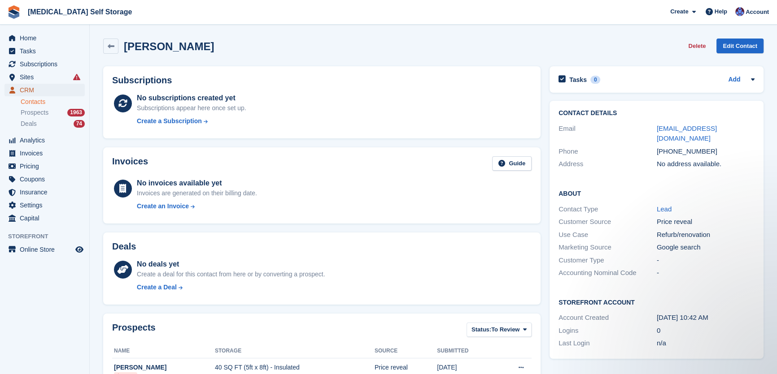
click at [22, 90] on span "CRM" at bounding box center [47, 90] width 54 height 13
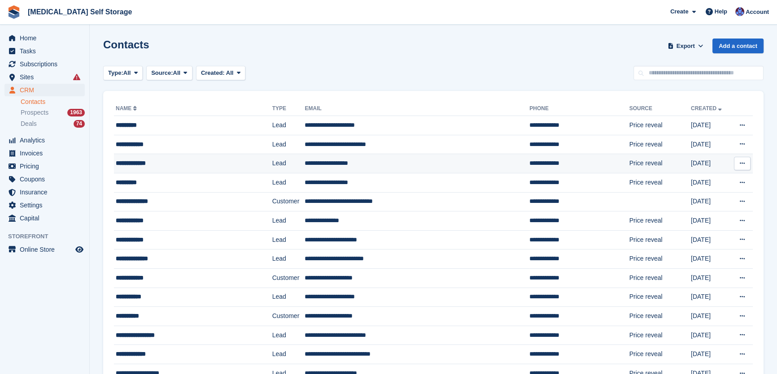
click at [310, 164] on td "**********" at bounding box center [416, 163] width 225 height 19
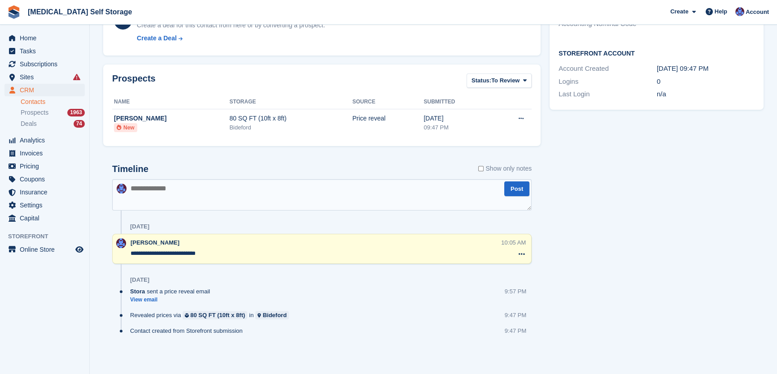
scroll to position [249, 0]
click at [148, 188] on textarea at bounding box center [321, 194] width 419 height 31
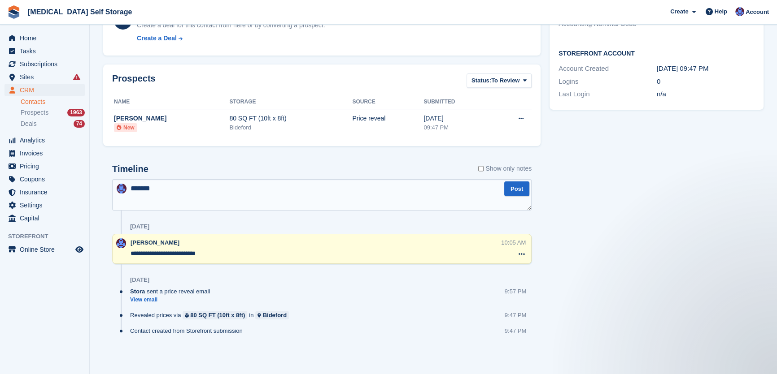
scroll to position [0, 0]
type textarea "**********"
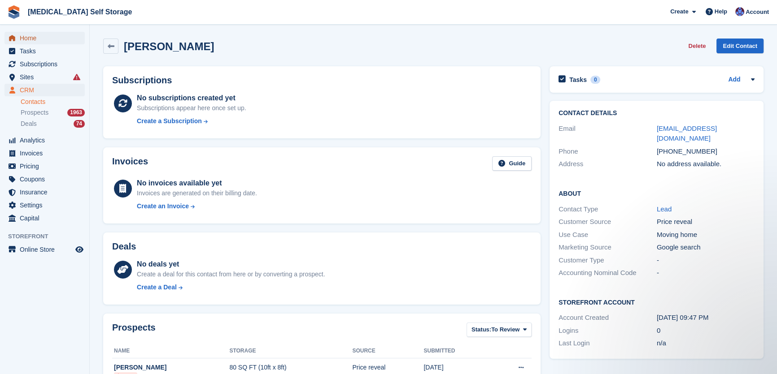
click at [24, 39] on span "Home" at bounding box center [47, 38] width 54 height 13
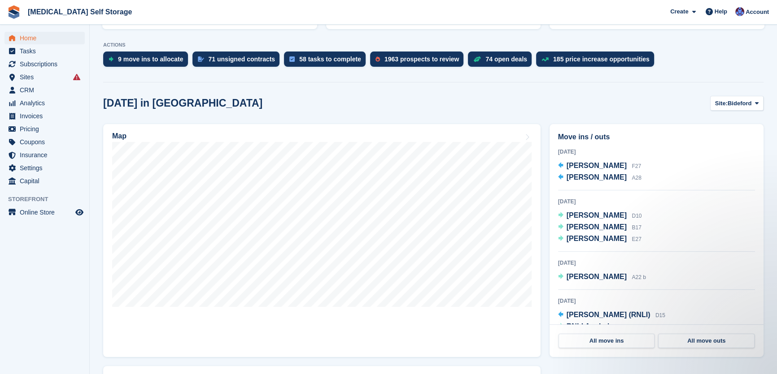
scroll to position [244, 0]
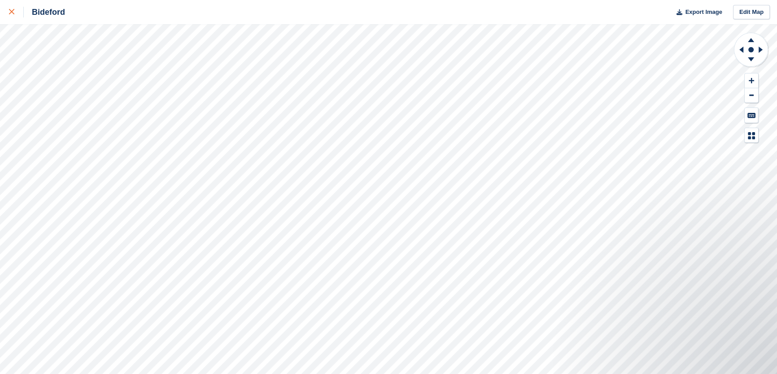
click at [13, 10] on icon at bounding box center [11, 11] width 5 height 5
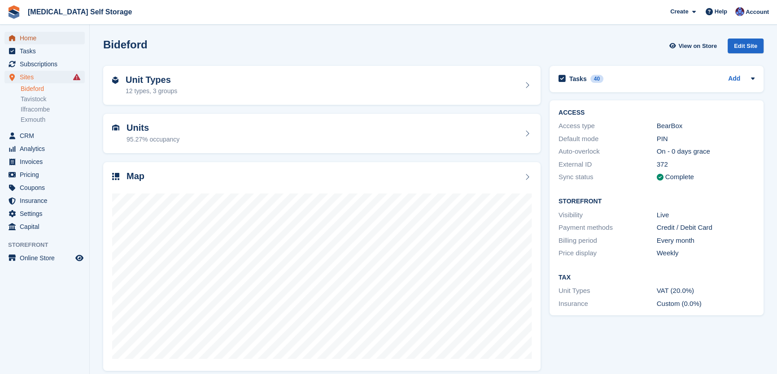
click at [31, 40] on span "Home" at bounding box center [47, 38] width 54 height 13
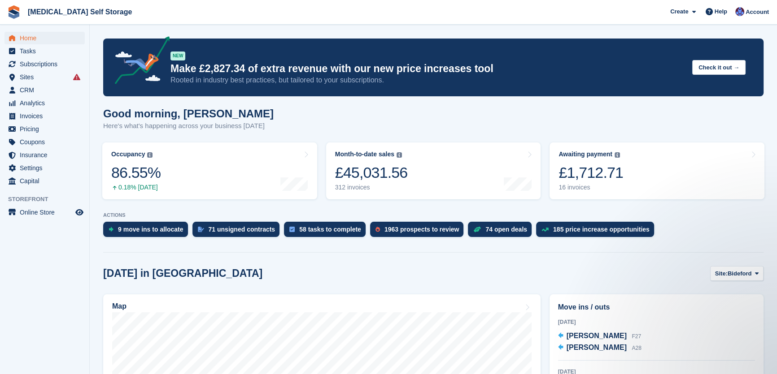
click at [520, 280] on div "[DATE] in [GEOGRAPHIC_DATA] Site: [GEOGRAPHIC_DATA] Bideford Tavistock Ilfracom…" at bounding box center [433, 273] width 660 height 15
click at [357, 130] on div "Good morning, [PERSON_NAME] Here's what's happening across your business [DATE]" at bounding box center [433, 125] width 660 height 35
